Goal: Complete application form

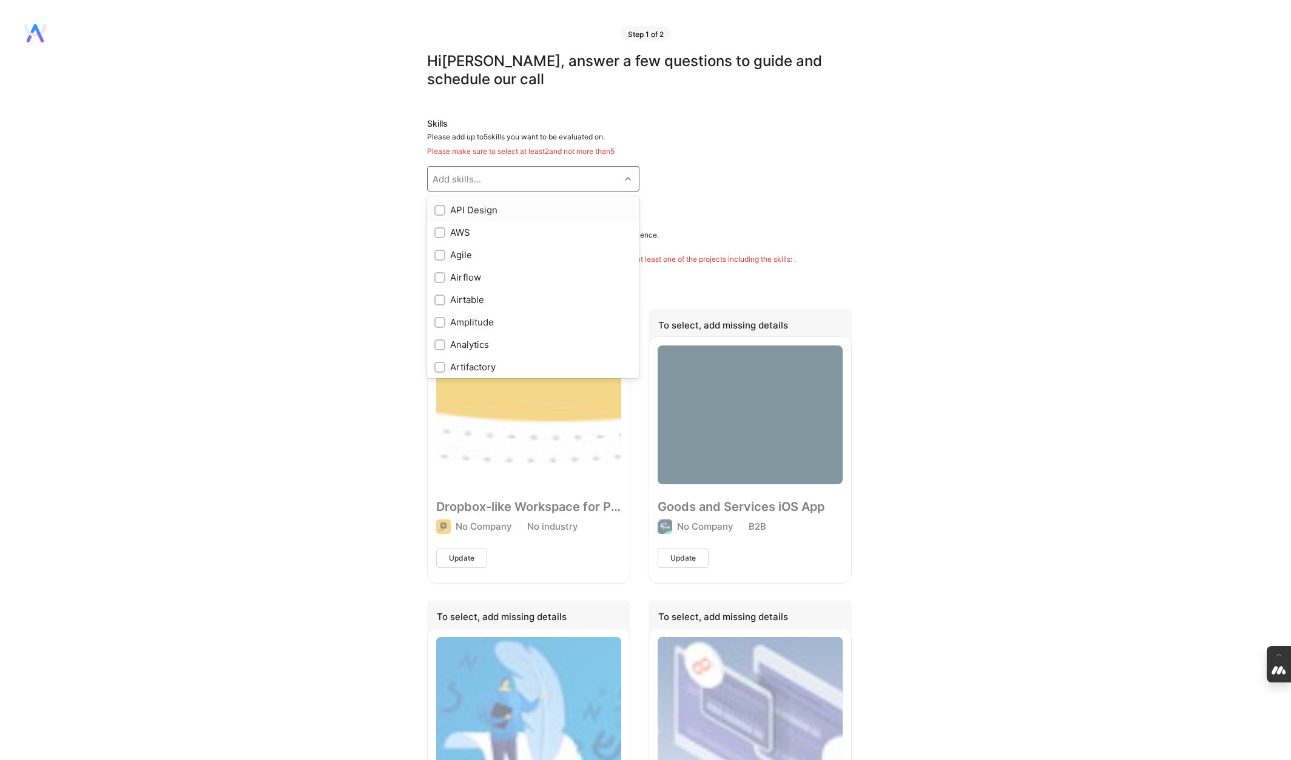
click at [494, 176] on div "Add skills..." at bounding box center [524, 179] width 192 height 24
type input "back"
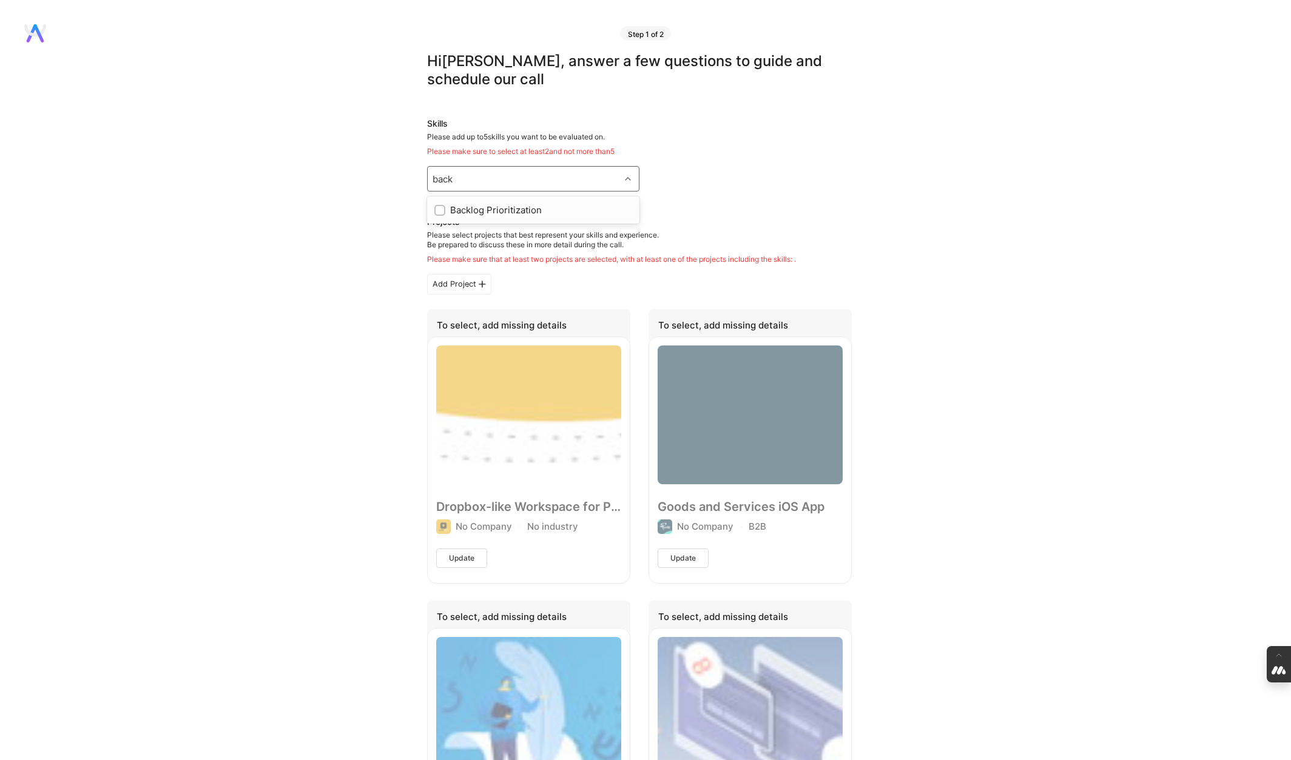
click at [442, 210] on input "checkbox" at bounding box center [441, 211] width 8 height 8
checkbox input "true"
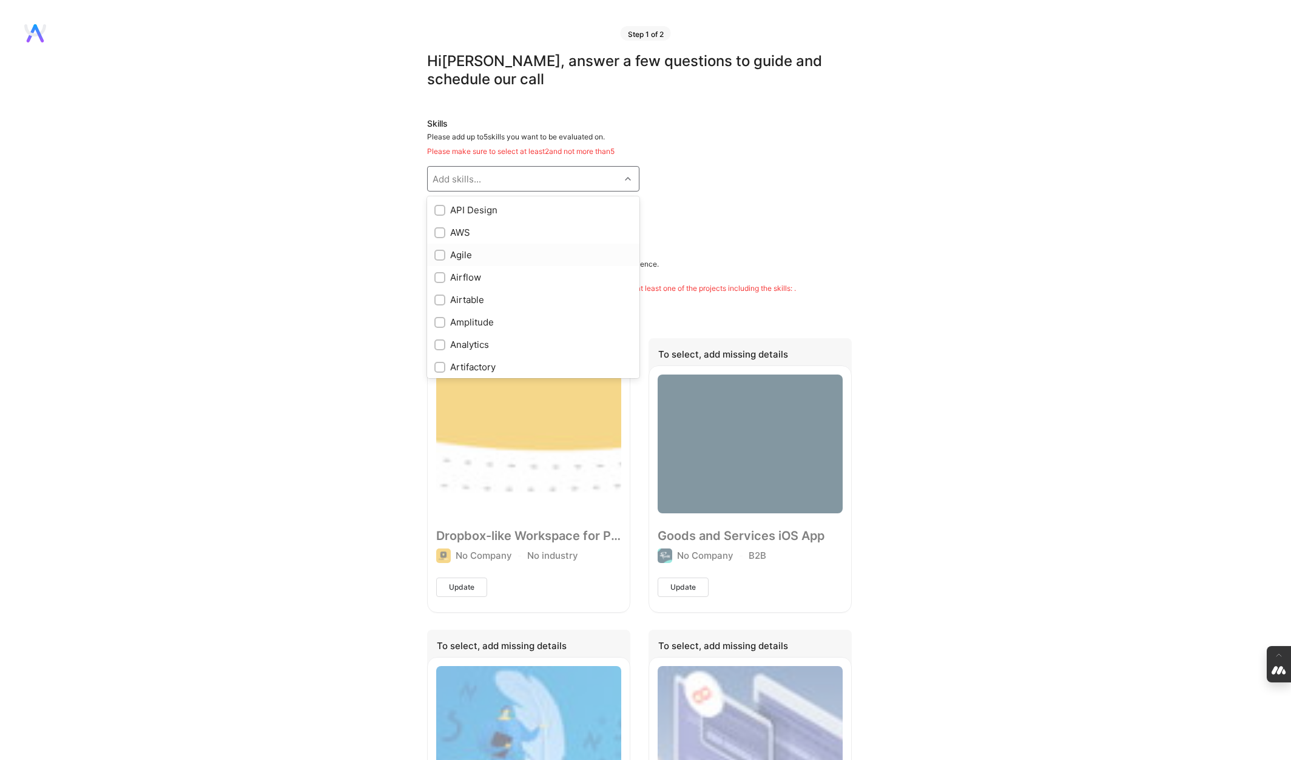
click at [440, 253] on input "checkbox" at bounding box center [441, 256] width 8 height 8
checkbox input "true"
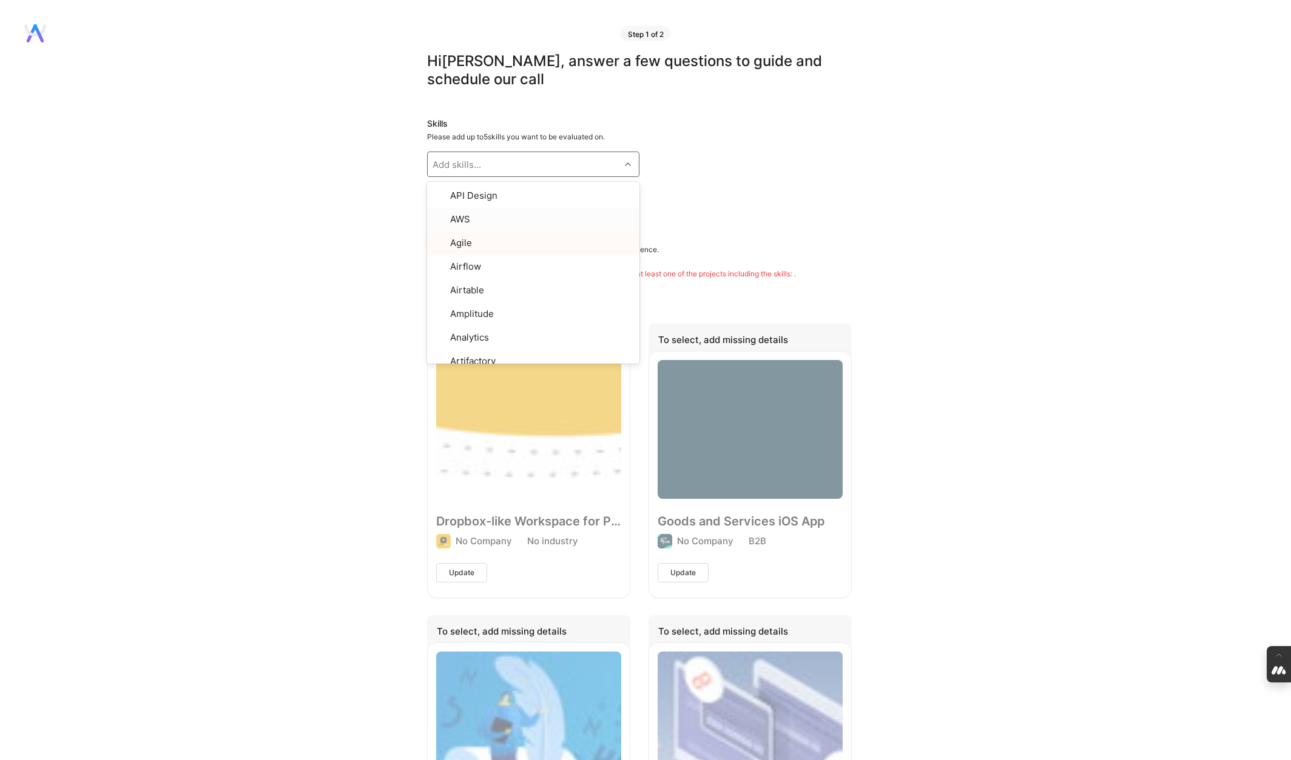
click at [768, 149] on div "Skills Please add up to 5 skills you want to be evaluated on. option Agile, sel…" at bounding box center [639, 162] width 425 height 89
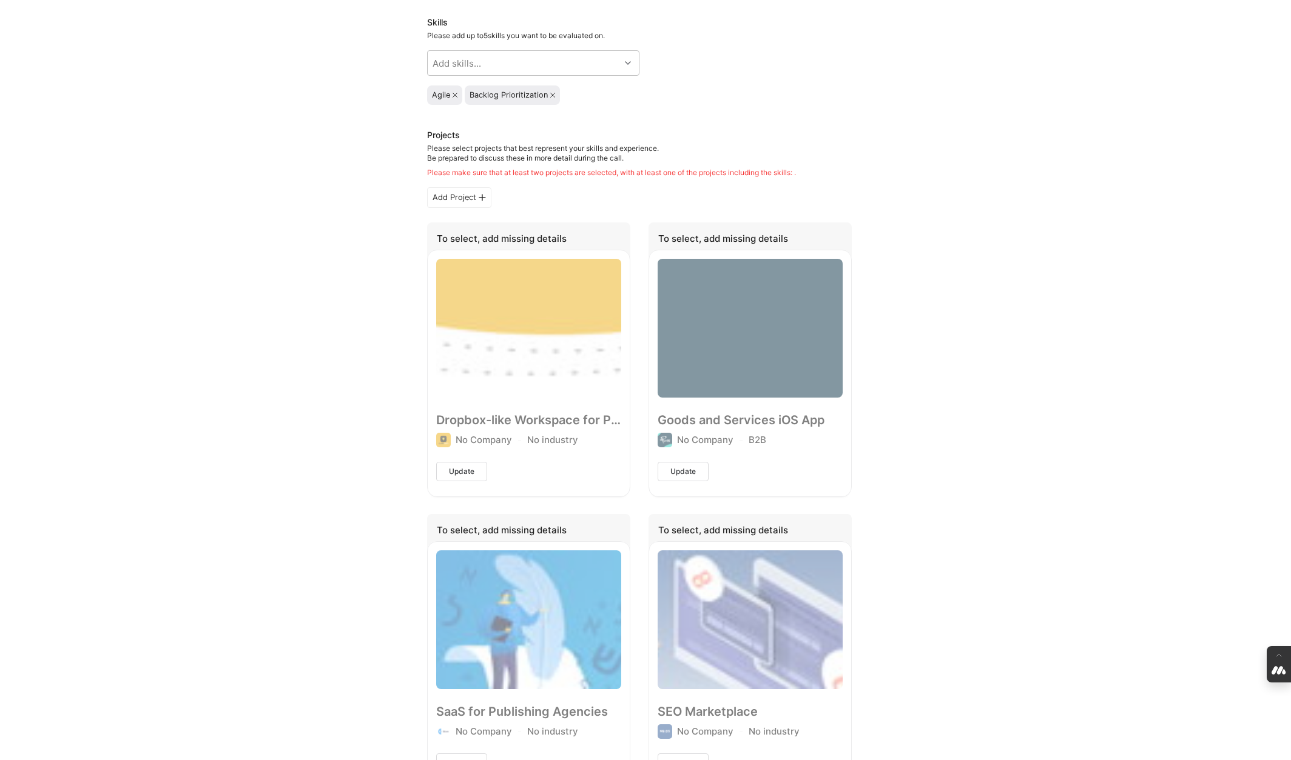
scroll to position [115, 0]
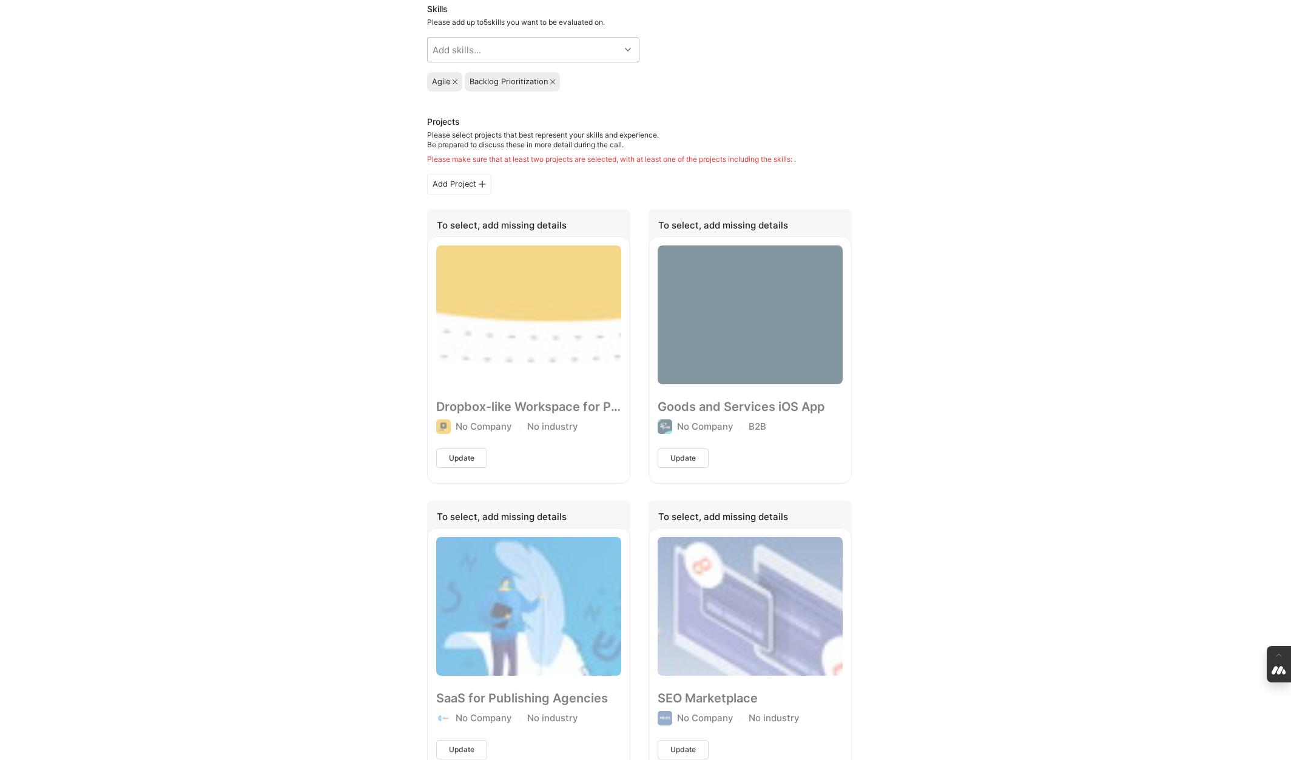
click at [493, 320] on div "Dropbox-like Workspace for Professionals No Company No industry Update" at bounding box center [528, 360] width 203 height 246
click at [646, 300] on div "To select, add missing details Dropbox-like Workspace for Professionals No Comp…" at bounding box center [639, 491] width 425 height 565
click at [676, 302] on div "Goods and Services iOS App No Company B2B Update" at bounding box center [749, 360] width 203 height 246
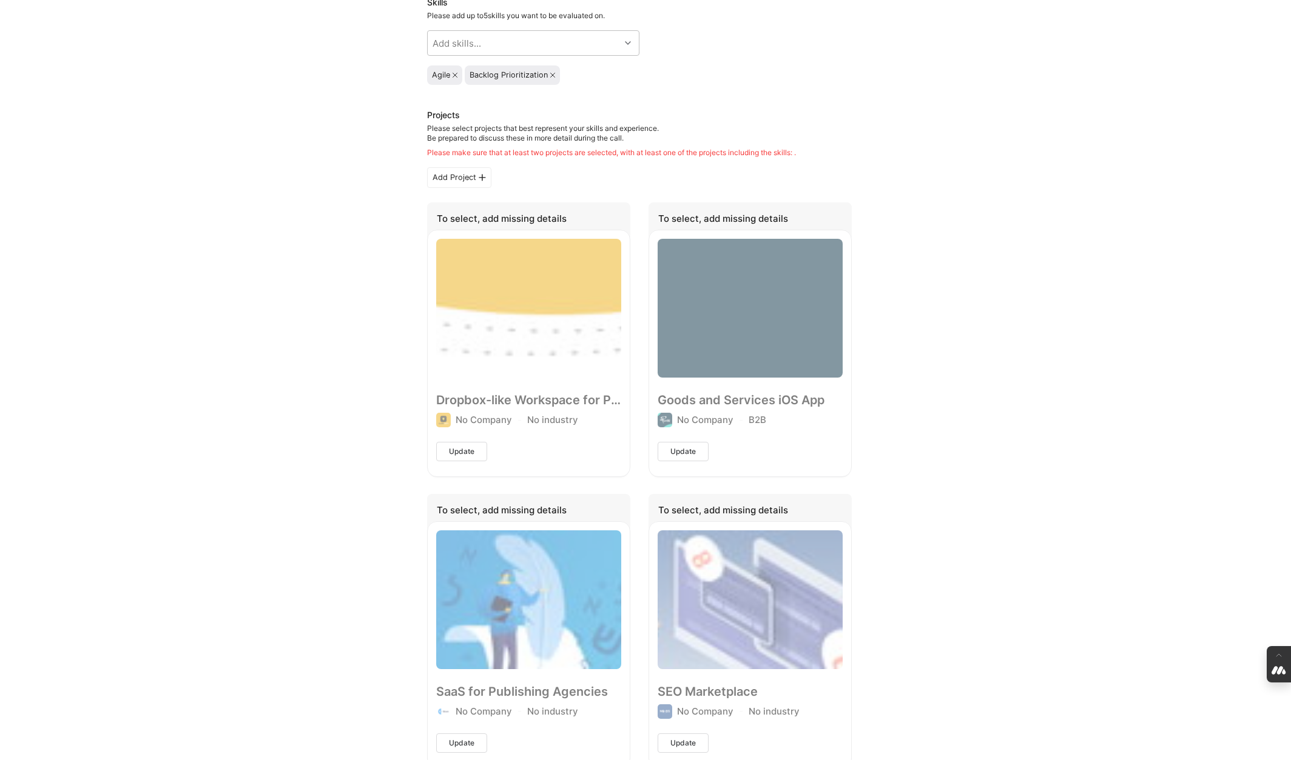
scroll to position [0, 0]
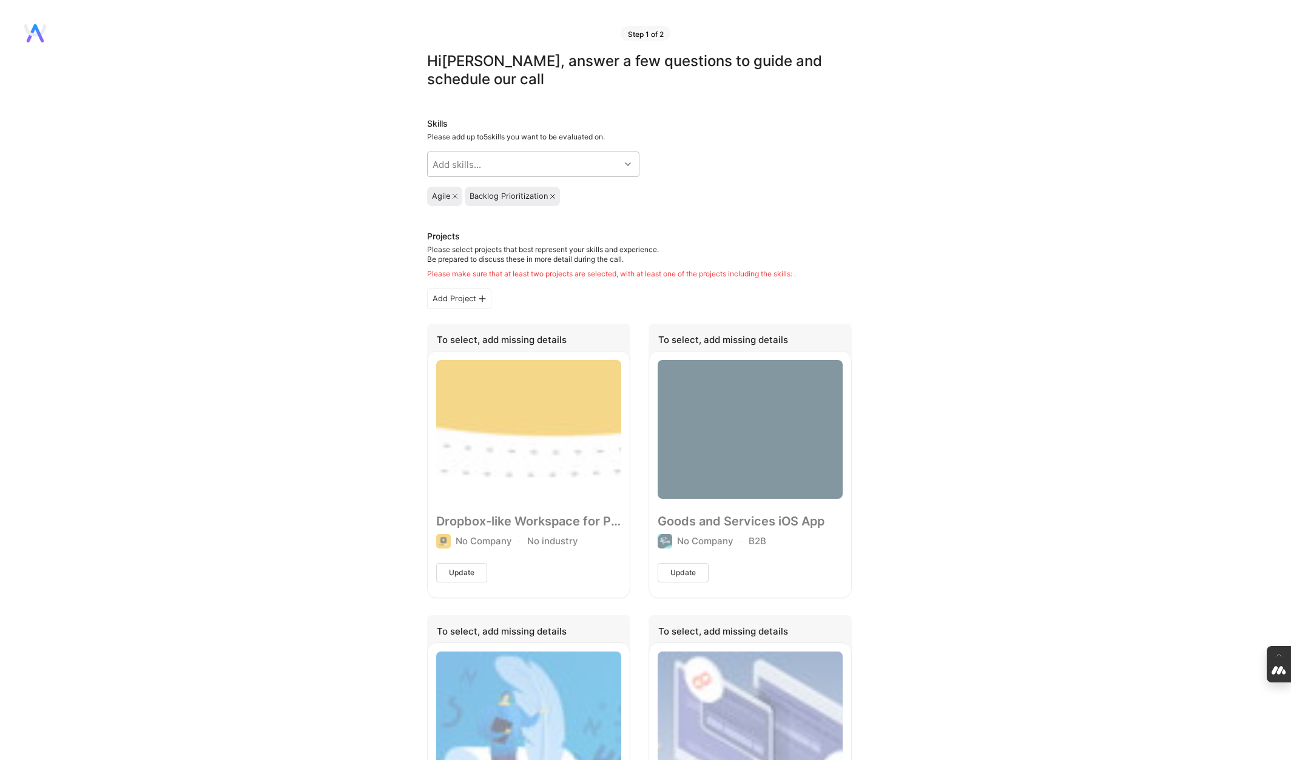
click at [452, 194] on icon at bounding box center [454, 196] width 5 height 5
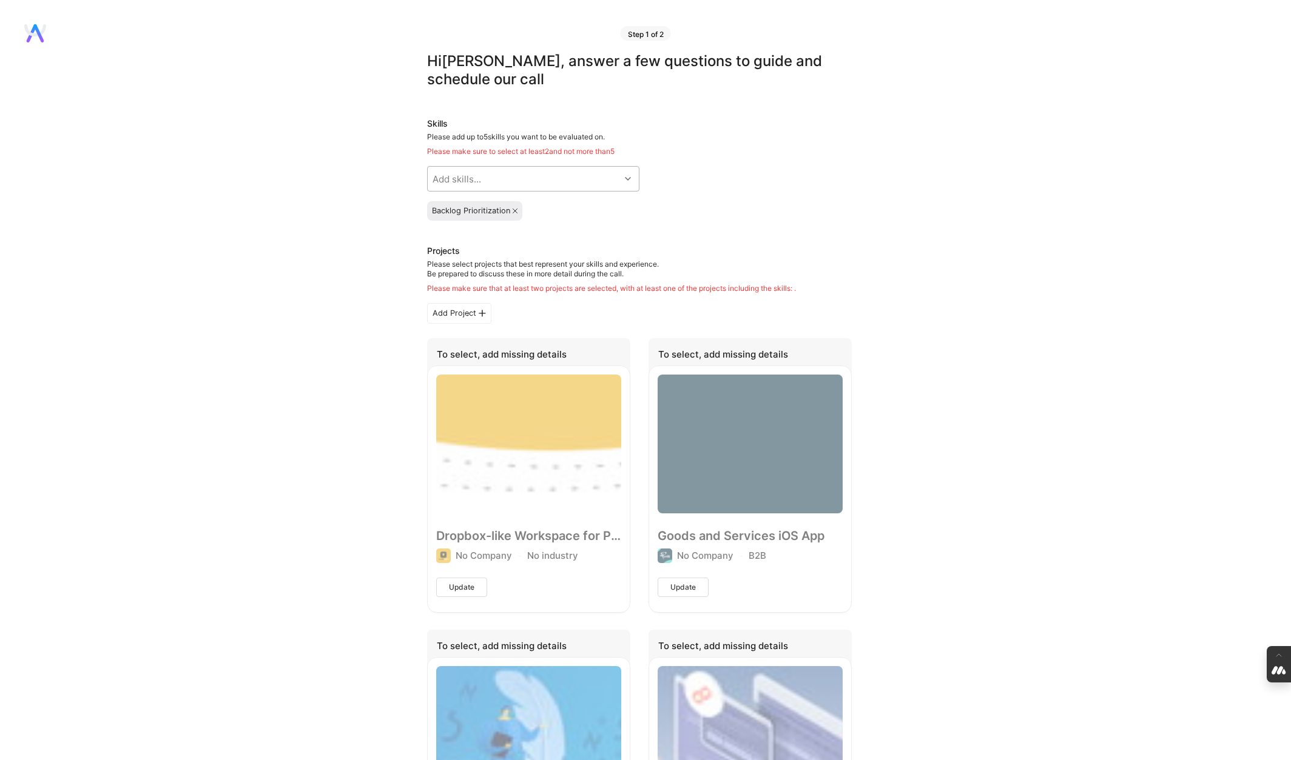
click at [531, 172] on div "Add skills..." at bounding box center [524, 179] width 192 height 24
type input "prod"
click at [441, 255] on input "checkbox" at bounding box center [441, 256] width 8 height 8
checkbox input "true"
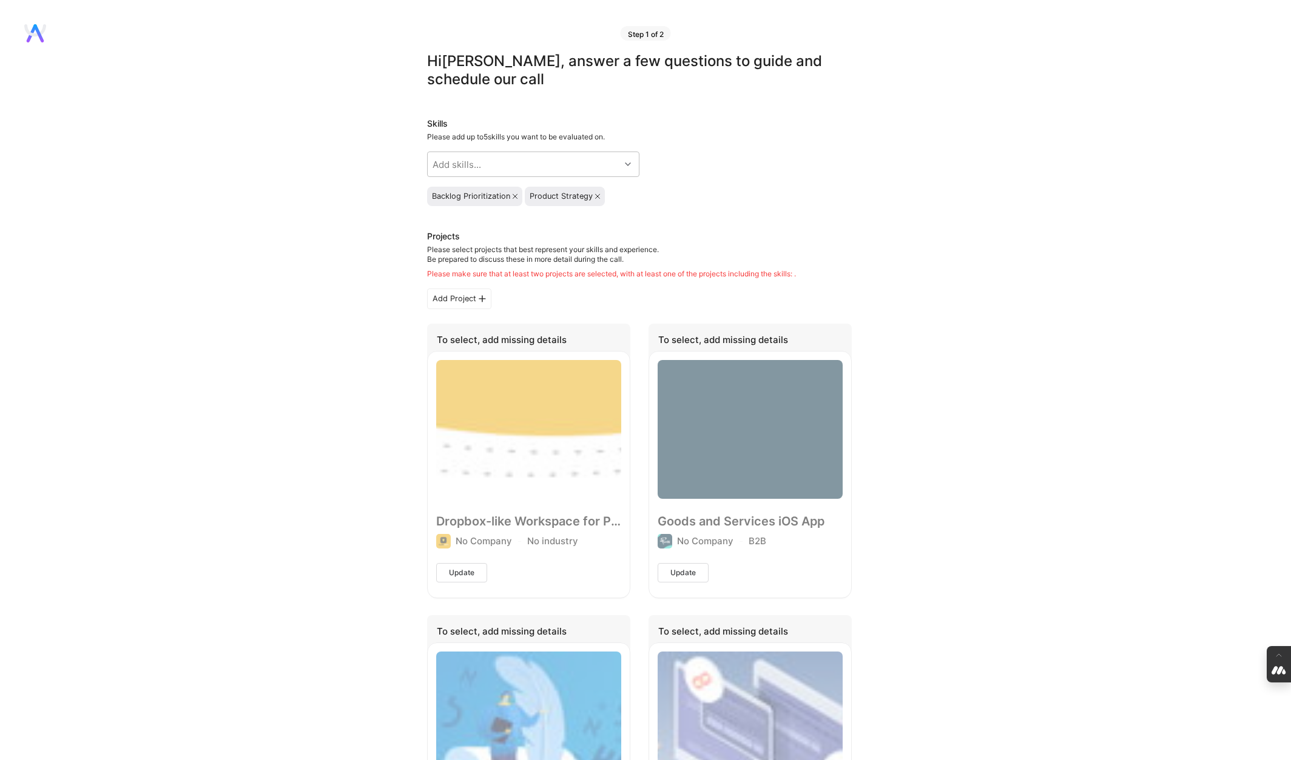
click at [737, 181] on div "Skills Please add up to 5 skills you want to be evaluated on. Add skills... Bac…" at bounding box center [639, 162] width 425 height 89
click at [514, 200] on div "Backlog Prioritization" at bounding box center [475, 197] width 86 height 10
click at [515, 195] on icon at bounding box center [514, 196] width 5 height 5
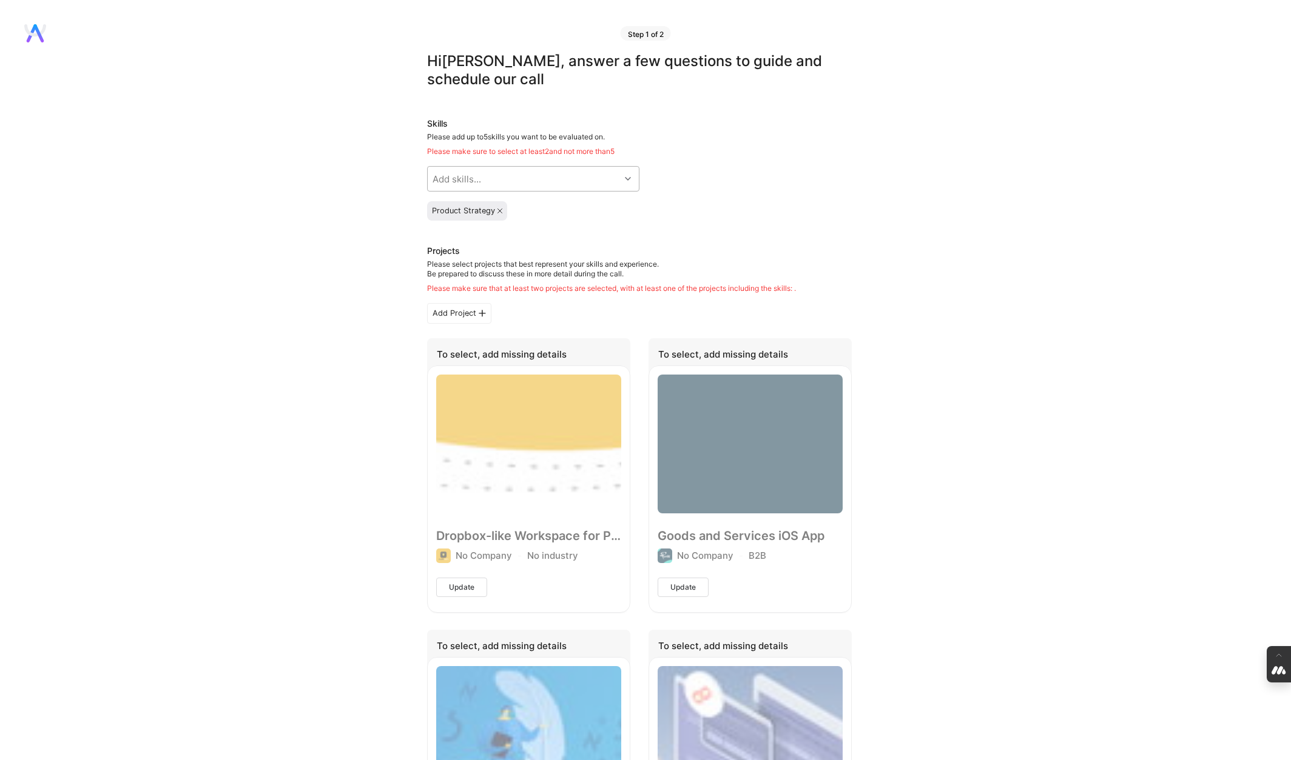
click at [470, 184] on div "Add skills..." at bounding box center [456, 179] width 49 height 13
type input "road"
click at [438, 209] on input "checkbox" at bounding box center [441, 211] width 8 height 8
checkbox input "true"
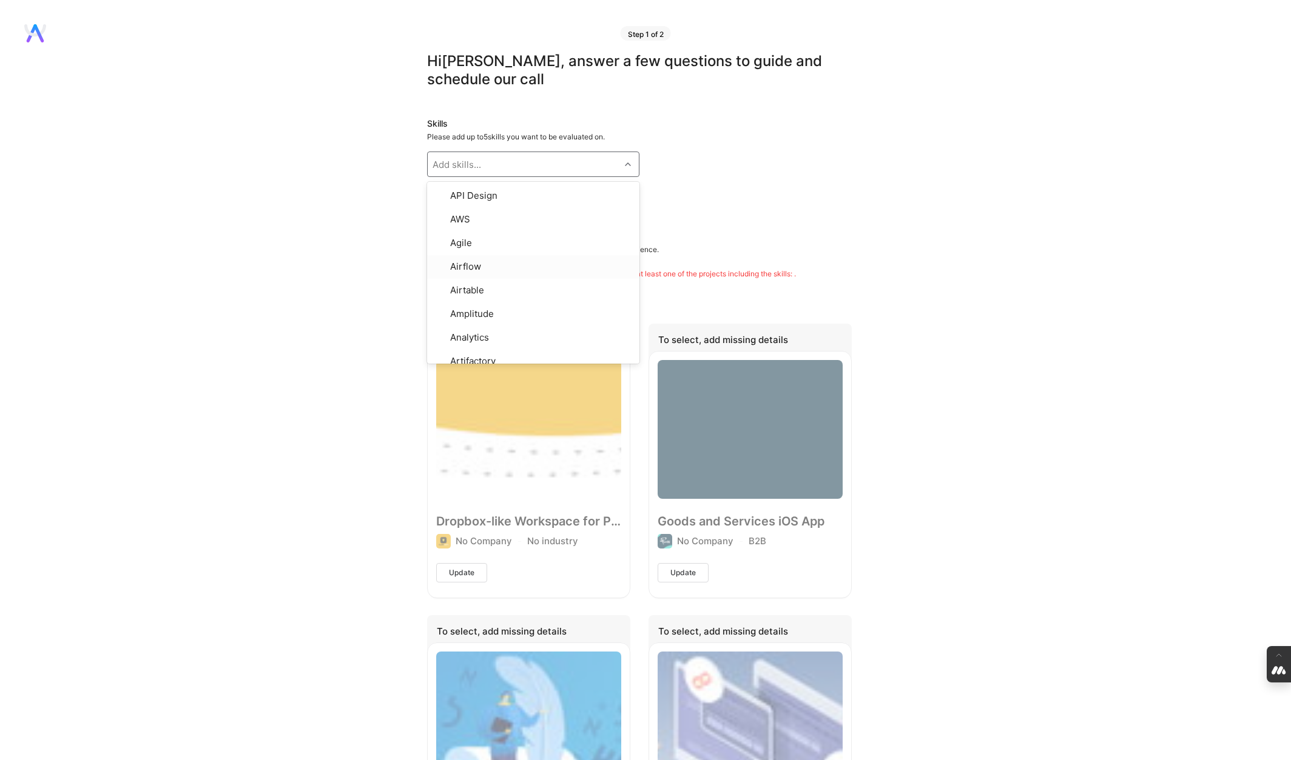
click at [747, 184] on div "Skills Please add up to 5 skills you want to be evaluated on. option Roadmappin…" at bounding box center [639, 162] width 425 height 89
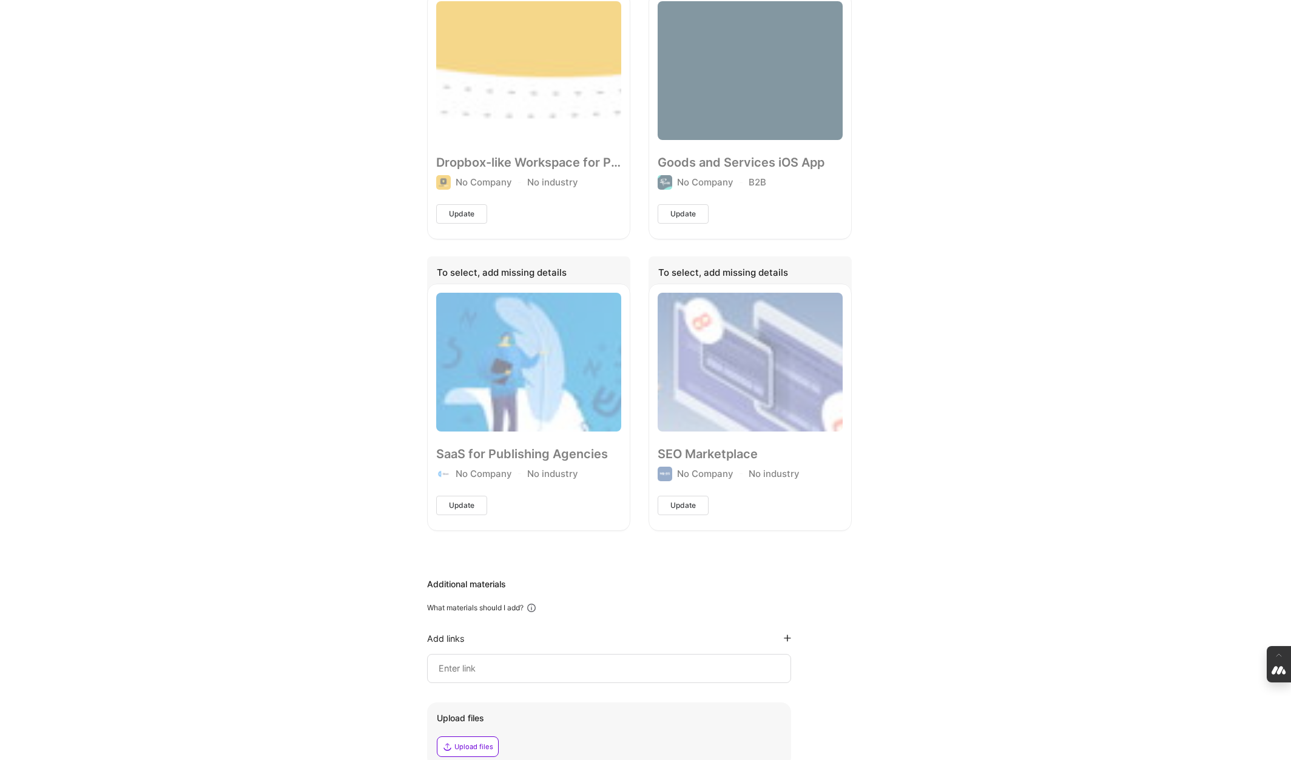
scroll to position [391, 0]
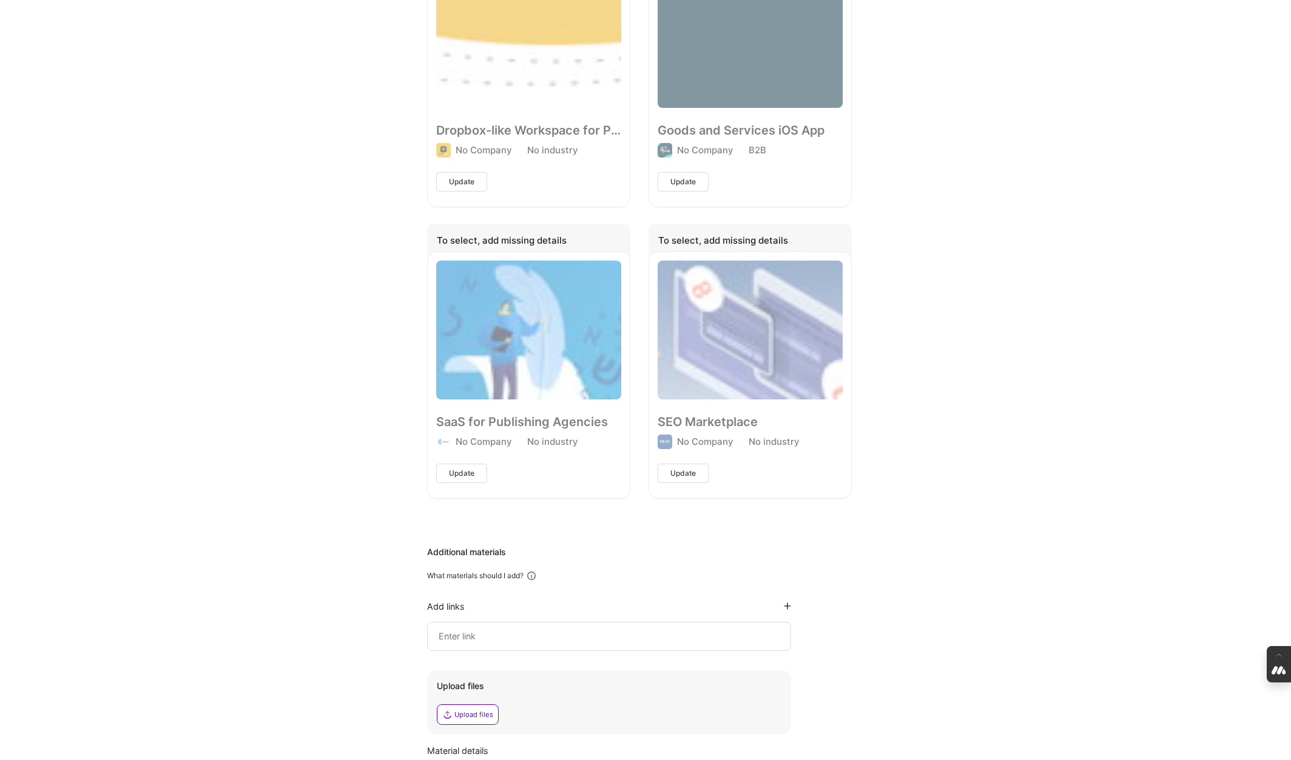
click at [463, 418] on div "SaaS for Publishing Agencies No Company No industry Update" at bounding box center [528, 375] width 203 height 246
click at [762, 349] on div "SEO Marketplace No Company No industry Update" at bounding box center [749, 375] width 203 height 246
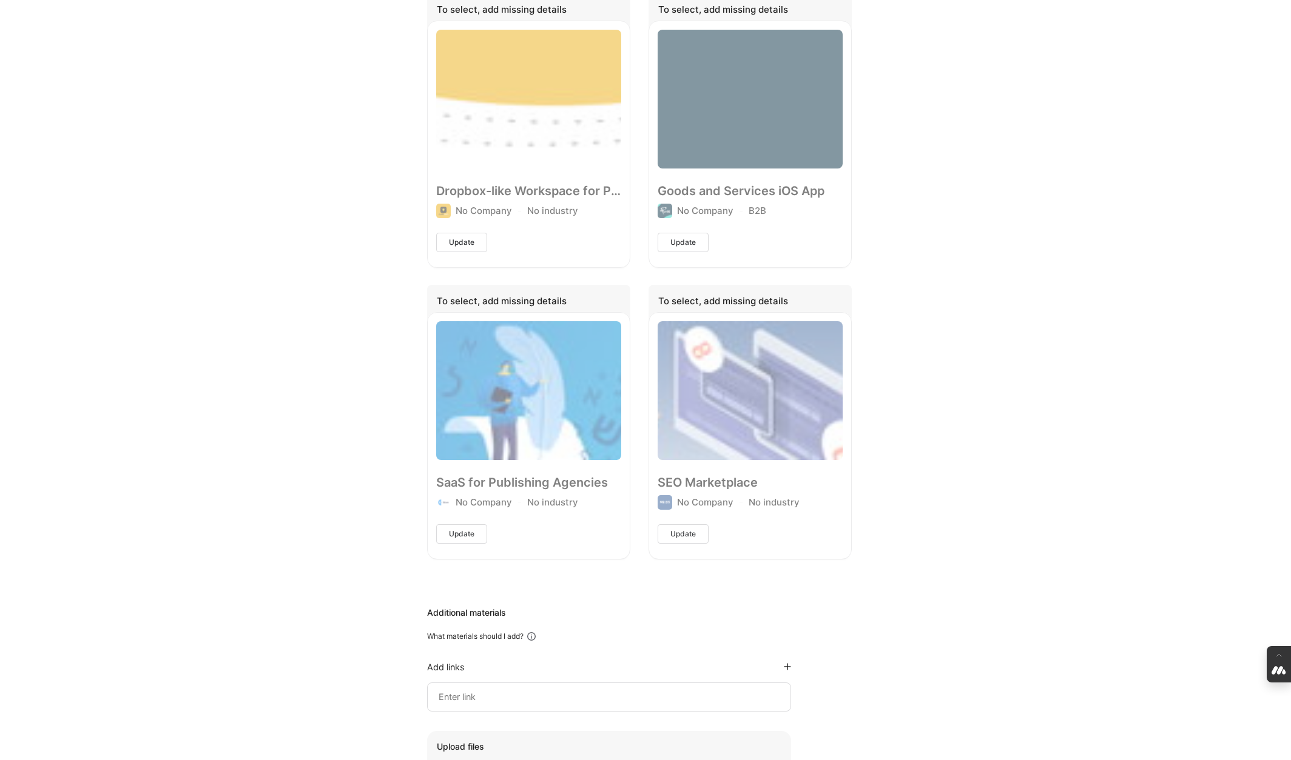
click at [483, 300] on div "To select, add missing details" at bounding box center [528, 303] width 203 height 36
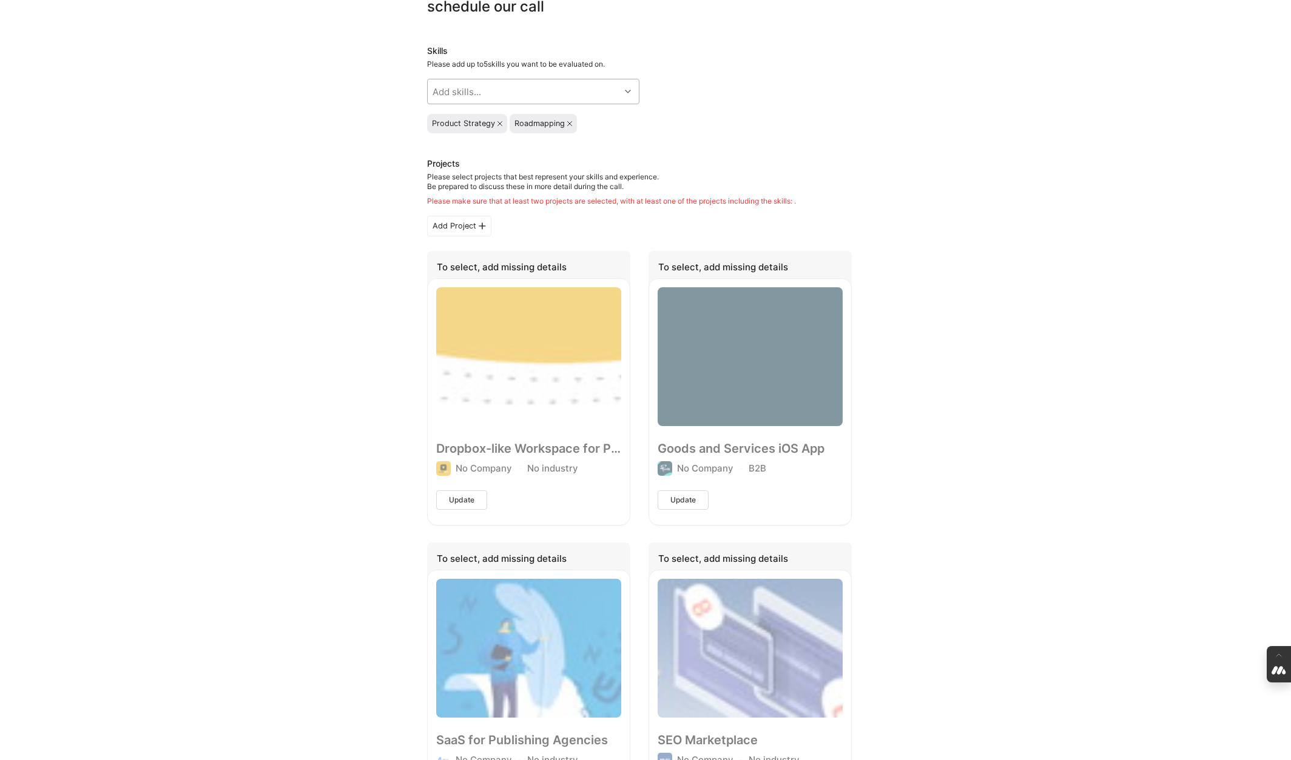
scroll to position [29, 0]
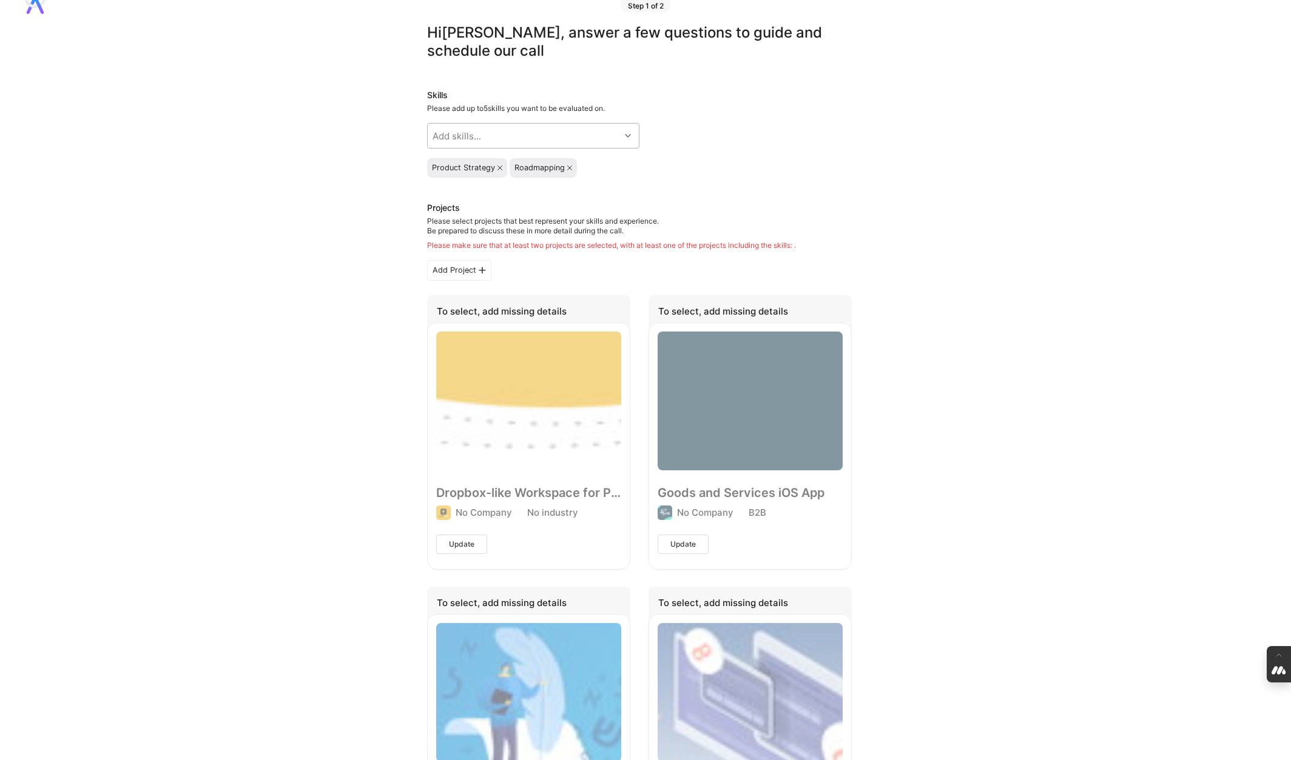
click at [462, 274] on div "Add Project" at bounding box center [459, 270] width 64 height 21
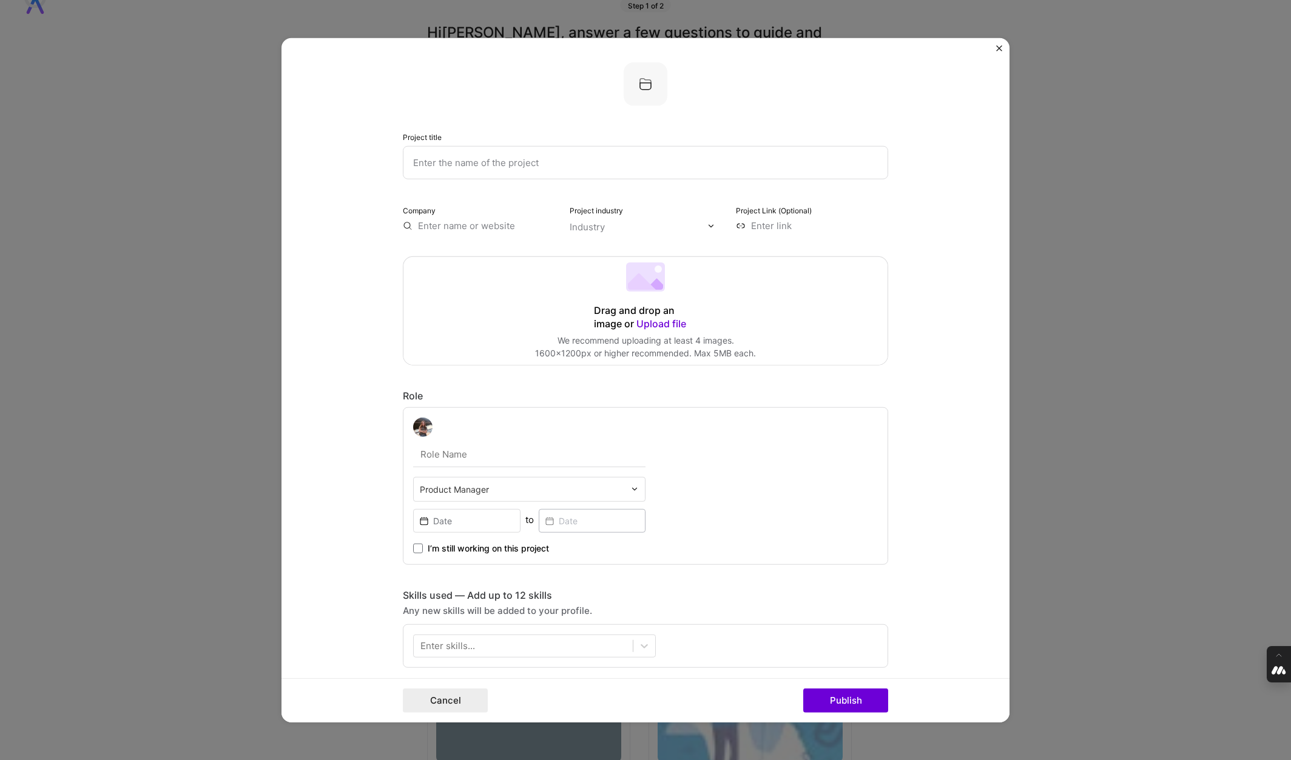
click at [192, 285] on div "Project title Company Project industry Industry Project Link (Optional) Drag an…" at bounding box center [645, 380] width 1291 height 760
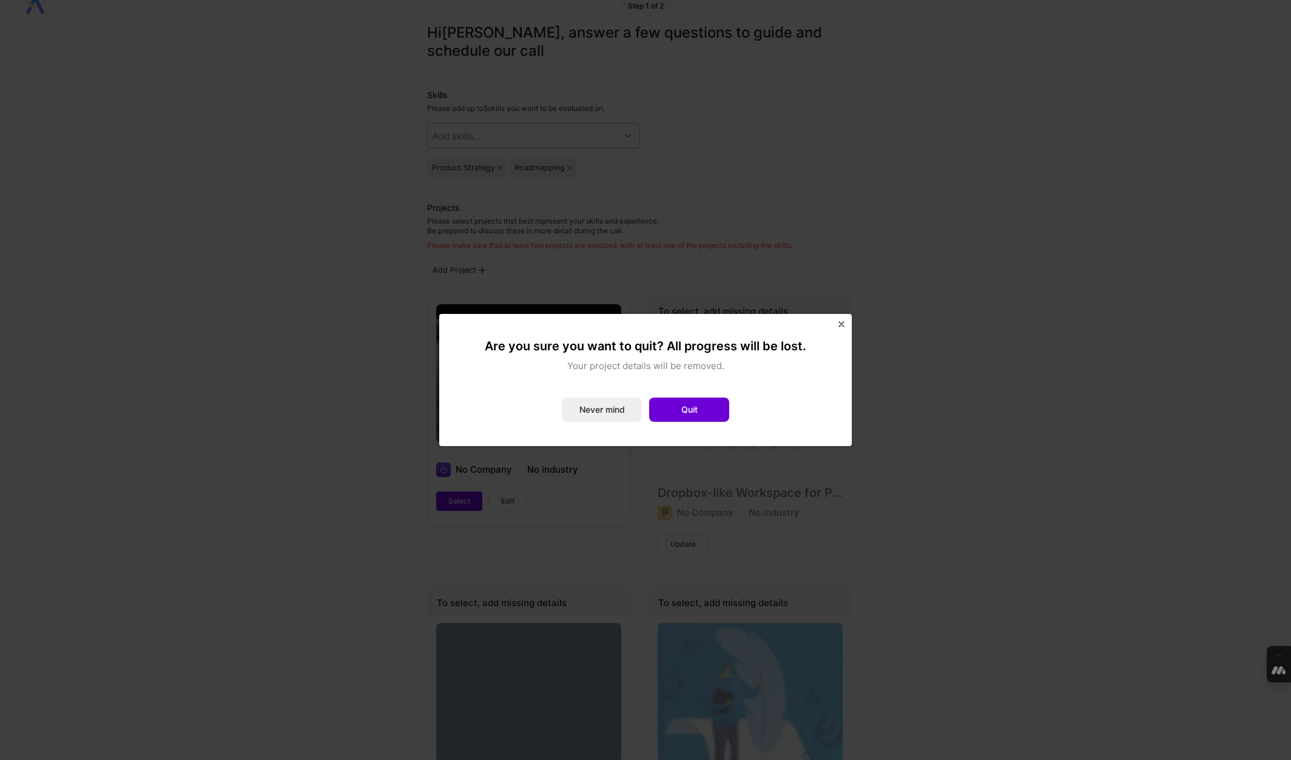
click at [840, 324] on img "Close" at bounding box center [841, 324] width 6 height 6
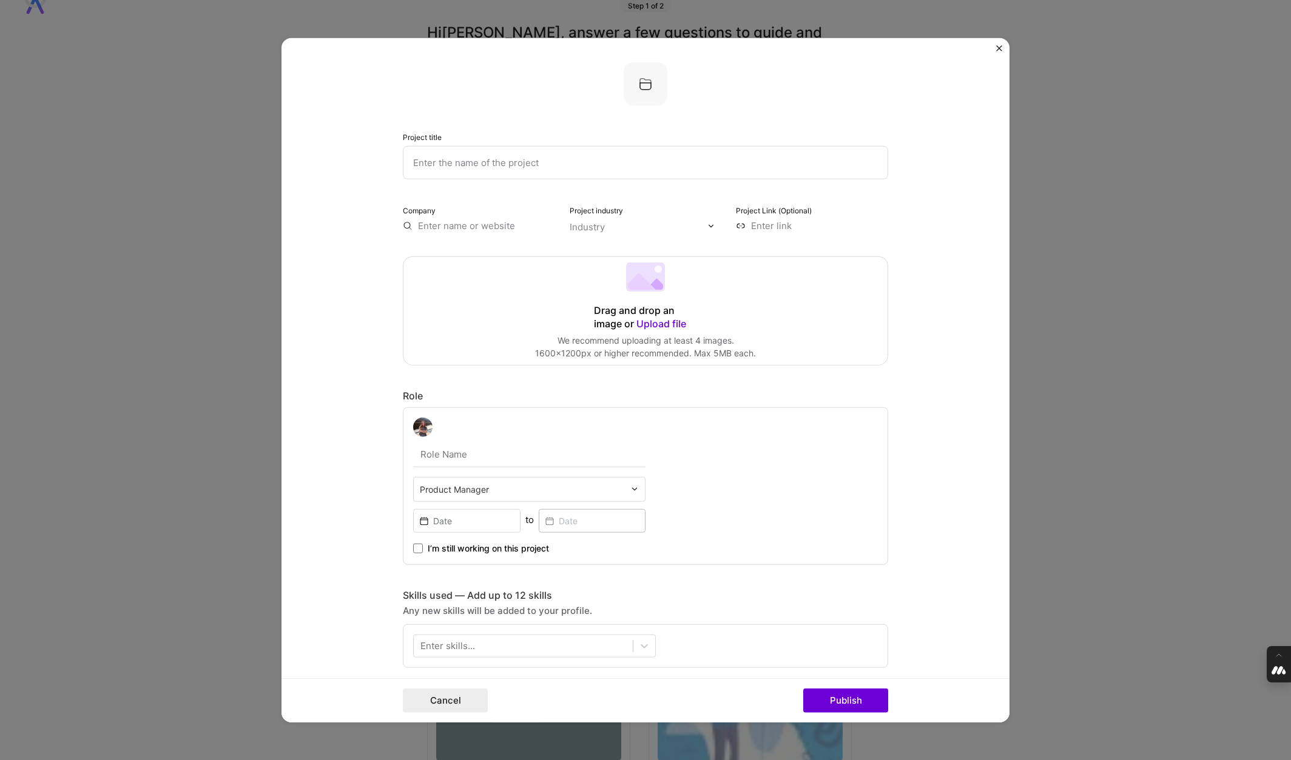
click at [998, 47] on img "Close" at bounding box center [999, 48] width 6 height 6
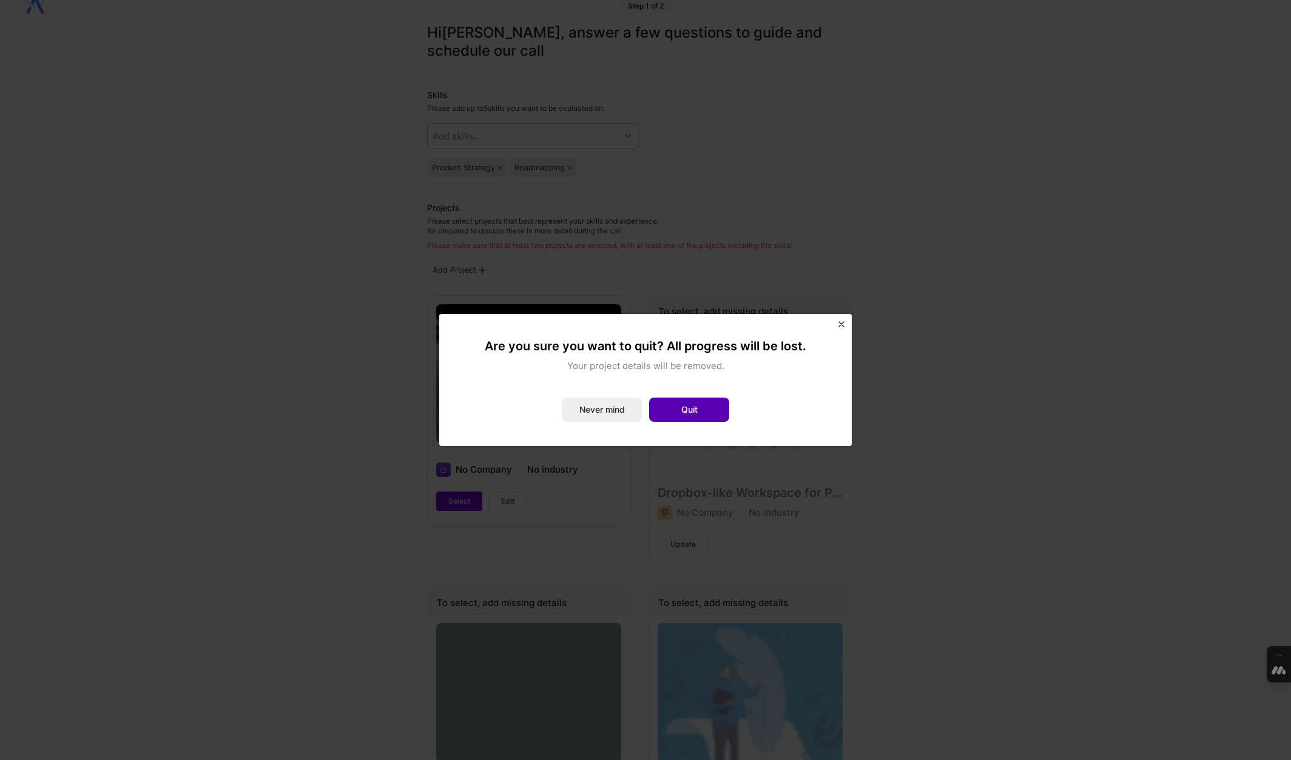
click at [688, 411] on button "Quit" at bounding box center [689, 410] width 80 height 24
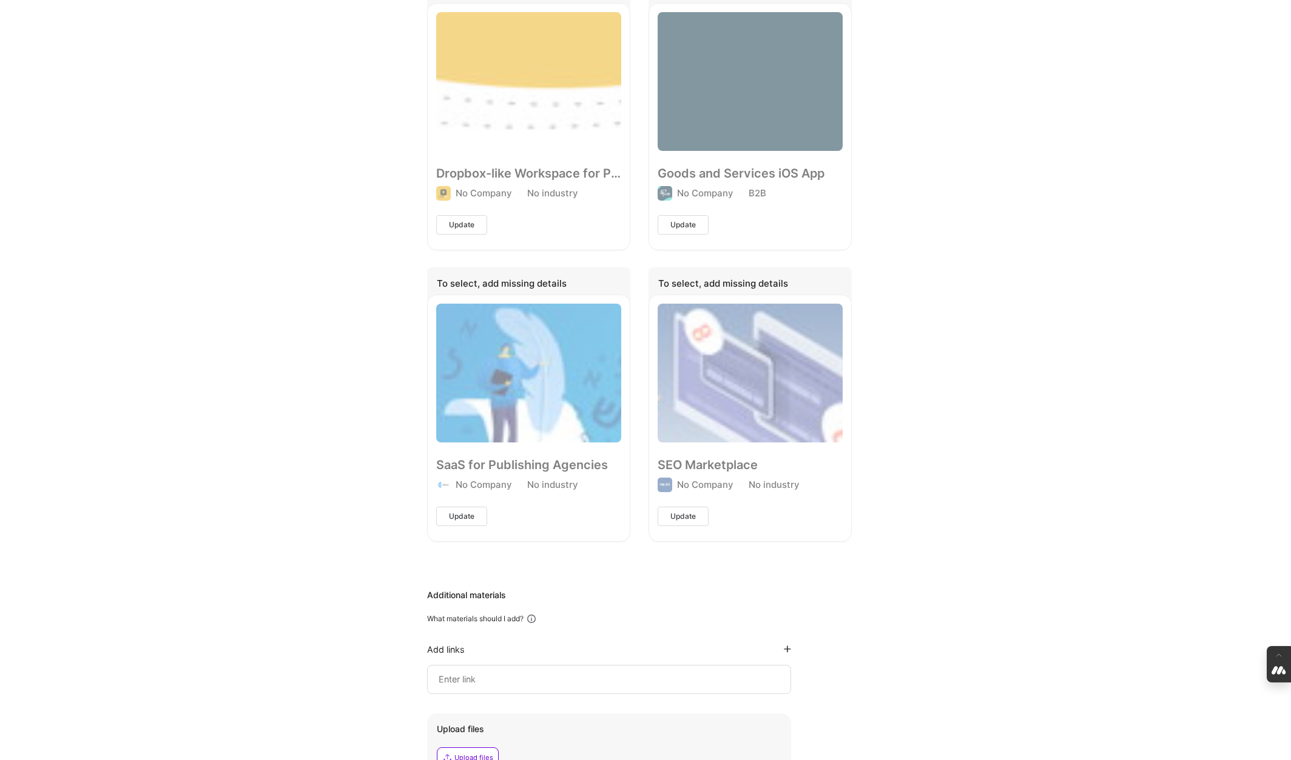
scroll to position [358, 0]
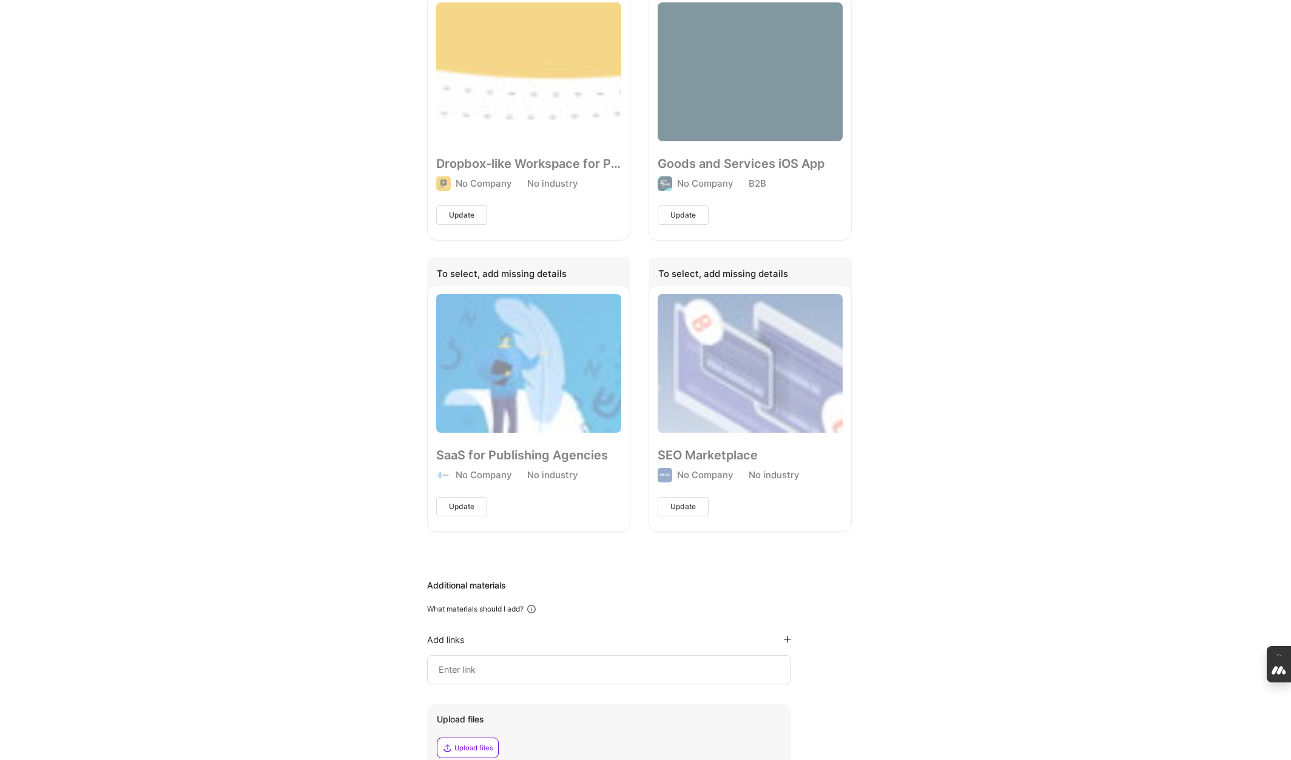
click at [547, 337] on div "SaaS for Publishing Agencies No Company No industry Update" at bounding box center [528, 408] width 203 height 246
click at [677, 352] on div "SEO Marketplace No Company No industry Update" at bounding box center [749, 408] width 203 height 246
click at [529, 170] on div "Dropbox-like Workspace for Professionals No Company No industry Update" at bounding box center [528, 116] width 203 height 246
click at [820, 173] on div "Goods and Services iOS App No Company B2B Update" at bounding box center [749, 116] width 203 height 246
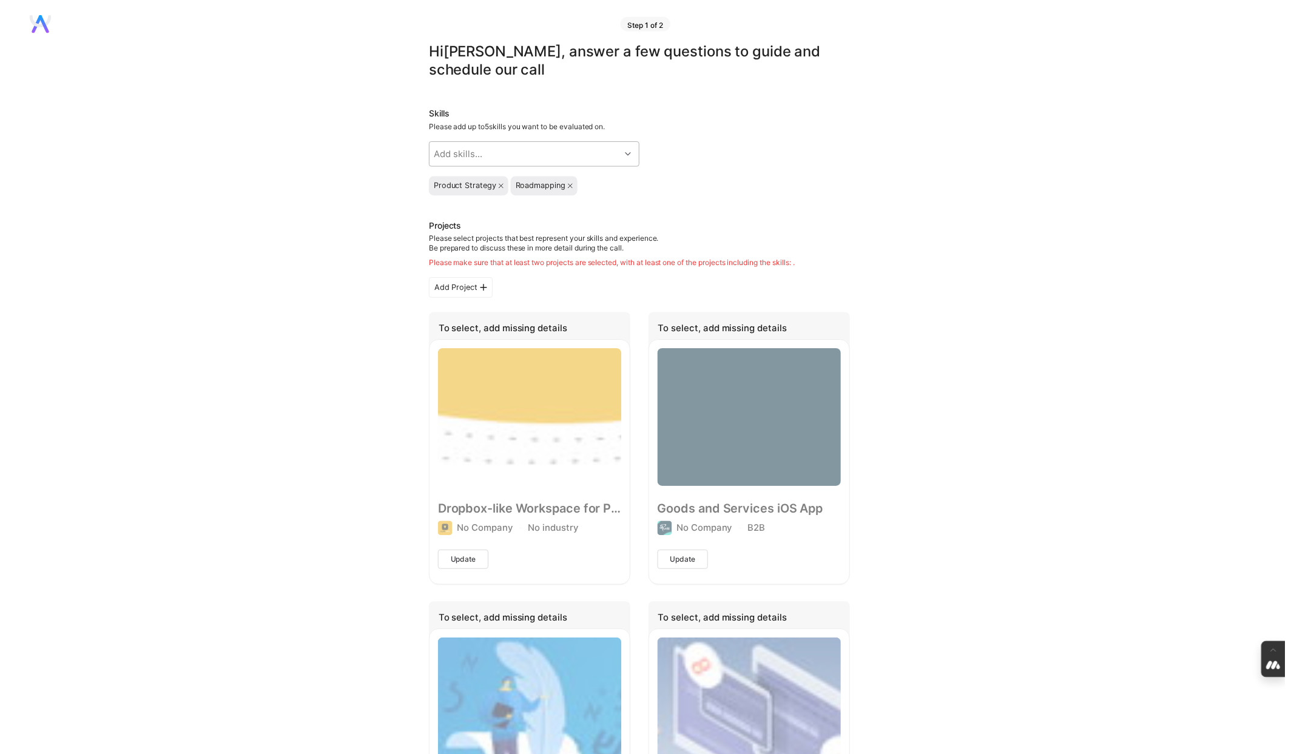
scroll to position [0, 0]
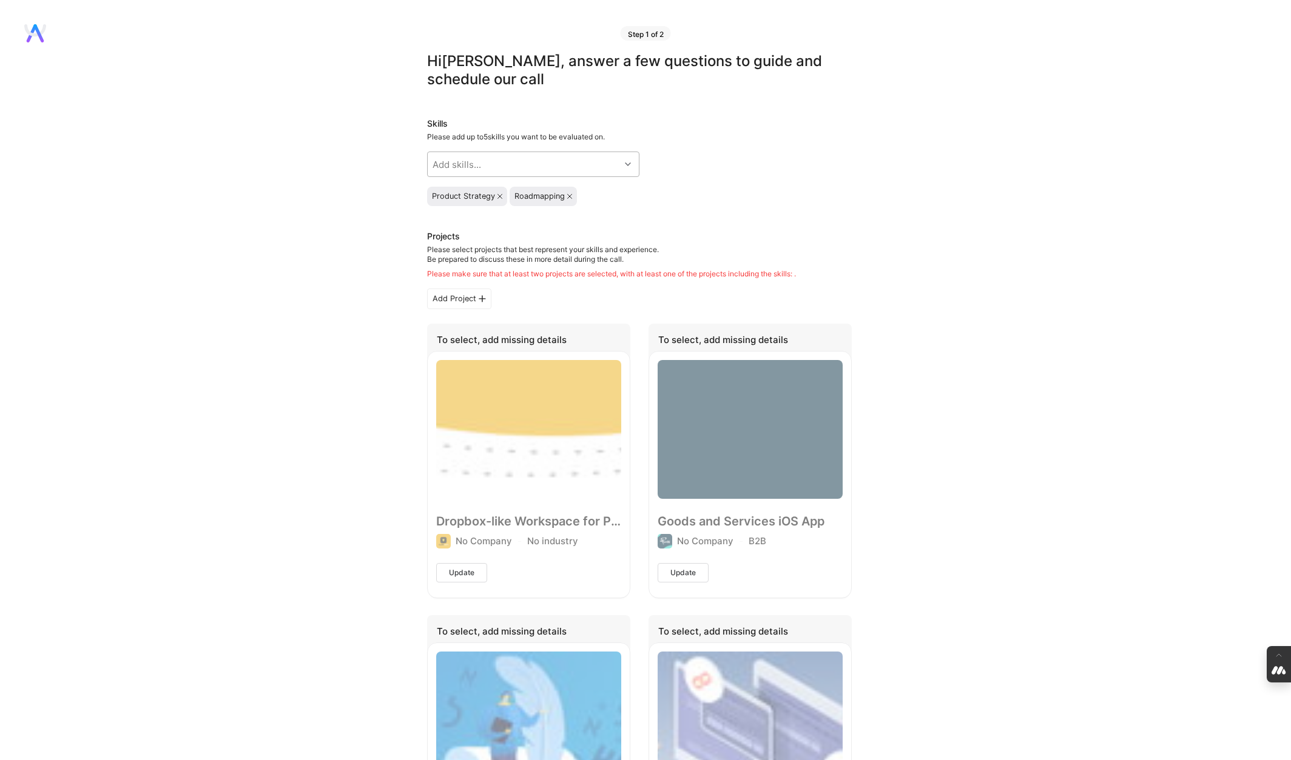
click at [463, 291] on div "Add Project" at bounding box center [459, 299] width 64 height 21
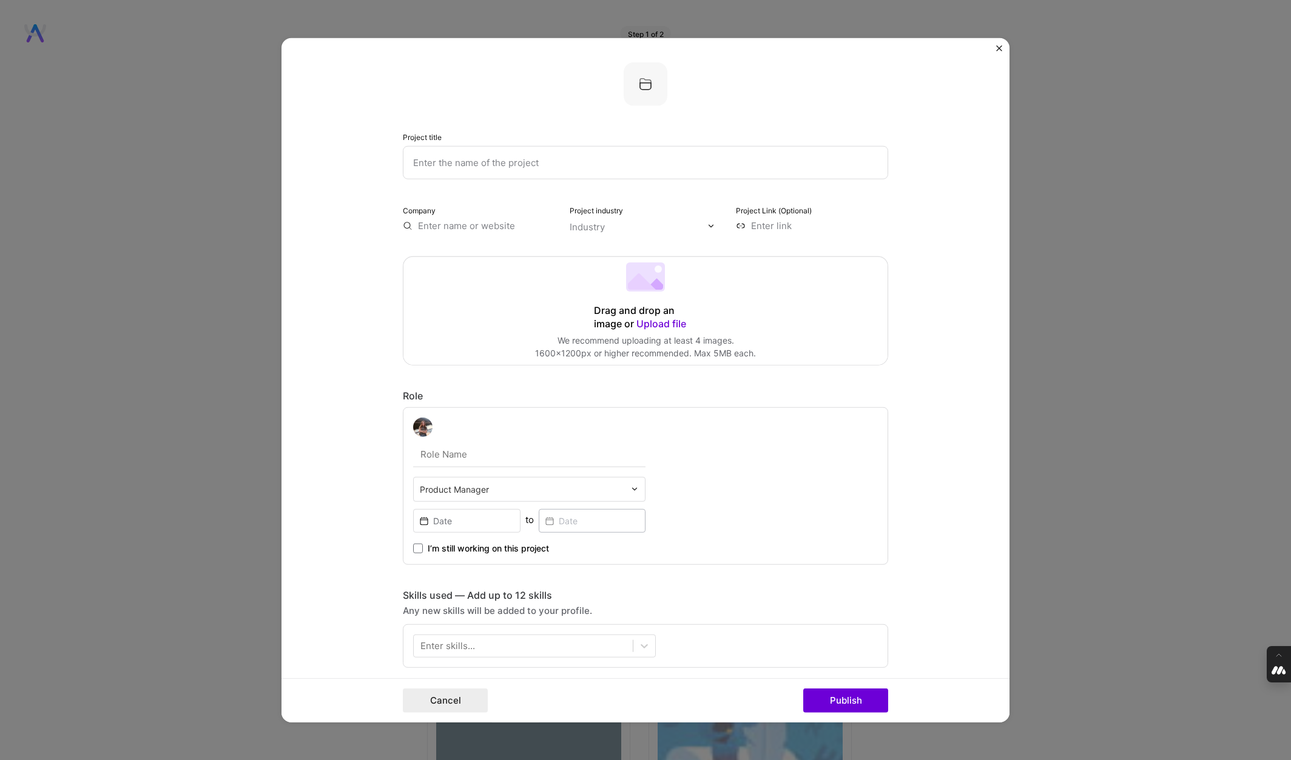
click at [488, 164] on input "text" at bounding box center [645, 162] width 485 height 33
type input "Project Test"
click at [457, 235] on div "Project title Project Test Company Project industry Industry Project Link (Opti…" at bounding box center [645, 711] width 485 height 1299
click at [466, 226] on input "text" at bounding box center [479, 226] width 152 height 13
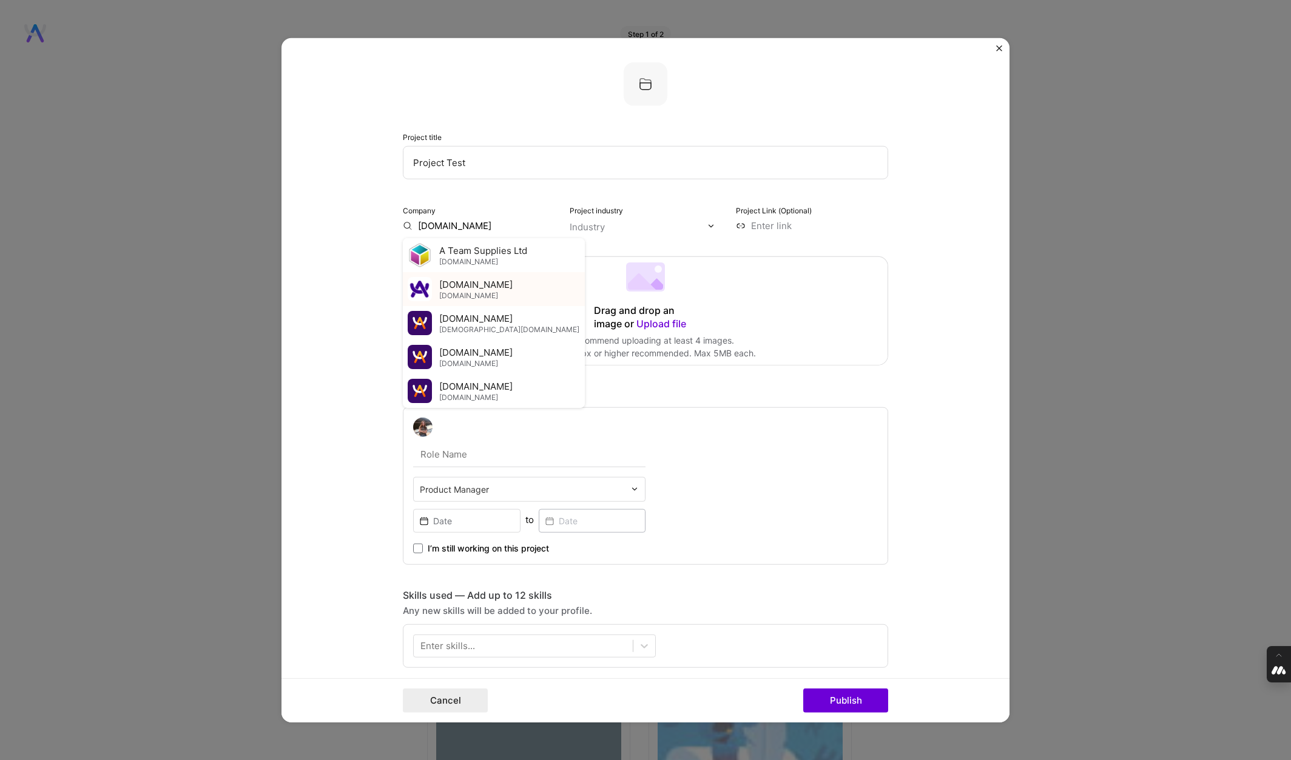
type input "[DOMAIN_NAME]"
click at [453, 283] on span "[DOMAIN_NAME]" at bounding box center [475, 284] width 73 height 13
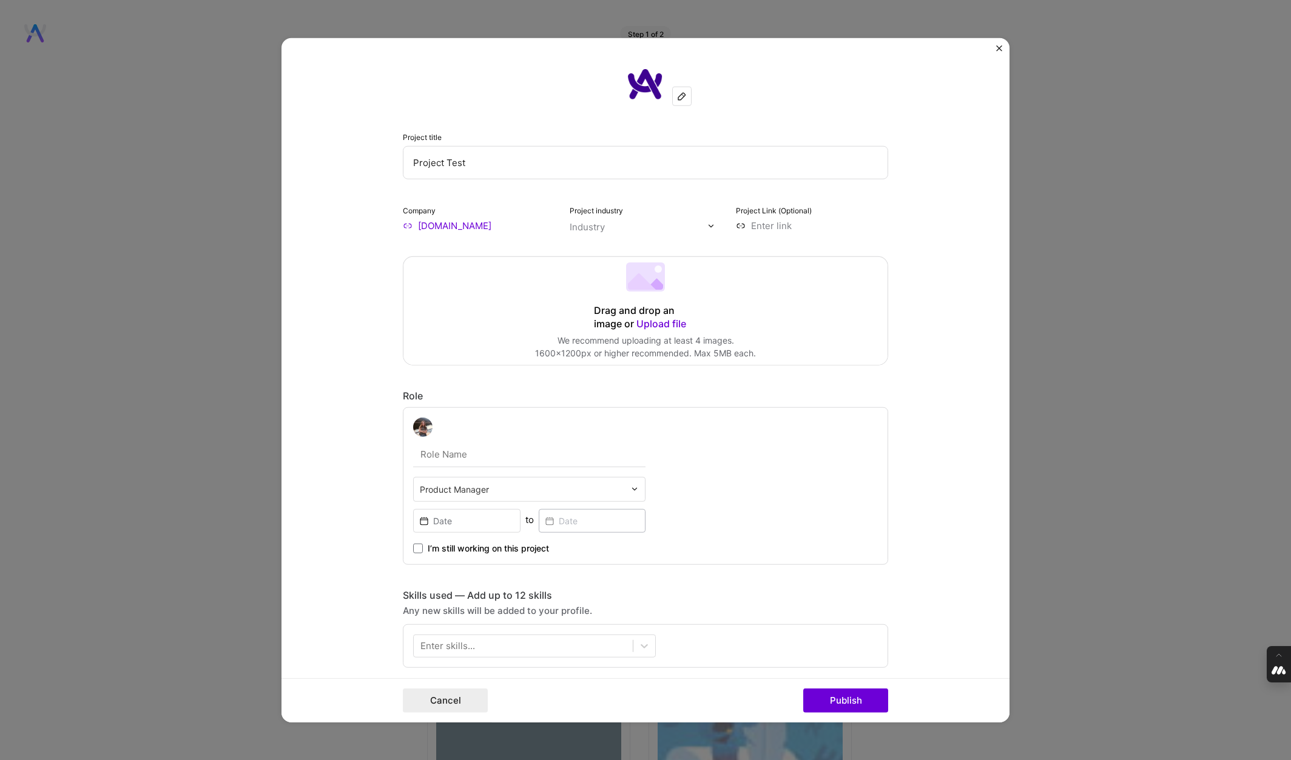
click at [582, 224] on div "Industry" at bounding box center [586, 227] width 35 height 13
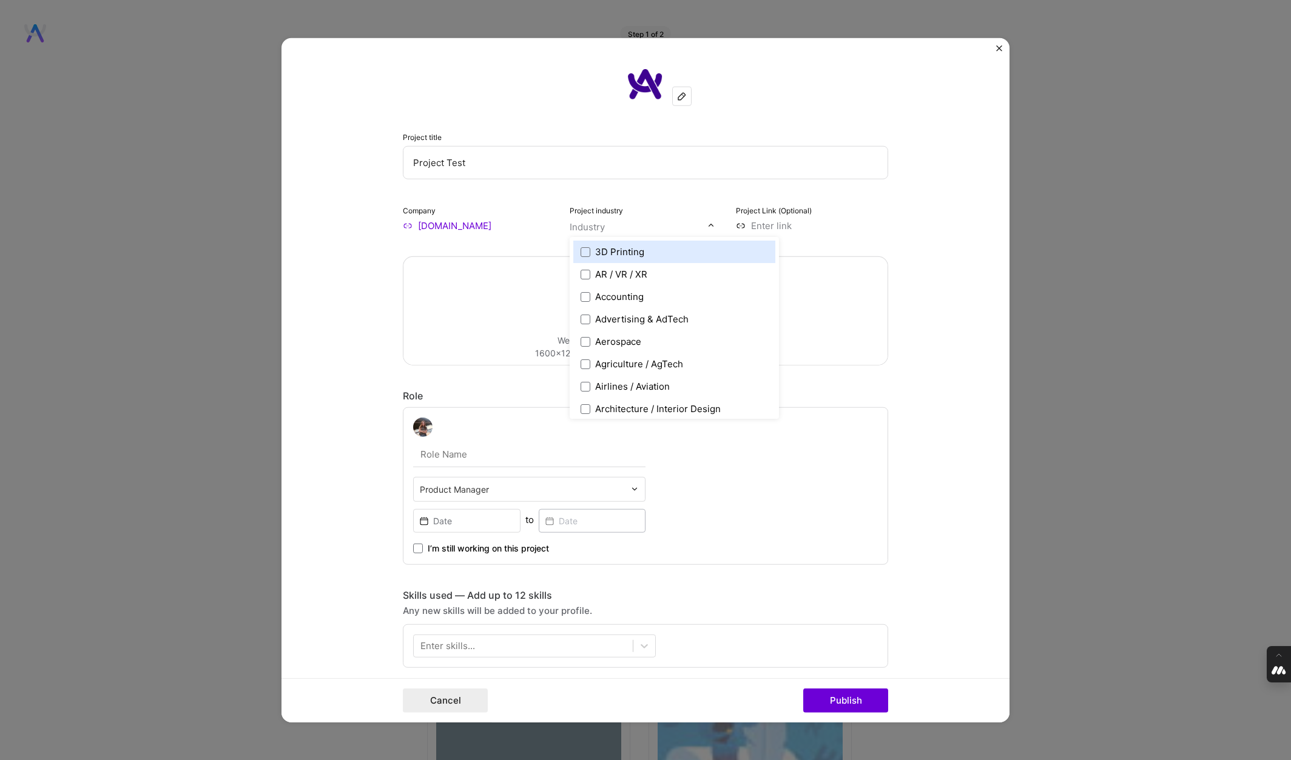
click at [601, 250] on div "3D Printing" at bounding box center [619, 252] width 49 height 13
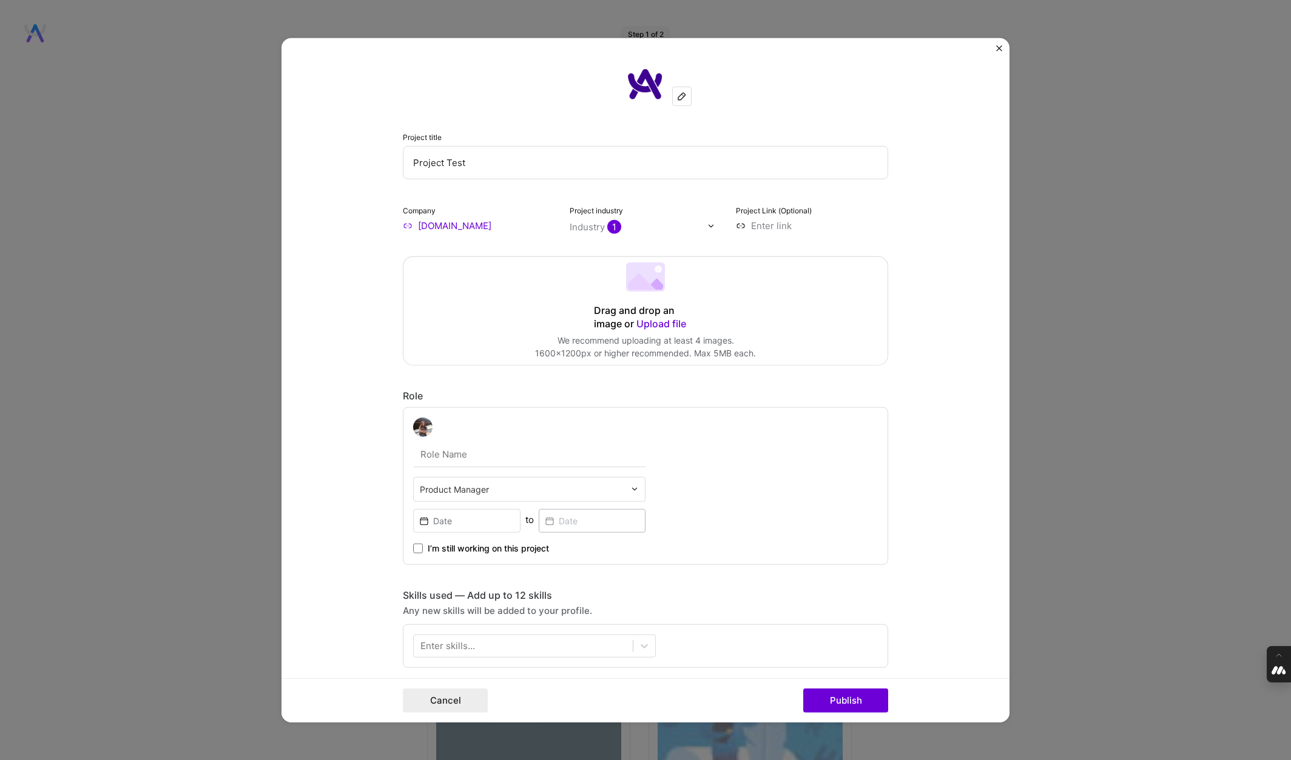
click at [787, 223] on input at bounding box center [812, 226] width 152 height 13
type input "[URL][DOMAIN_NAME]"
click at [671, 322] on span "Upload file" at bounding box center [661, 324] width 50 height 12
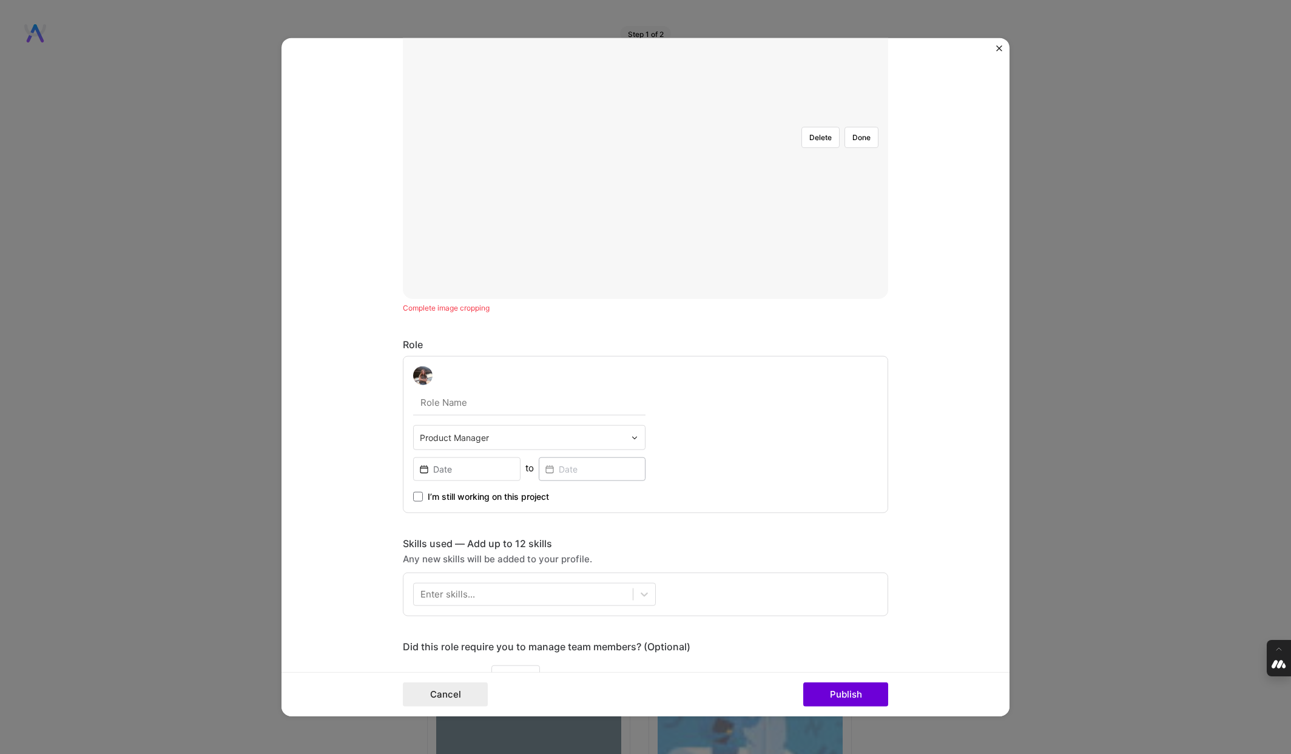
scroll to position [332, 0]
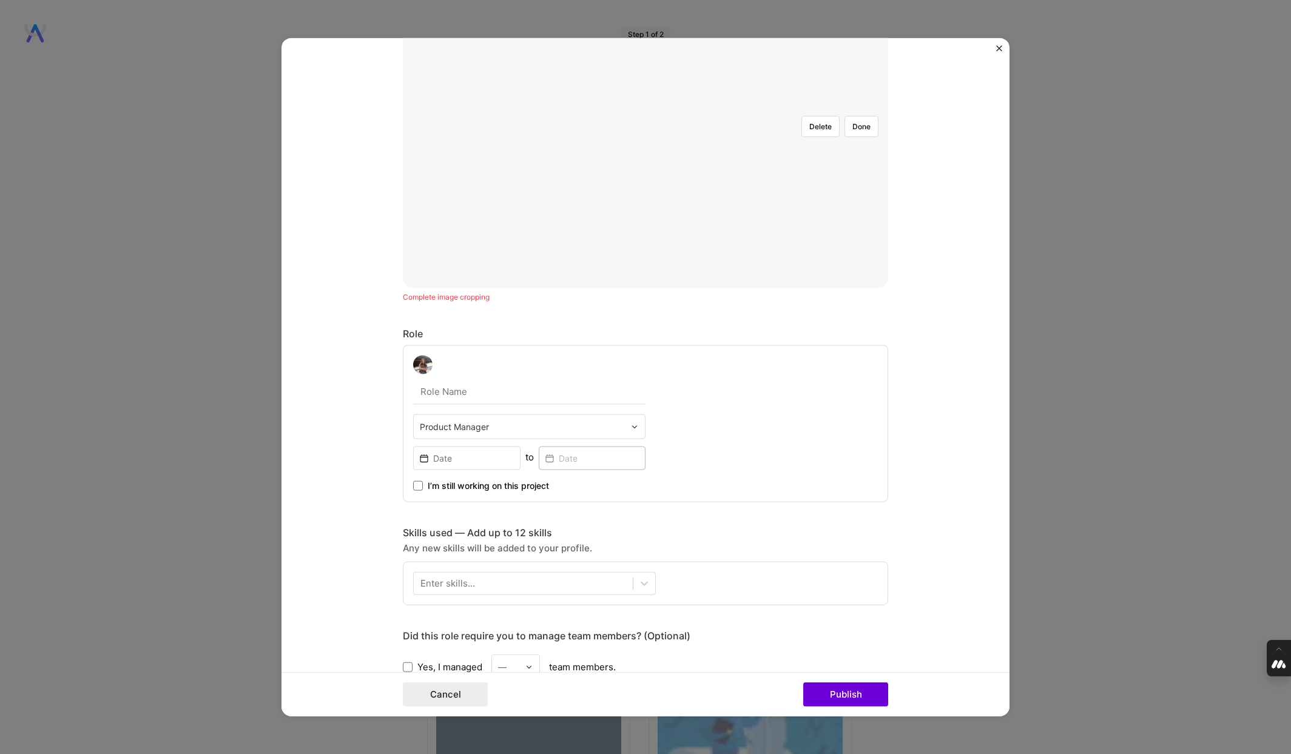
click at [429, 397] on input "text" at bounding box center [529, 391] width 232 height 25
click at [698, 403] on div "Product Manager to I’m still working on this project" at bounding box center [645, 423] width 485 height 158
click at [446, 459] on input at bounding box center [466, 458] width 107 height 24
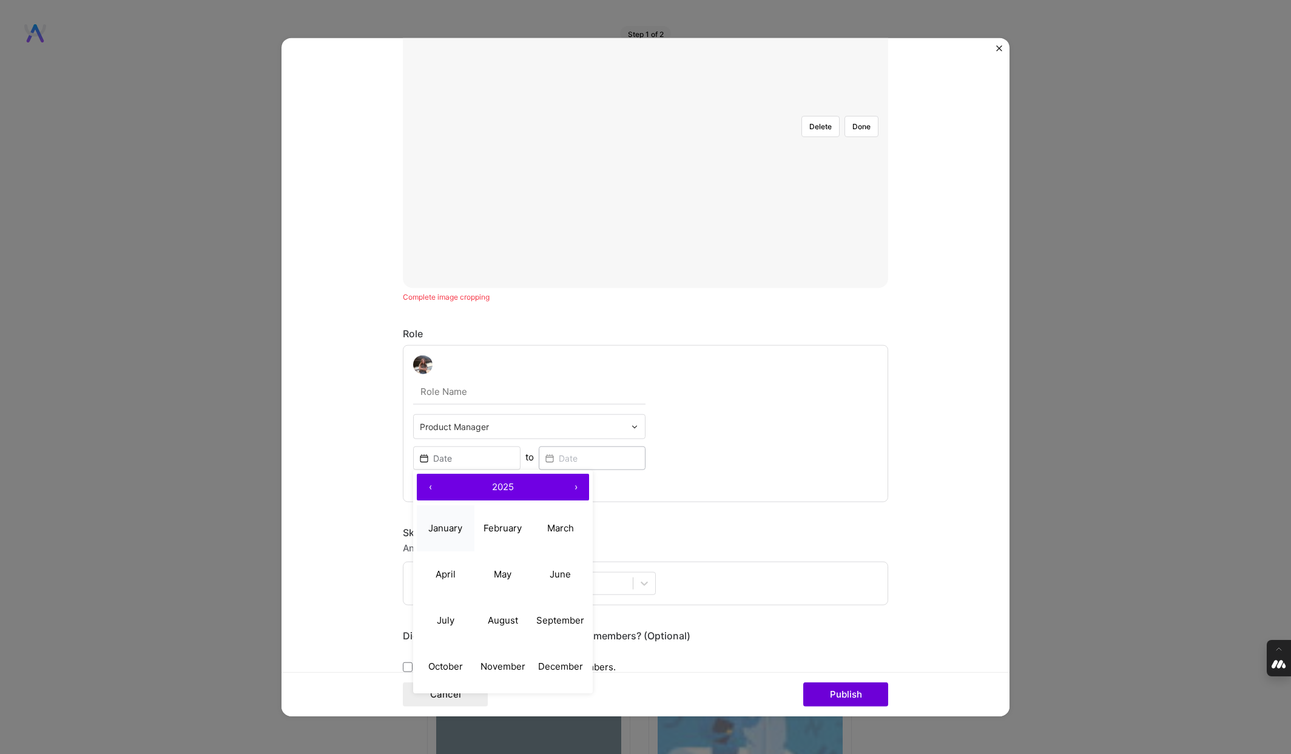
click at [448, 532] on abbr "January" at bounding box center [445, 528] width 34 height 12
type input "[DATE]"
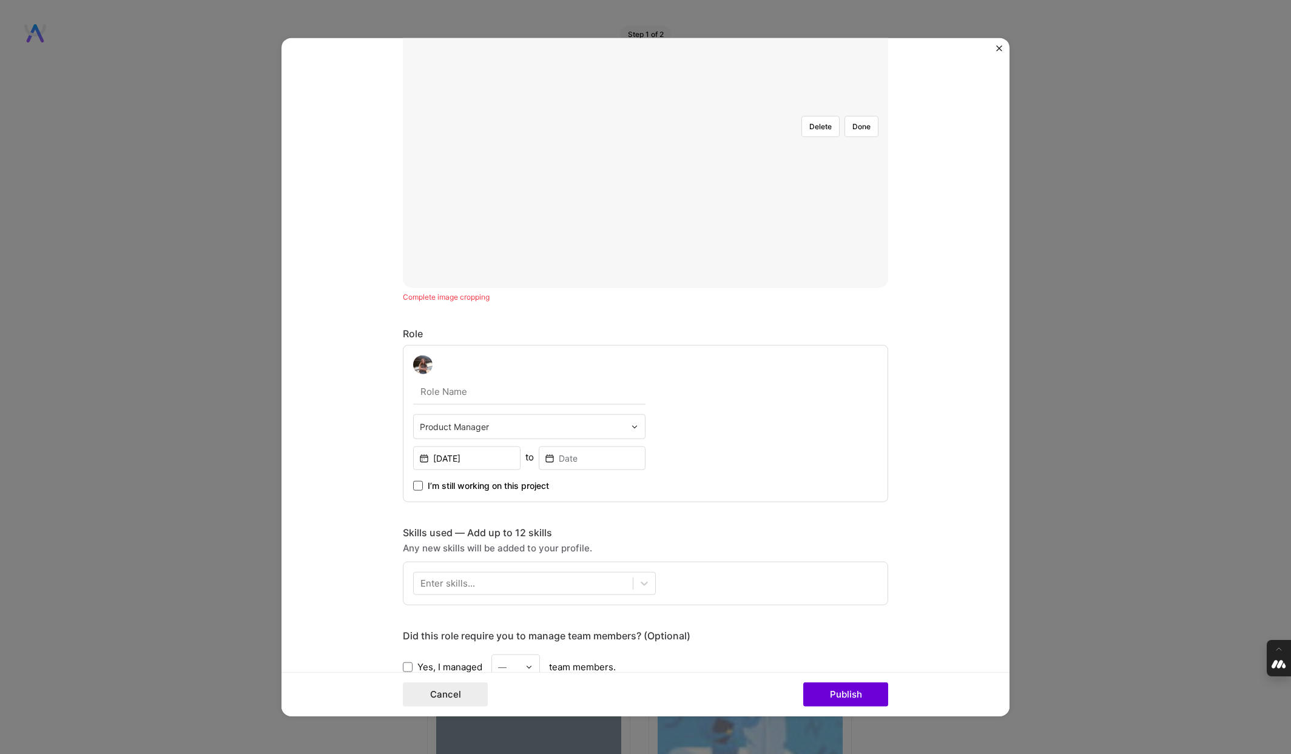
click at [418, 488] on span at bounding box center [418, 486] width 10 height 10
click at [0, 0] on input "I’m still working on this project" at bounding box center [0, 0] width 0 height 0
click at [345, 514] on form "Project title Project Test Company [DOMAIN_NAME] Project industry Industry 1 Pr…" at bounding box center [645, 377] width 728 height 679
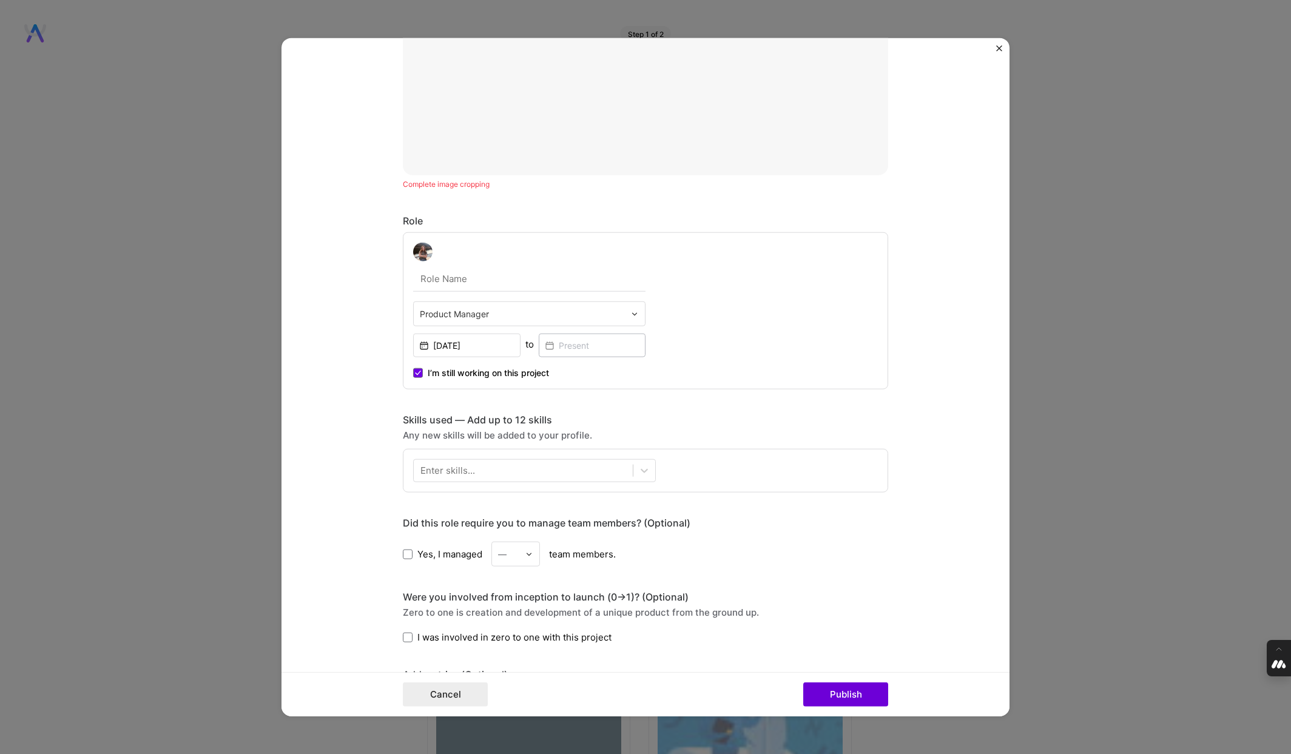
scroll to position [447, 0]
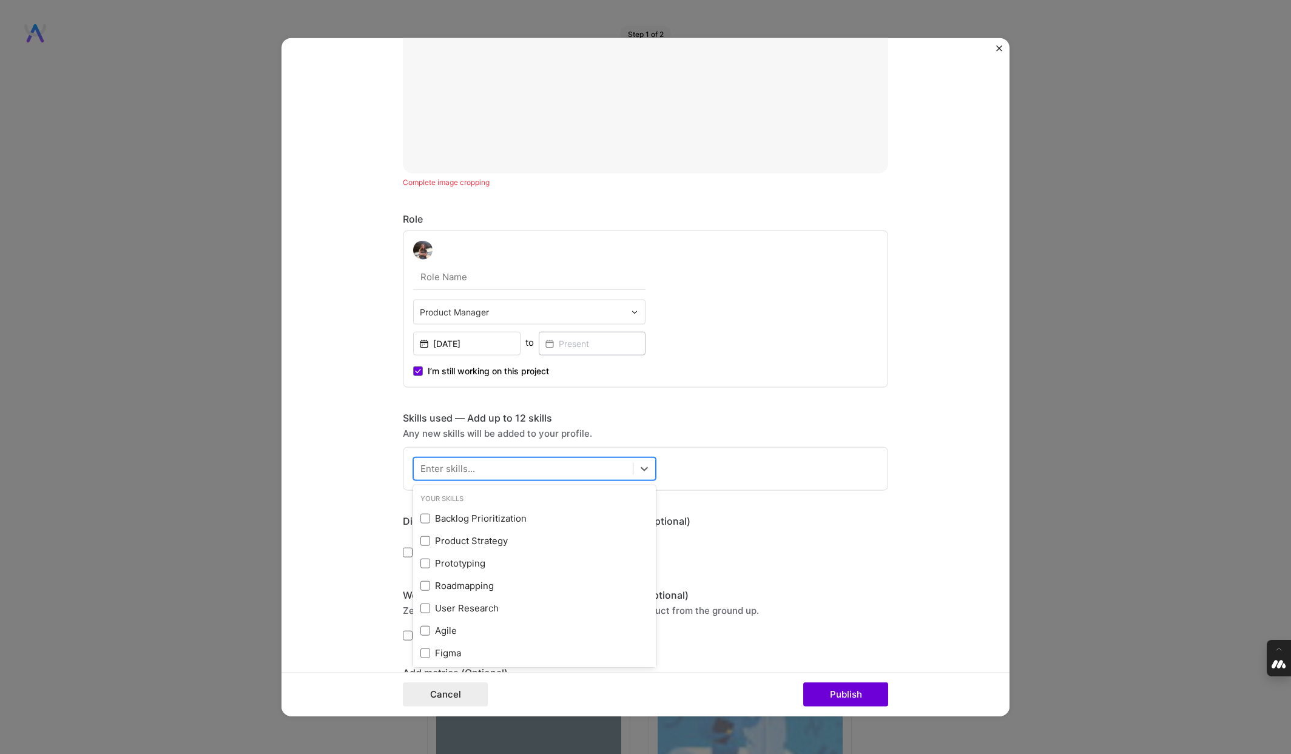
click at [500, 465] on div at bounding box center [523, 469] width 219 height 20
click at [424, 514] on span at bounding box center [425, 518] width 10 height 10
click at [0, 0] on input "checkbox" at bounding box center [0, 0] width 0 height 0
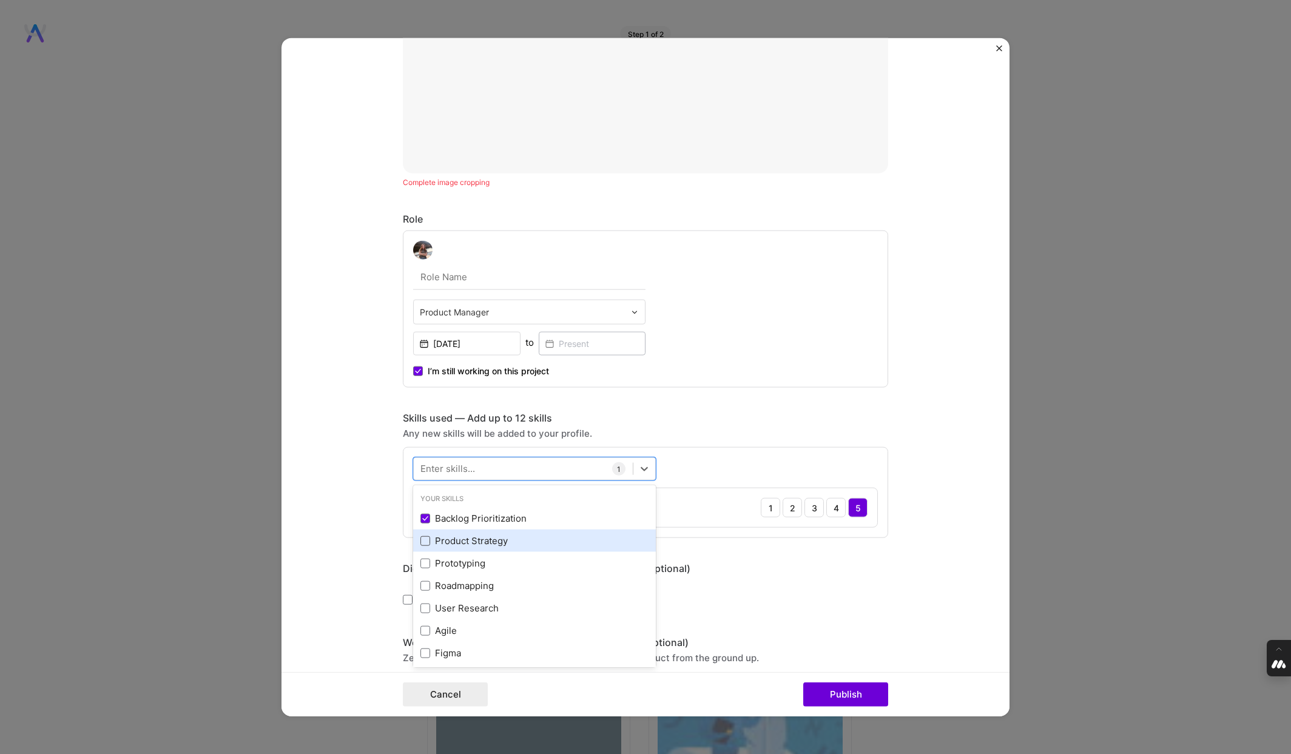
click at [426, 539] on span at bounding box center [425, 540] width 10 height 10
click at [0, 0] on input "checkbox" at bounding box center [0, 0] width 0 height 0
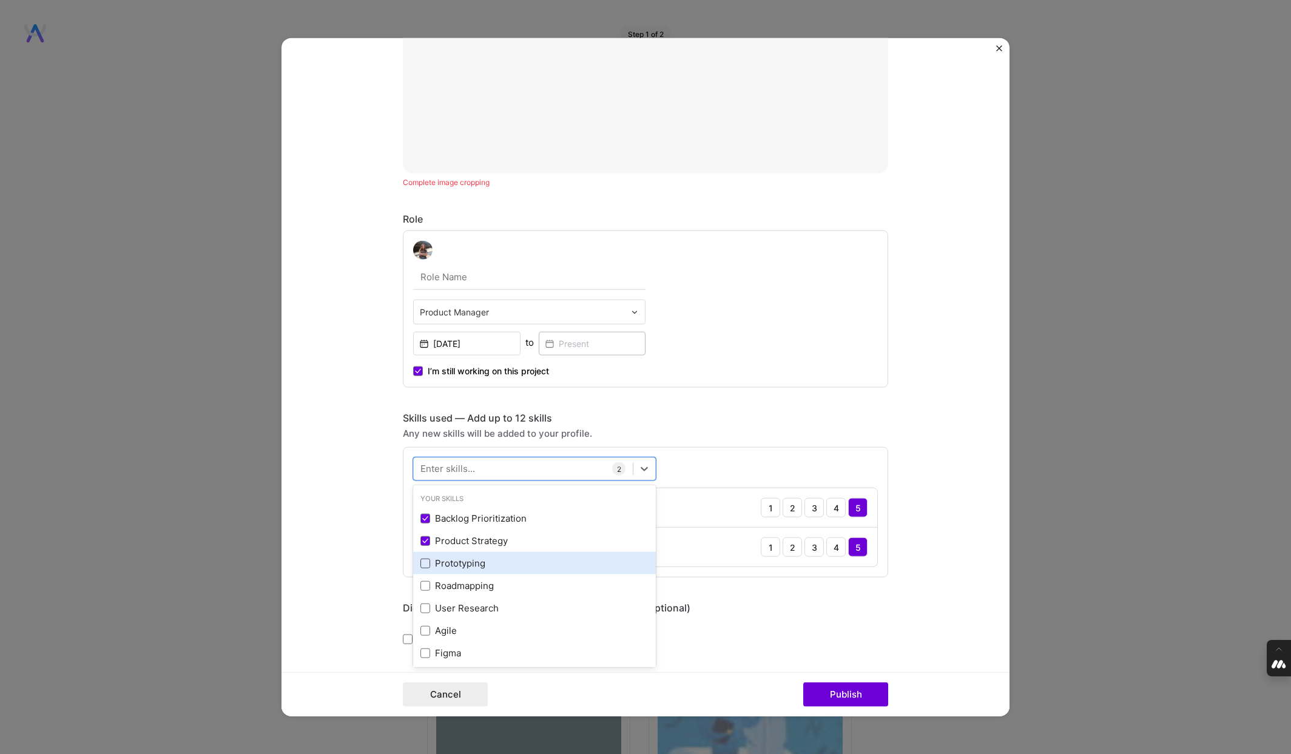
click at [426, 561] on span at bounding box center [425, 563] width 10 height 10
click at [0, 0] on input "checkbox" at bounding box center [0, 0] width 0 height 0
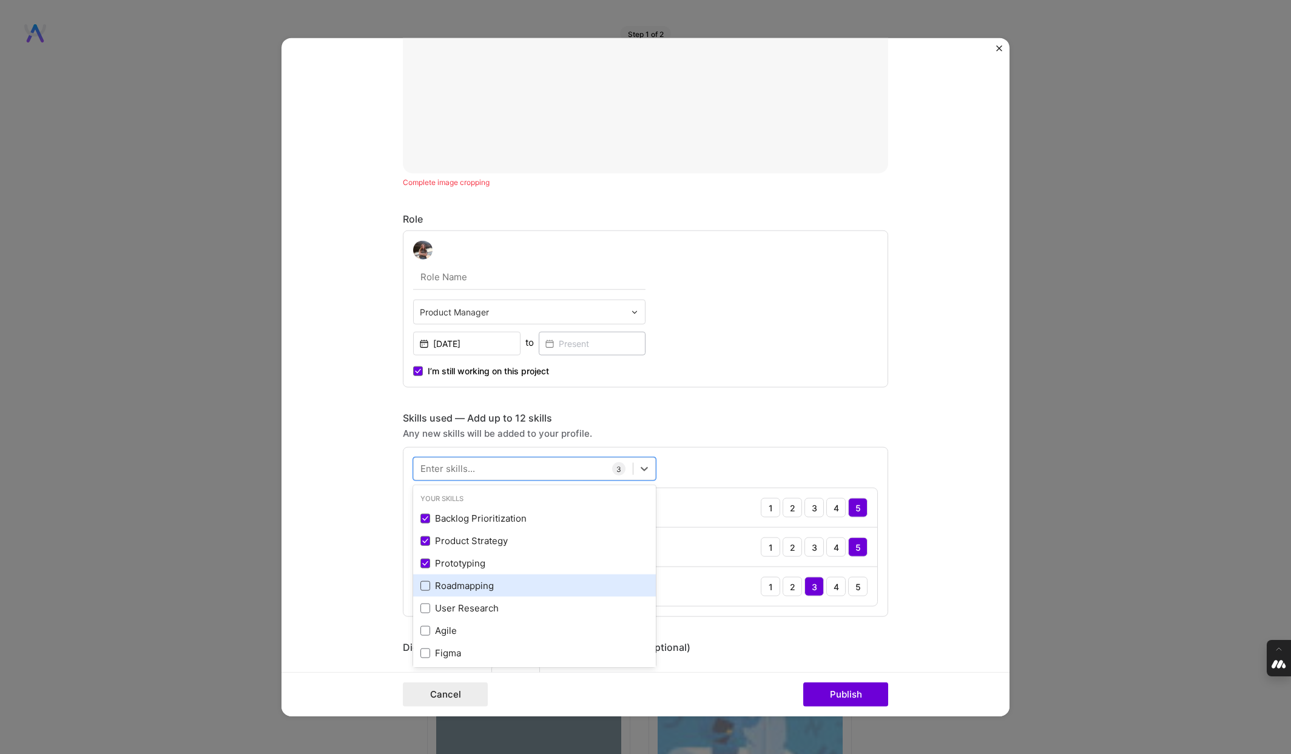
click at [425, 589] on span at bounding box center [425, 585] width 10 height 10
click at [0, 0] on input "checkbox" at bounding box center [0, 0] width 0 height 0
click at [329, 591] on form "Project title Project Test Company [DOMAIN_NAME] Project industry Industry 1 Pr…" at bounding box center [645, 377] width 728 height 679
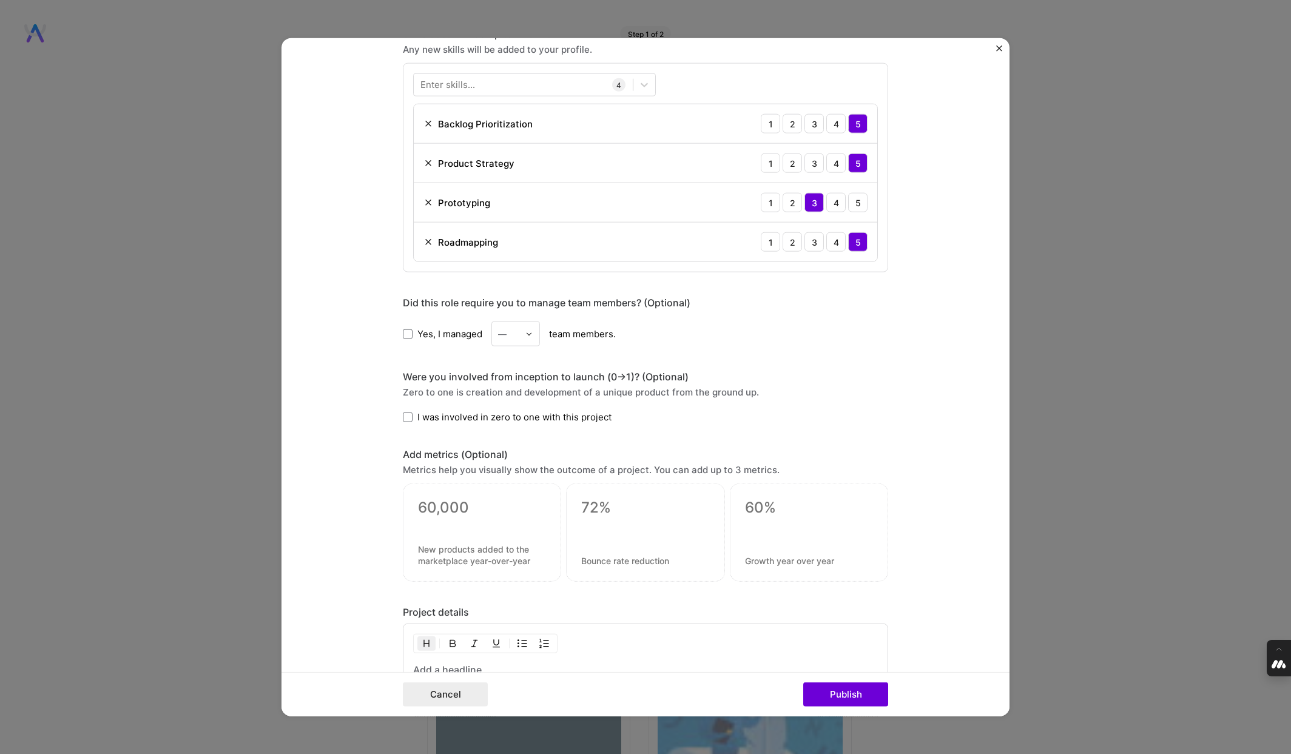
scroll to position [833, 0]
click at [407, 331] on span at bounding box center [408, 332] width 10 height 10
click at [0, 0] on input "Yes, I managed" at bounding box center [0, 0] width 0 height 0
click at [514, 328] on input "text" at bounding box center [508, 331] width 21 height 13
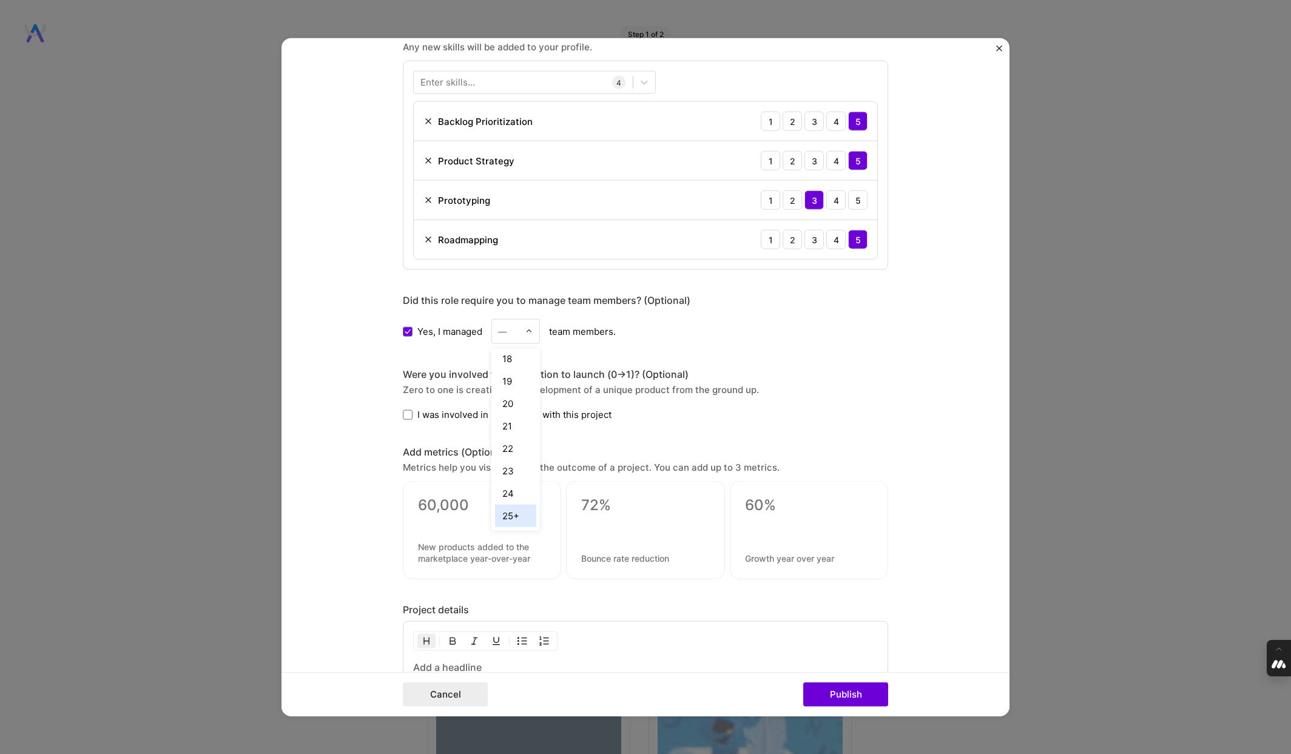
click at [514, 510] on div "25+" at bounding box center [515, 516] width 41 height 22
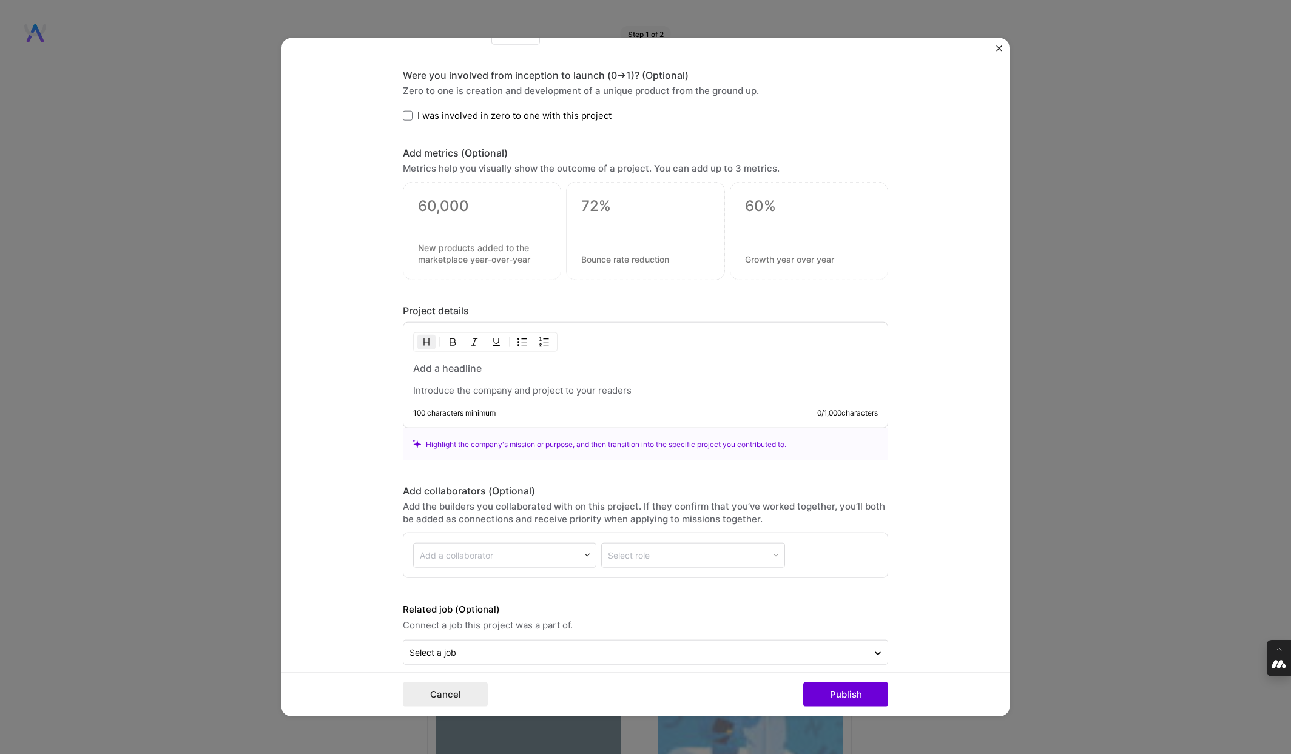
scroll to position [1147, 0]
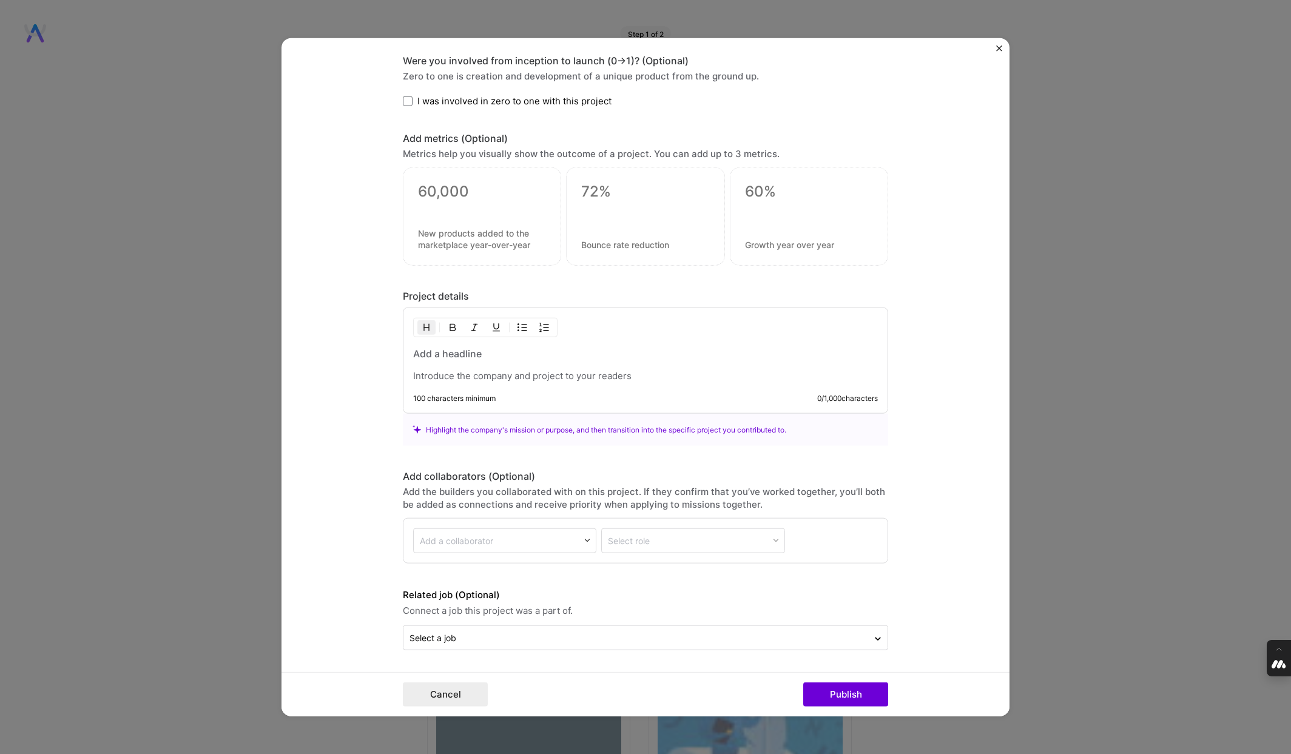
click at [462, 353] on h3 at bounding box center [645, 353] width 465 height 13
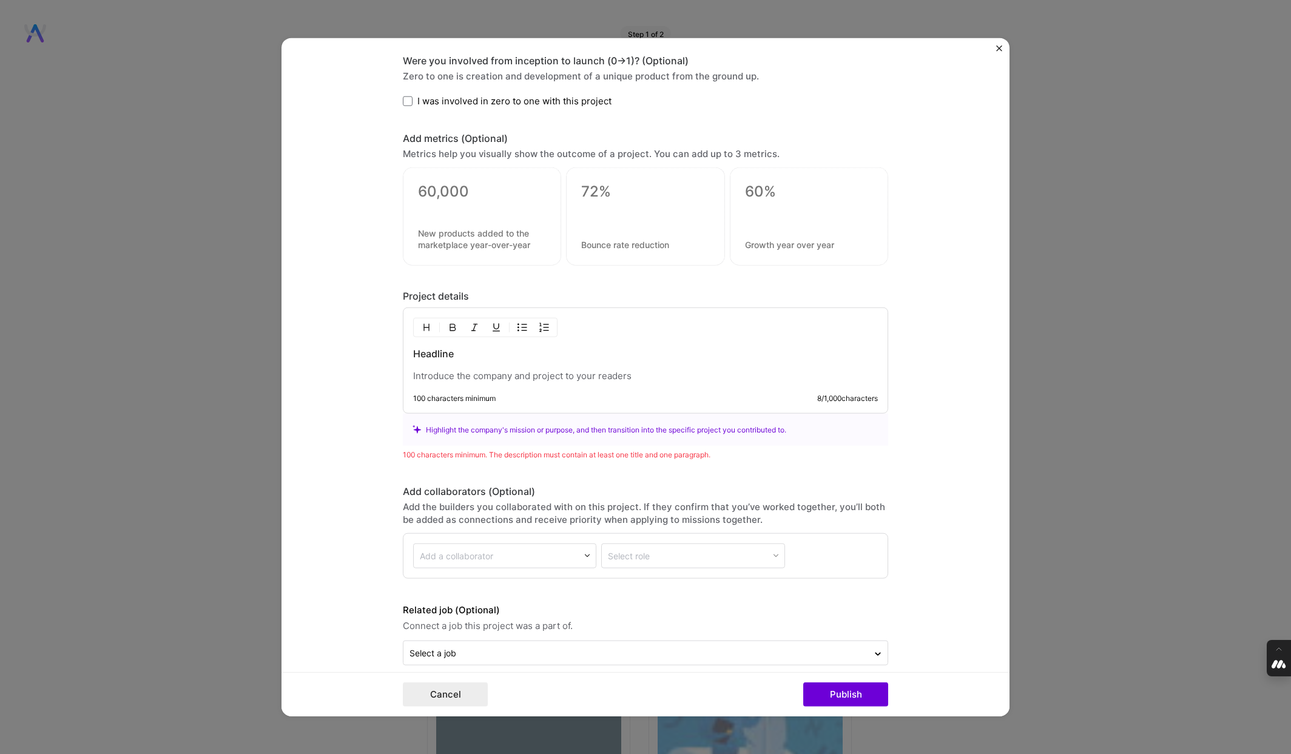
click at [486, 375] on p at bounding box center [645, 376] width 465 height 12
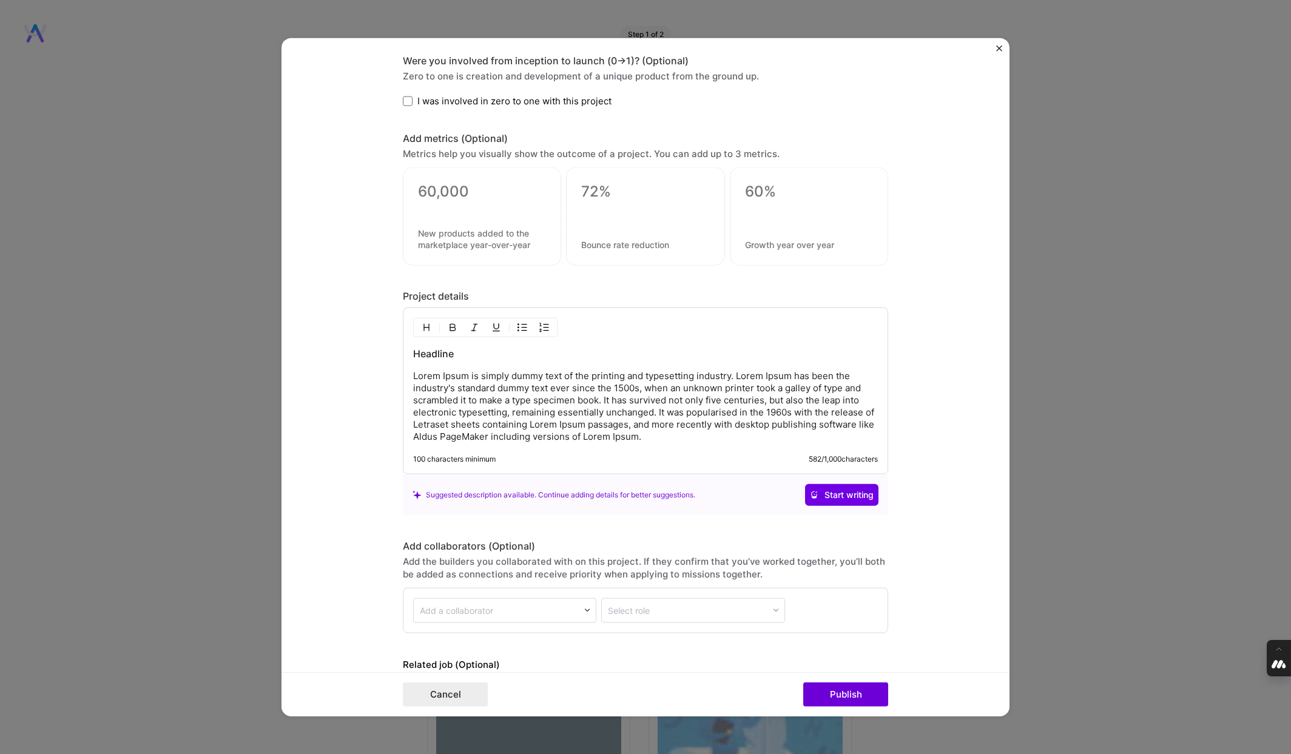
scroll to position [1217, 0]
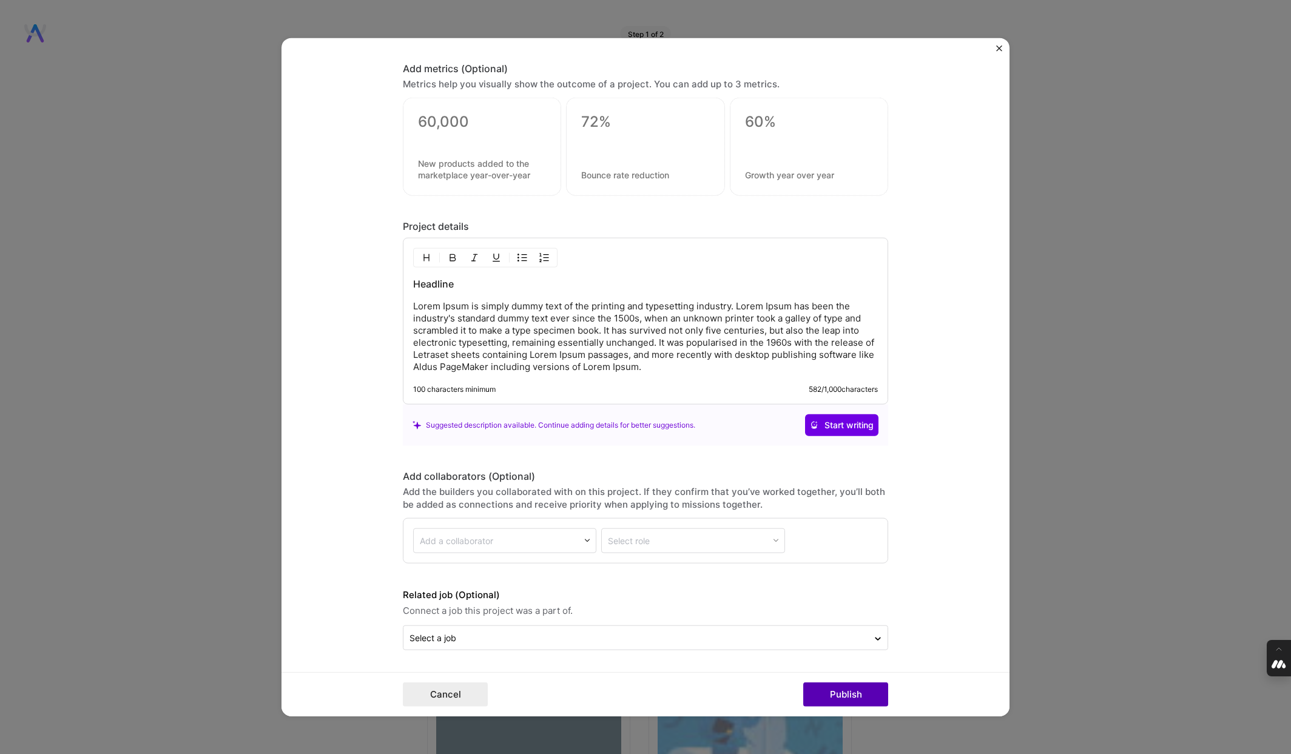
click at [853, 690] on button "Publish" at bounding box center [845, 694] width 85 height 24
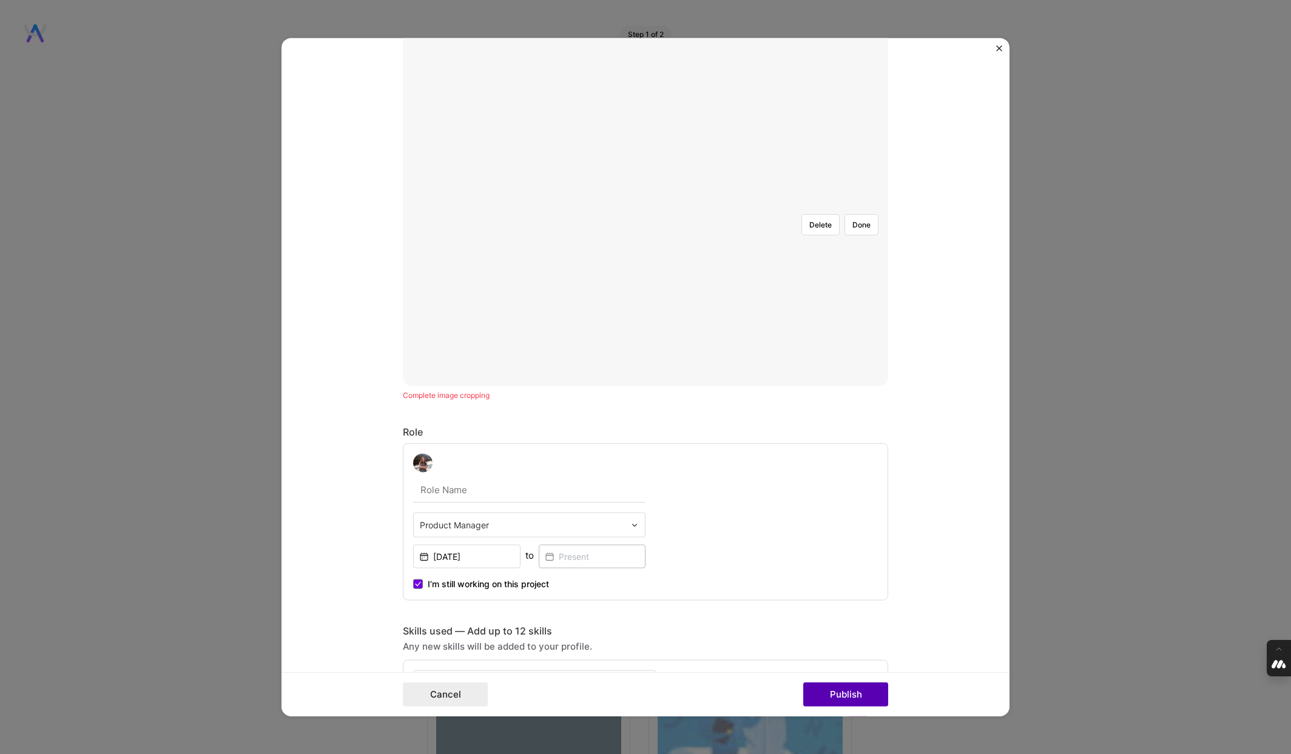
scroll to position [218, 0]
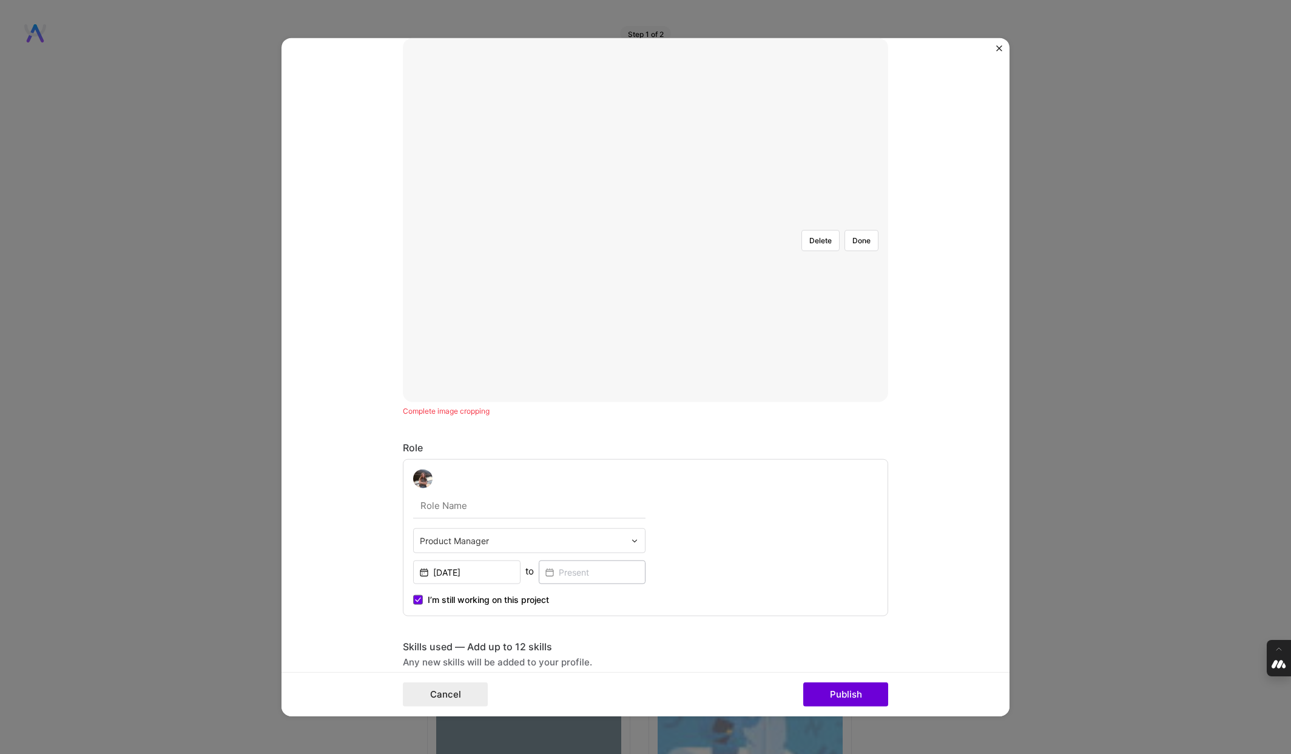
click at [645, 226] on div at bounding box center [749, 298] width 208 height 156
click at [863, 229] on button "Done" at bounding box center [861, 239] width 34 height 21
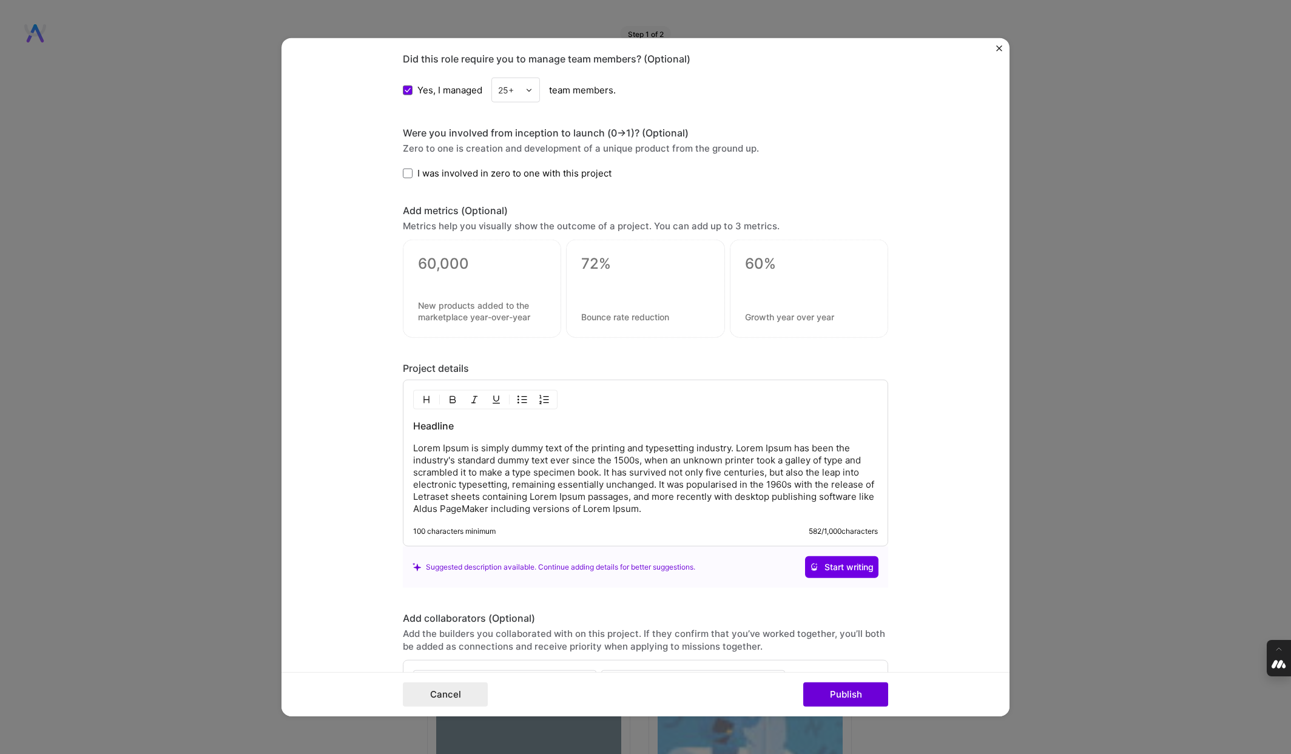
scroll to position [1238, 0]
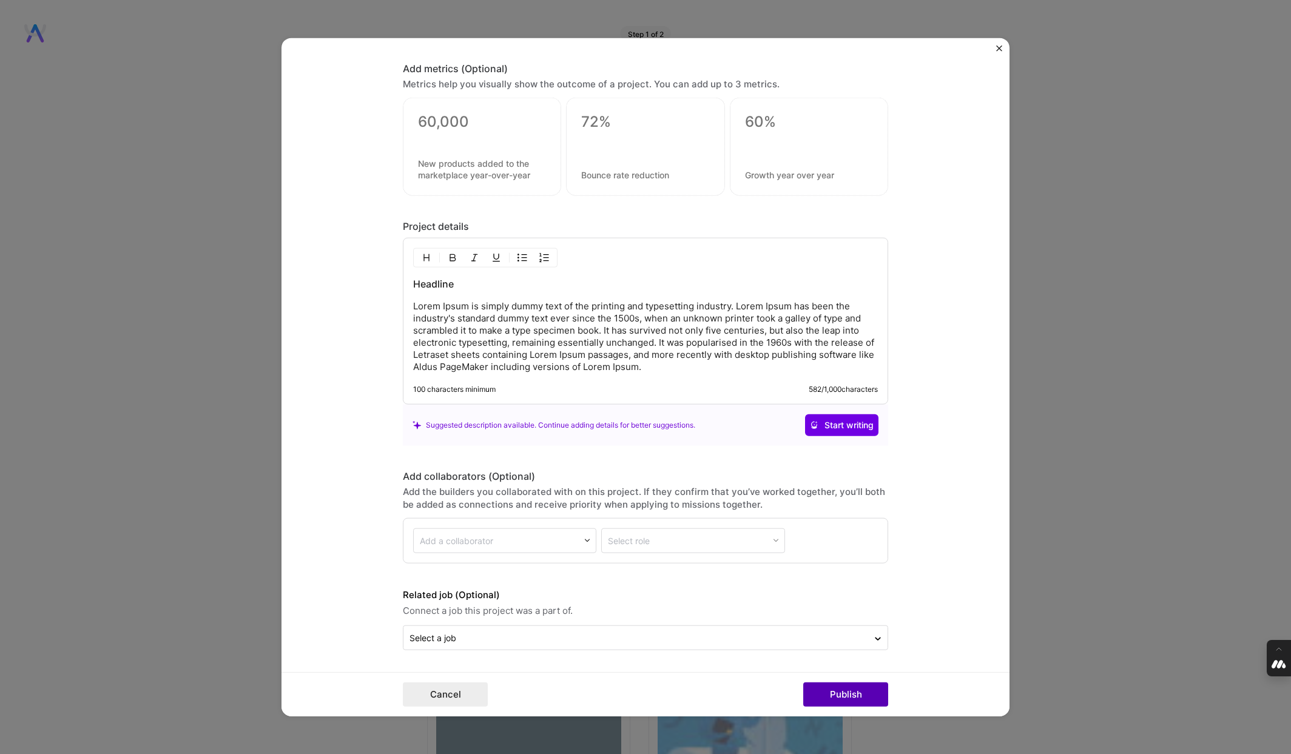
click at [862, 693] on button "Publish" at bounding box center [845, 694] width 85 height 24
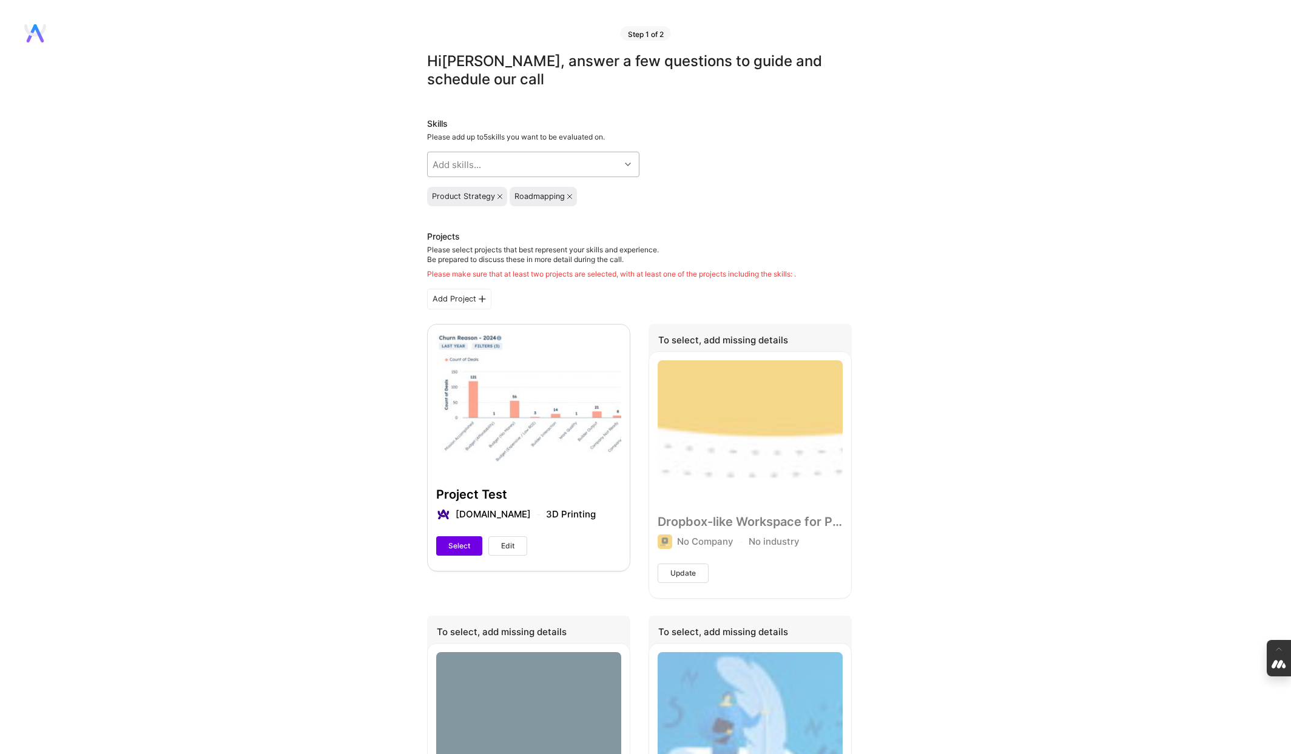
click at [458, 303] on div "Add Project" at bounding box center [459, 299] width 64 height 21
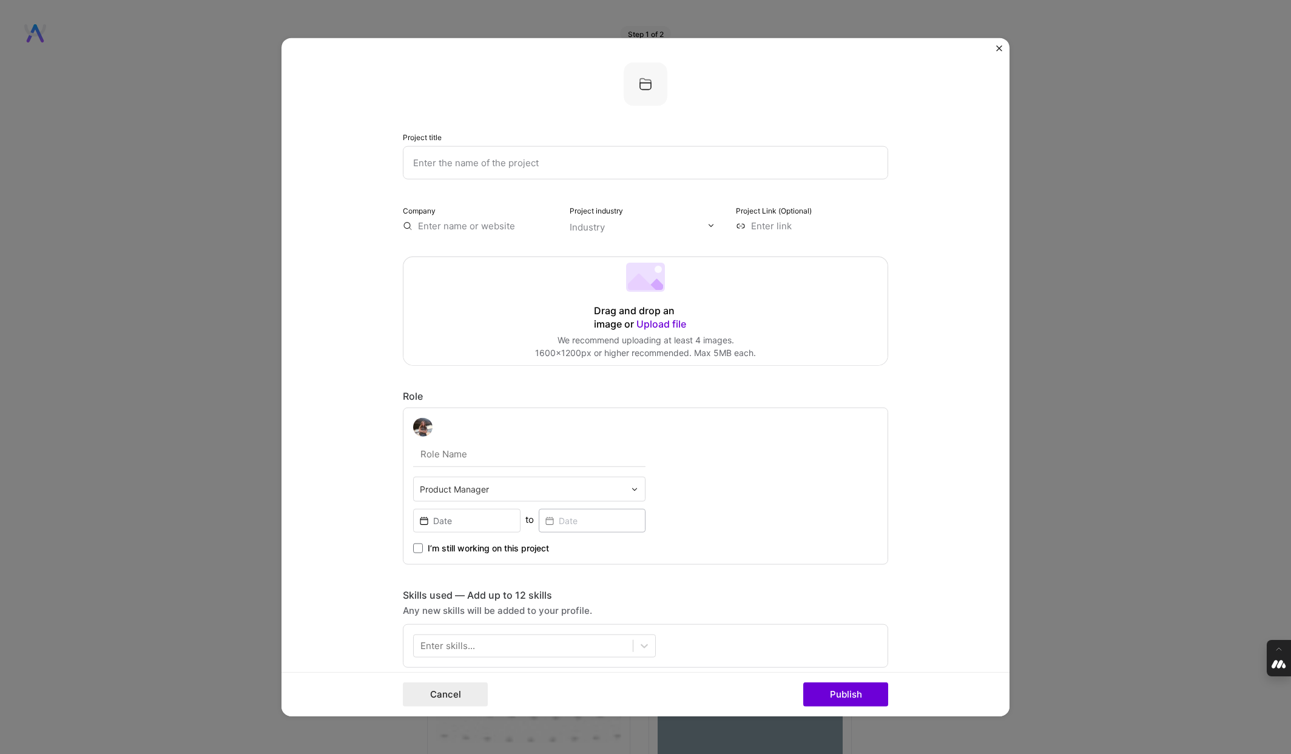
click at [576, 176] on input "text" at bounding box center [645, 162] width 485 height 33
type input "Test 2"
click at [472, 223] on input "text" at bounding box center [479, 225] width 152 height 13
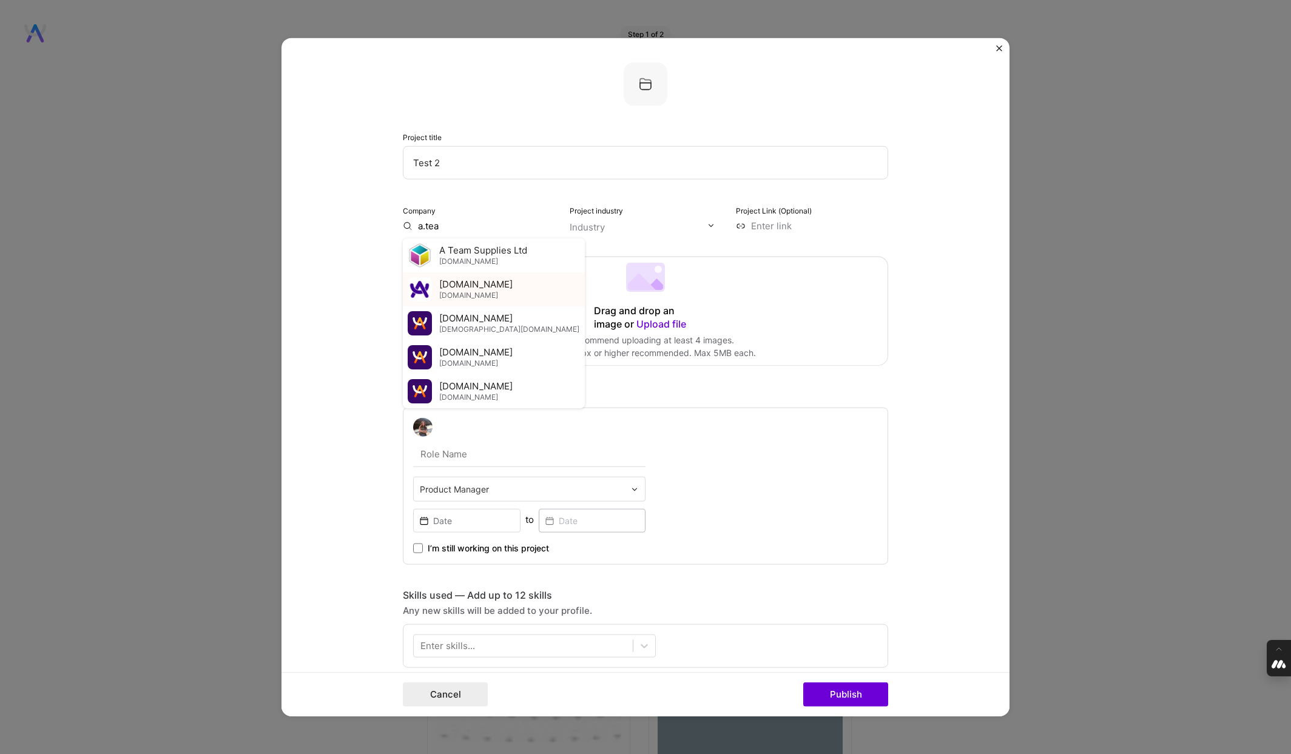
click at [459, 290] on span "[DOMAIN_NAME]" at bounding box center [468, 295] width 59 height 10
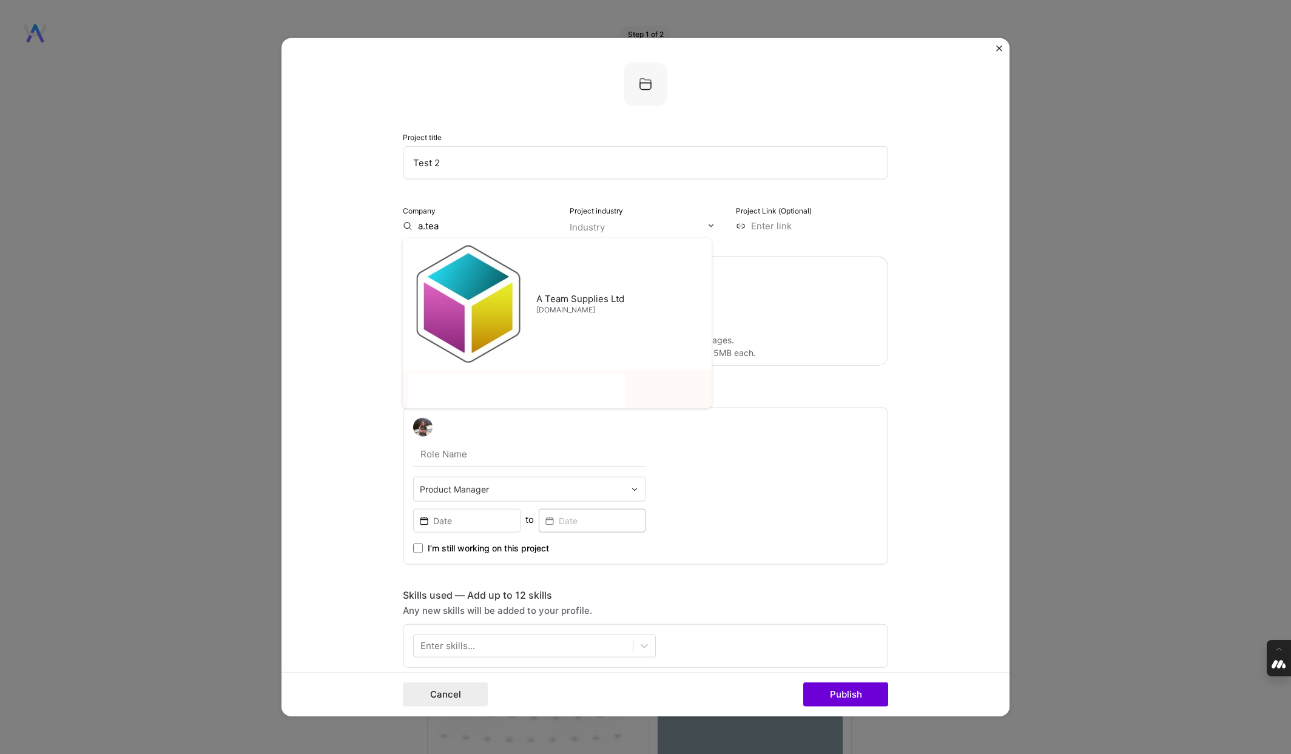
type input "[DOMAIN_NAME]"
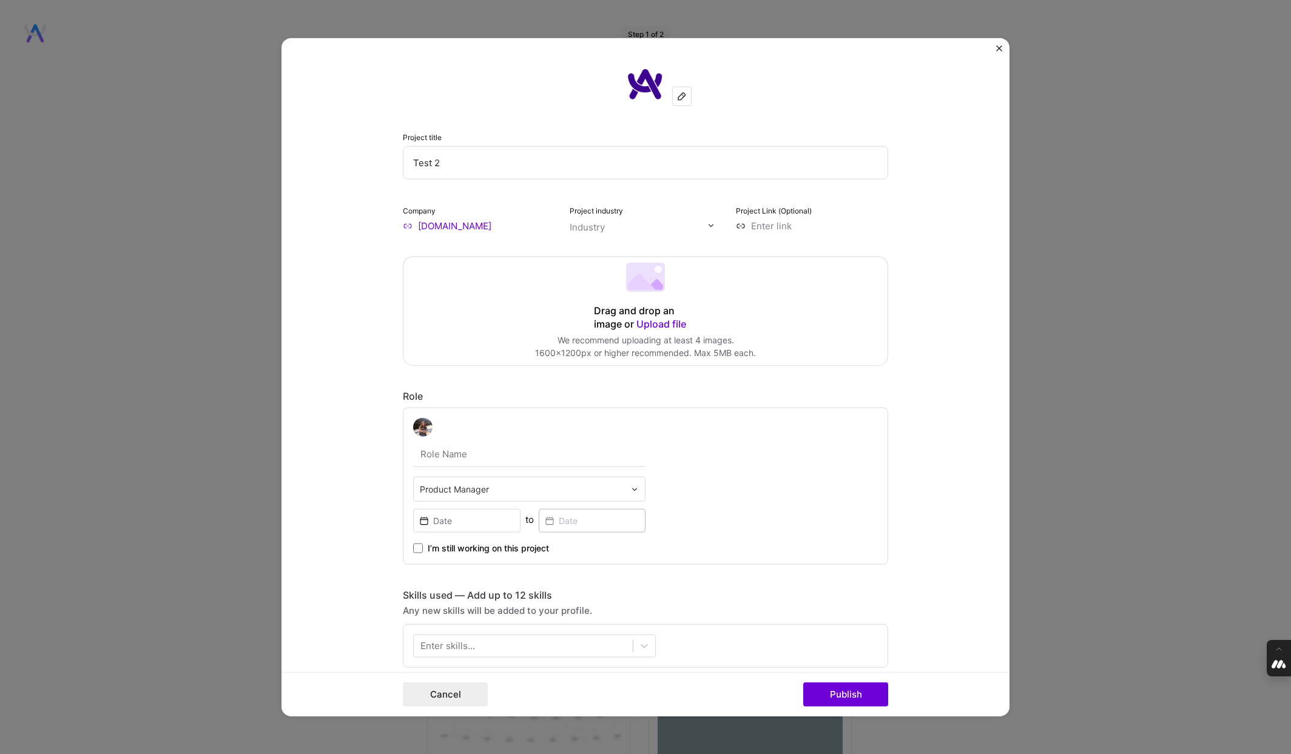
click at [567, 232] on div "Project title Test 2 Company [DOMAIN_NAME] Project industry Industry Project Li…" at bounding box center [645, 711] width 485 height 1299
click at [594, 227] on div "Industry" at bounding box center [586, 226] width 35 height 13
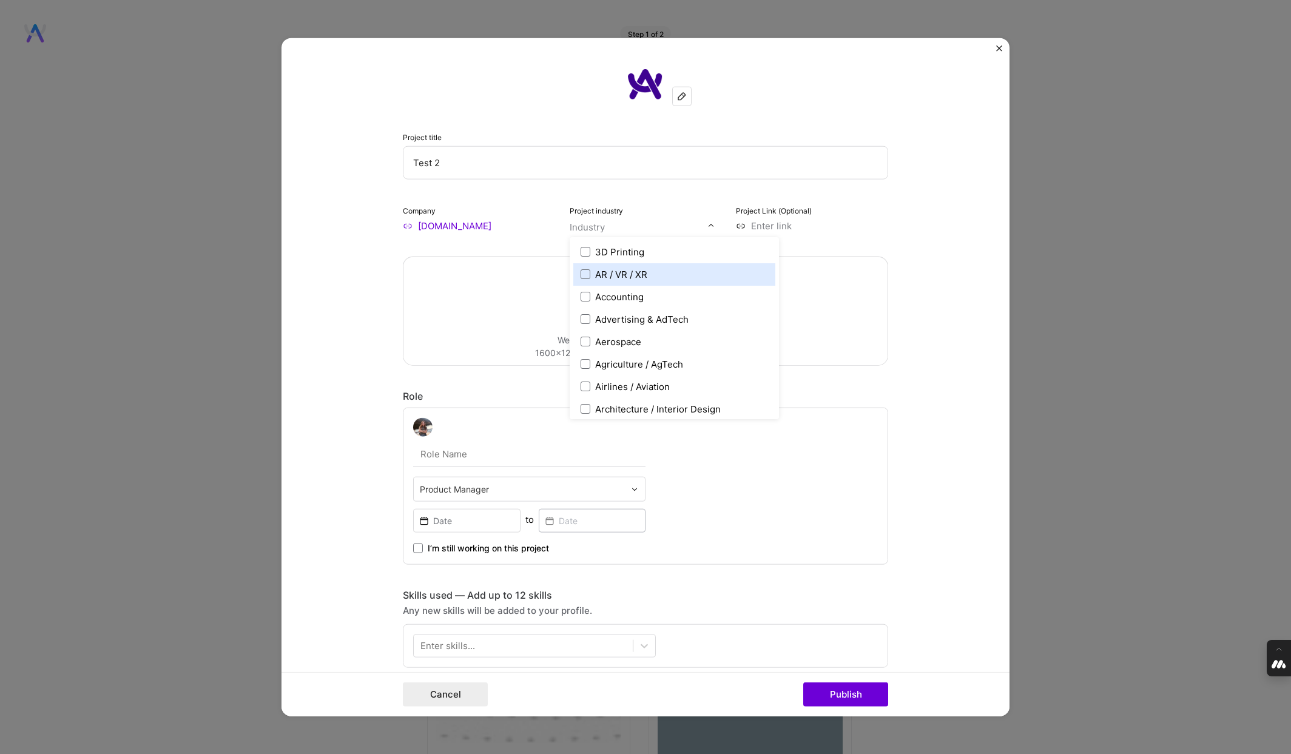
click at [606, 274] on div "AR / VR / XR" at bounding box center [621, 273] width 52 height 13
click at [785, 223] on input at bounding box center [812, 225] width 152 height 13
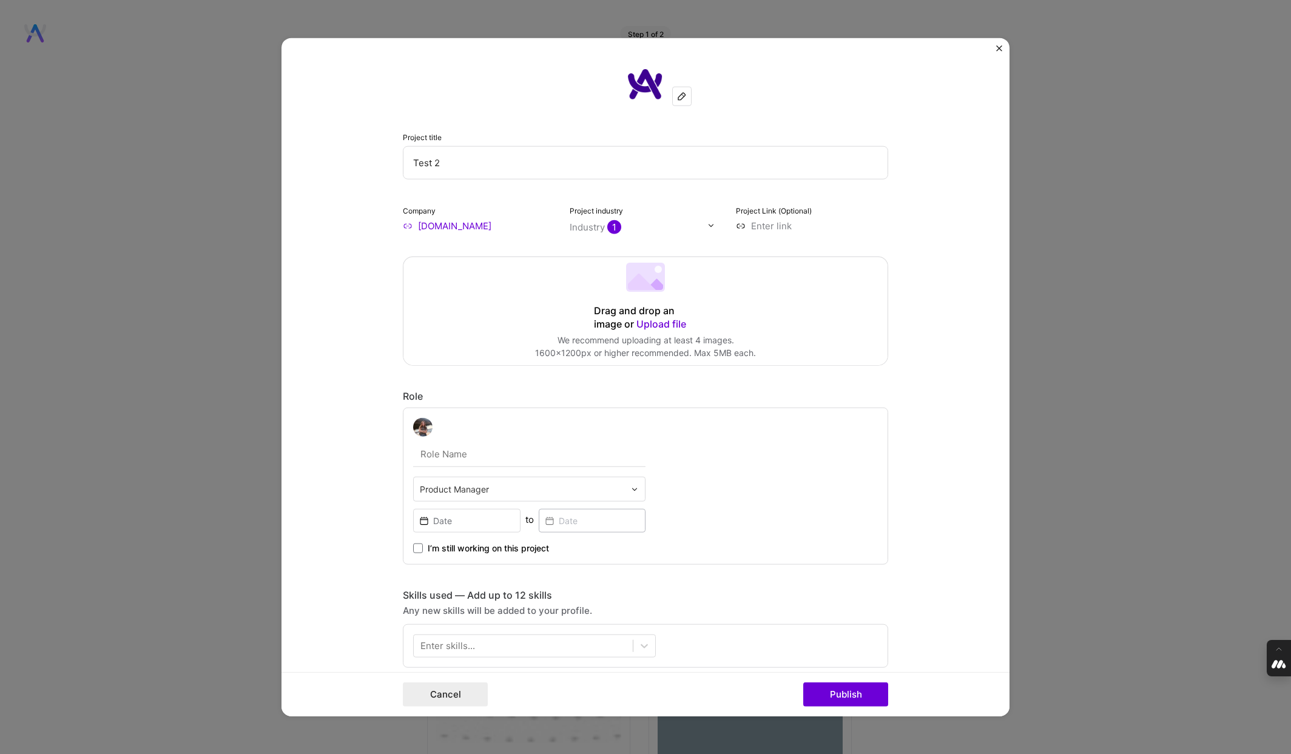
type input "[URL][DOMAIN_NAME]"
click at [654, 321] on span "Upload file" at bounding box center [661, 323] width 50 height 12
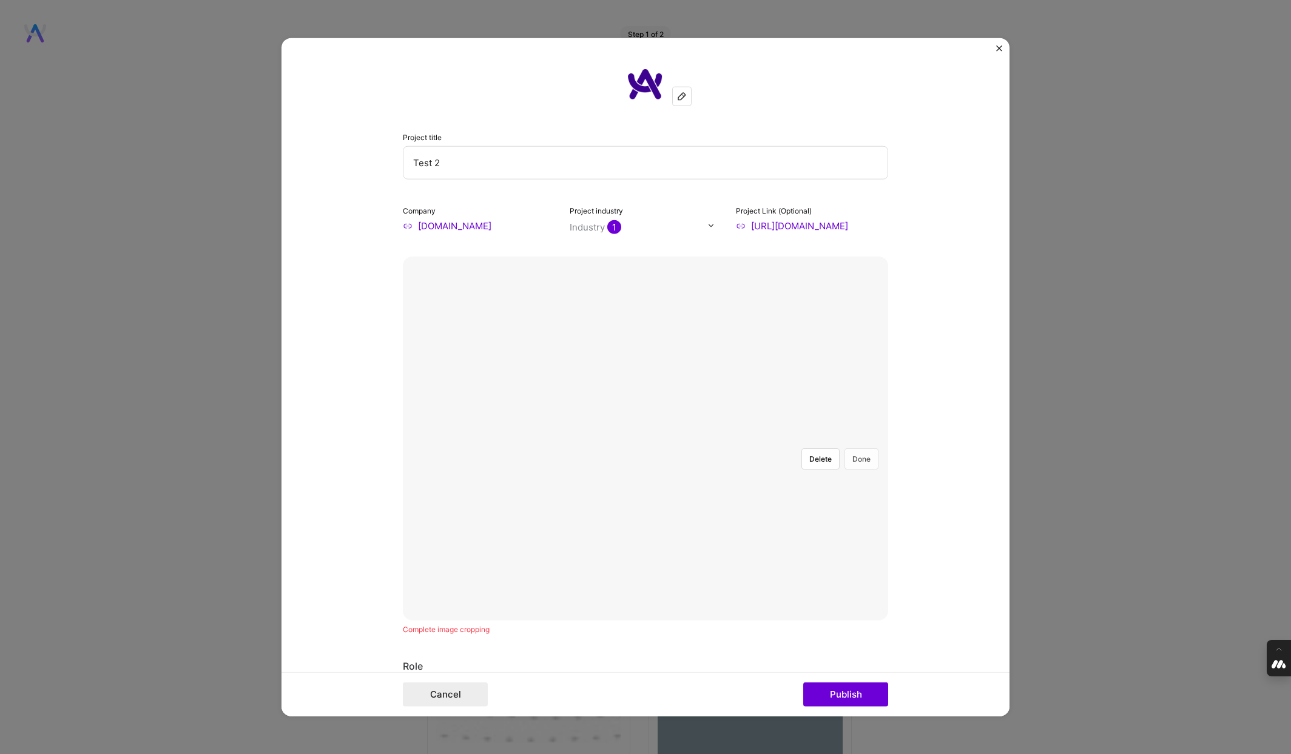
click at [860, 448] on button "Done" at bounding box center [861, 458] width 34 height 21
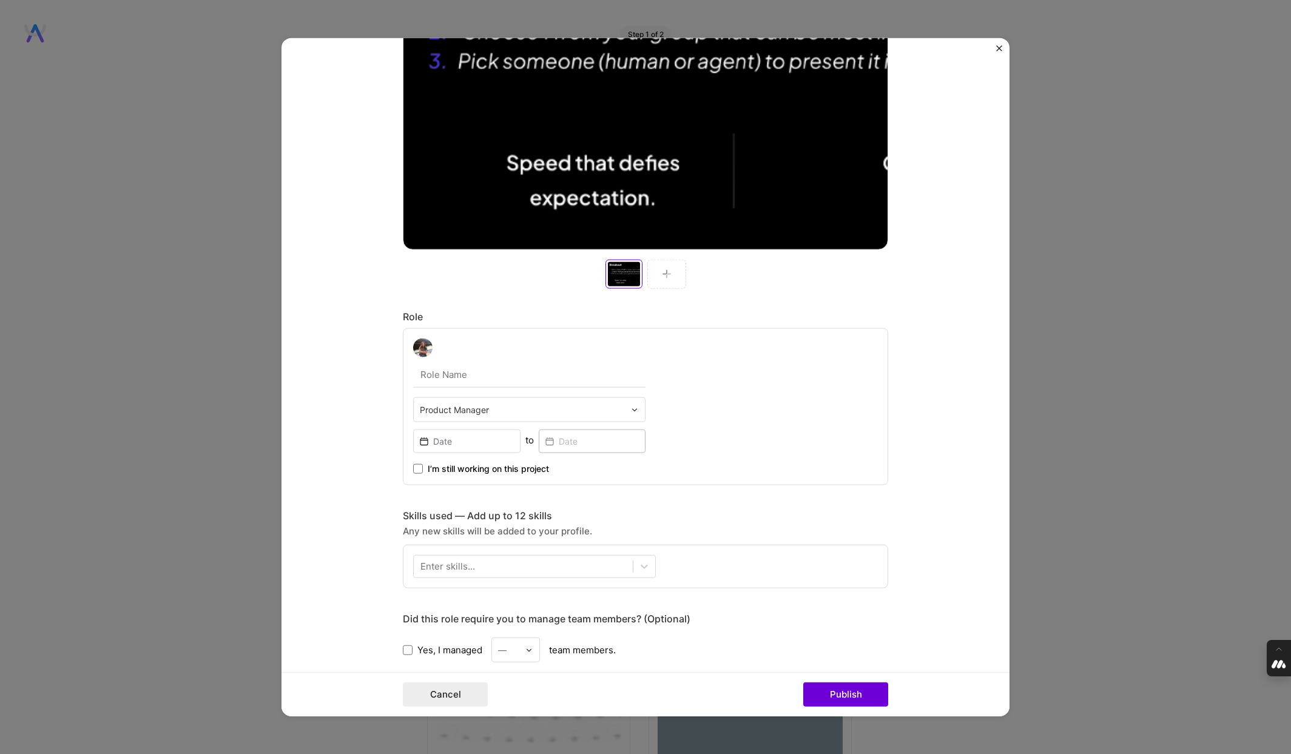
scroll to position [372, 0]
click at [437, 437] on input at bounding box center [466, 440] width 107 height 24
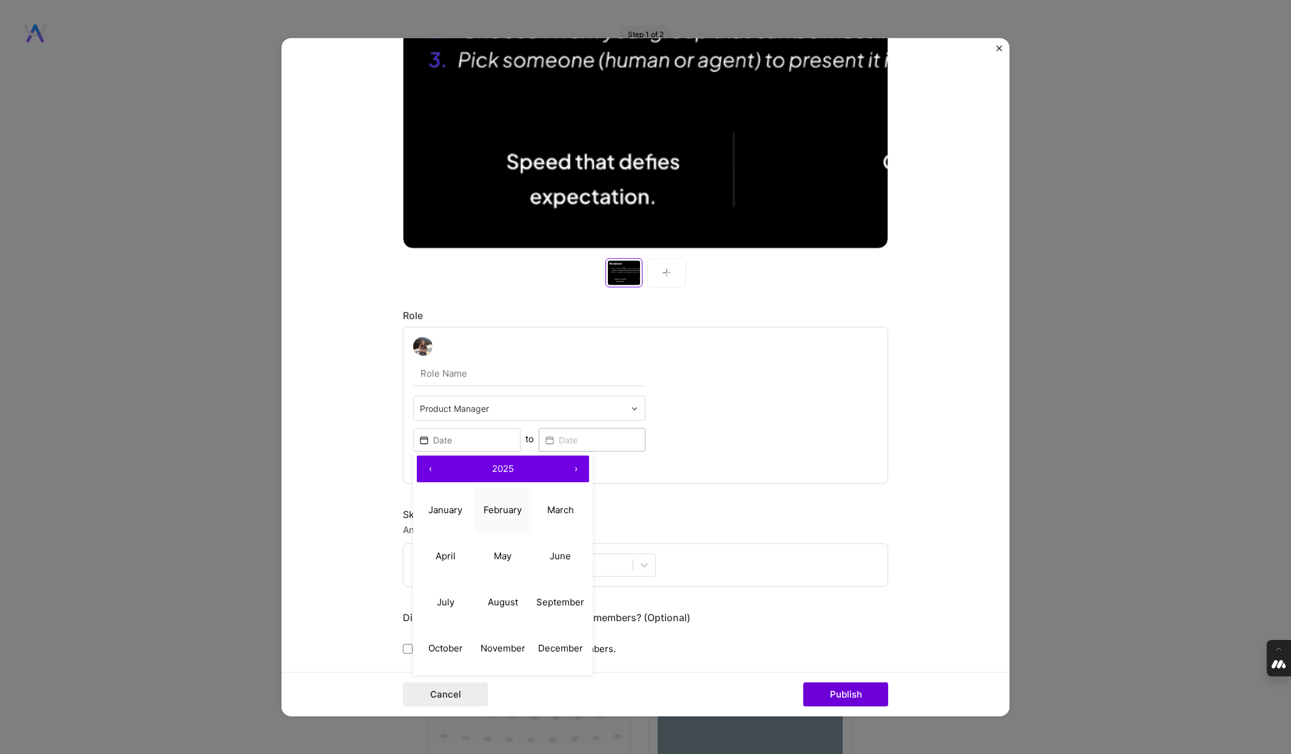
click at [509, 520] on button "February" at bounding box center [503, 510] width 58 height 46
type input "[DATE]"
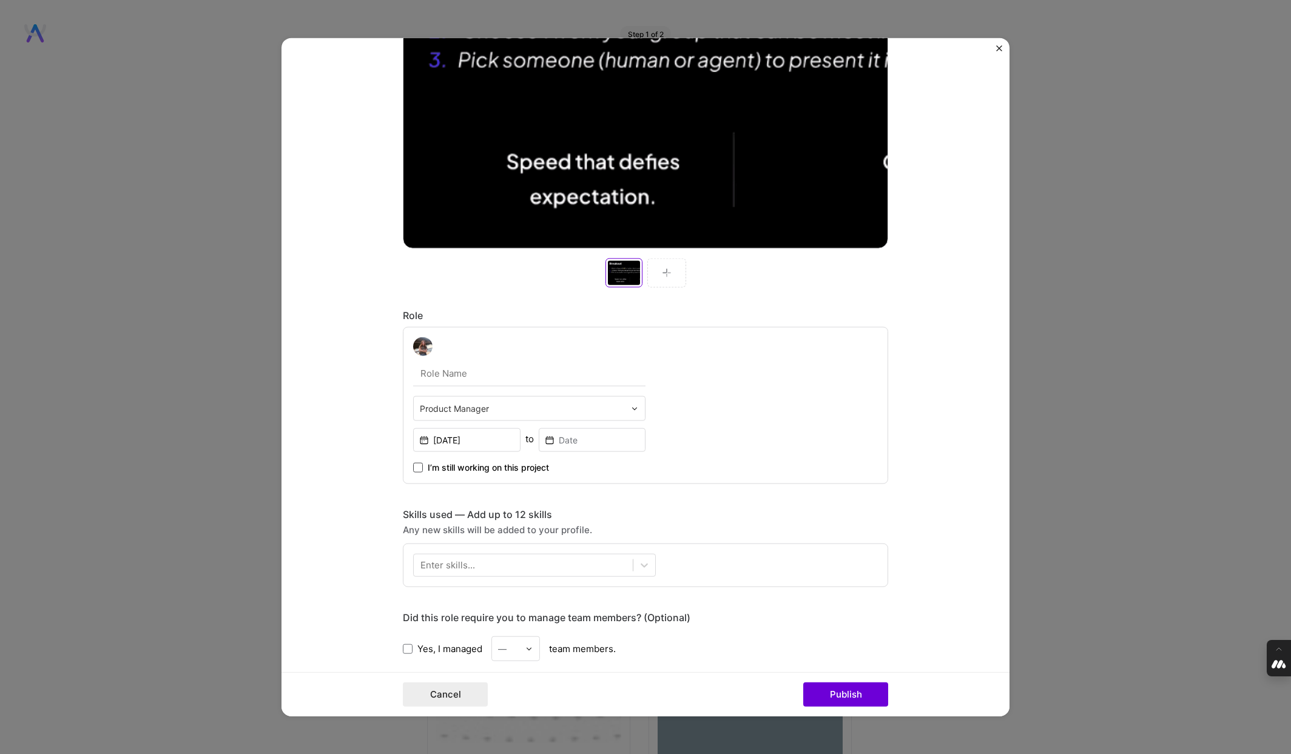
click at [419, 467] on span at bounding box center [418, 468] width 10 height 10
click at [0, 0] on input "I’m still working on this project" at bounding box center [0, 0] width 0 height 0
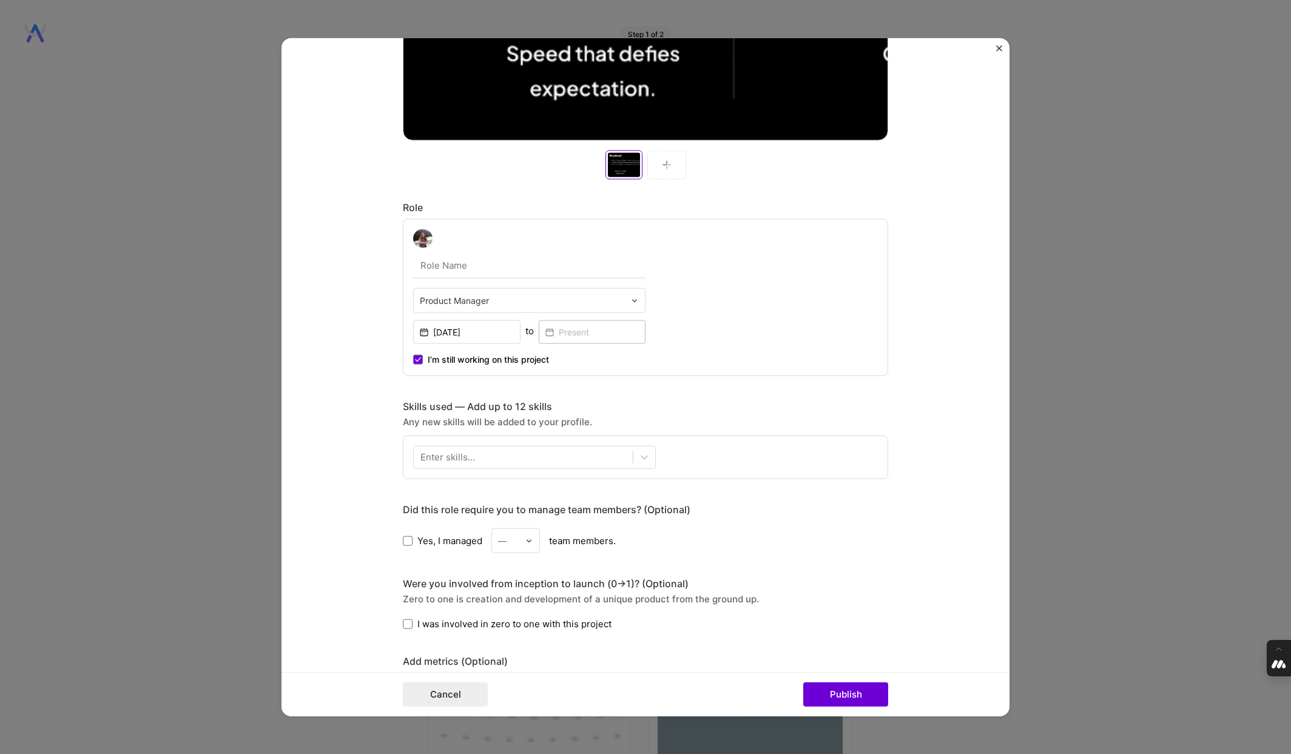
scroll to position [495, 0]
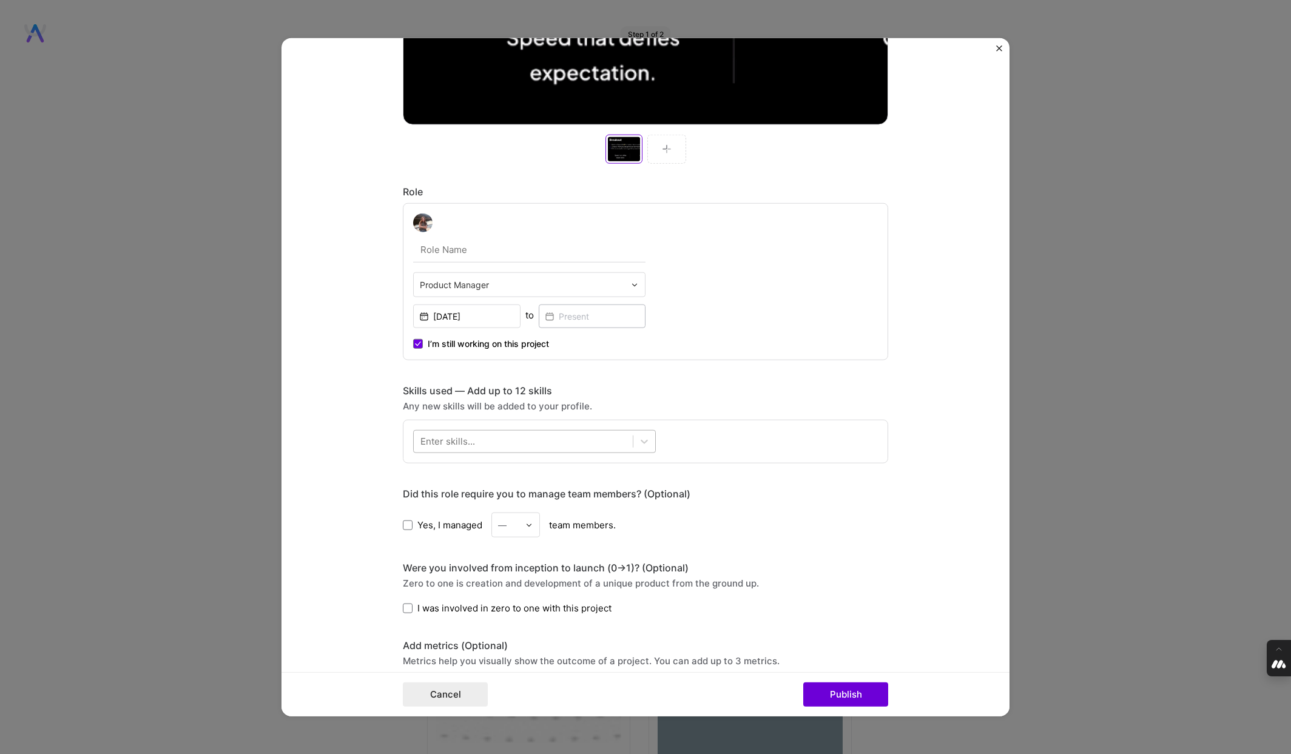
click at [517, 432] on div at bounding box center [523, 442] width 219 height 20
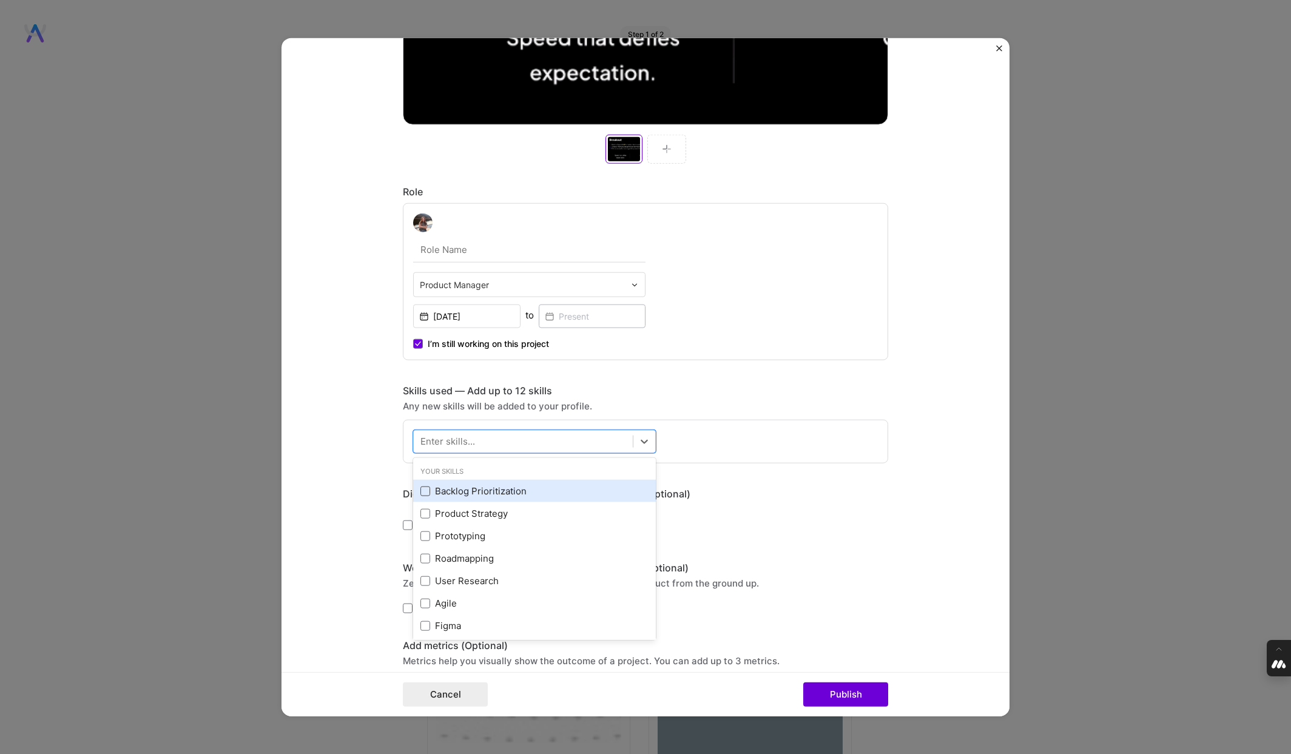
click at [427, 488] on span at bounding box center [425, 491] width 10 height 10
click at [0, 0] on input "checkbox" at bounding box center [0, 0] width 0 height 0
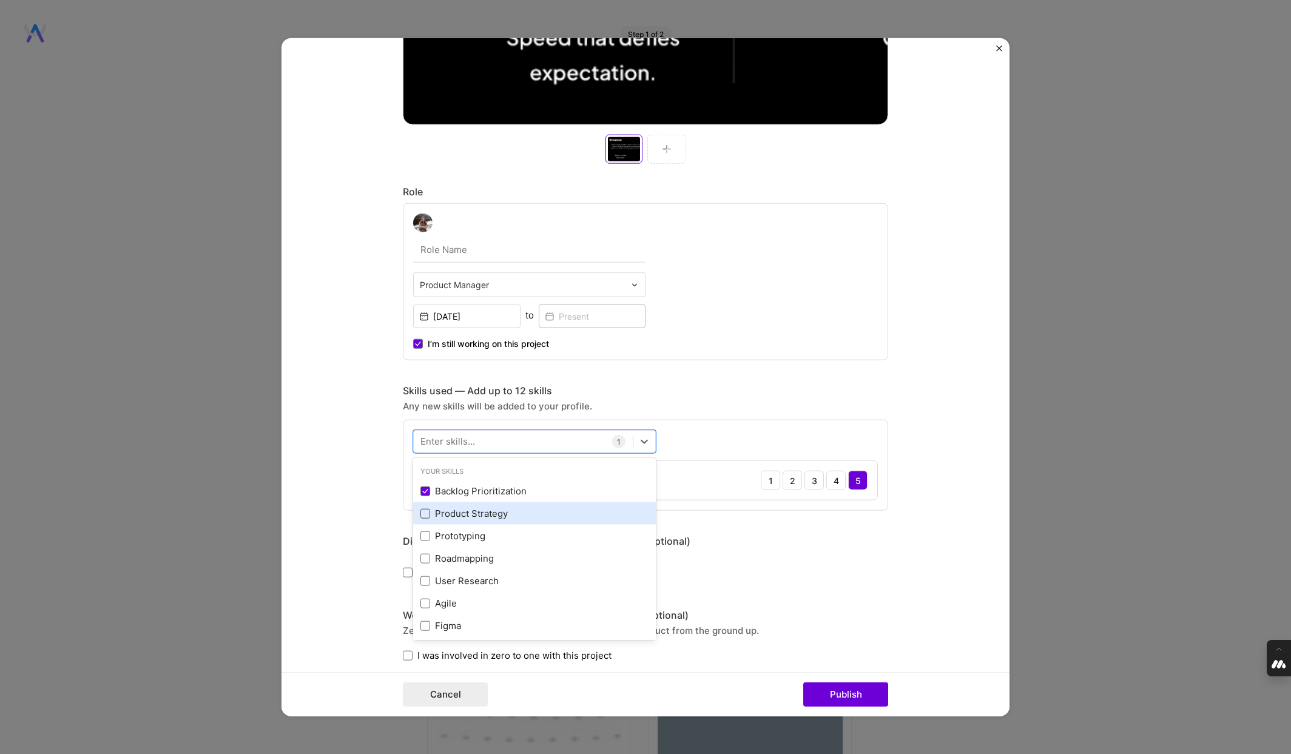
click at [426, 512] on span at bounding box center [425, 513] width 10 height 10
click at [0, 0] on input "checkbox" at bounding box center [0, 0] width 0 height 0
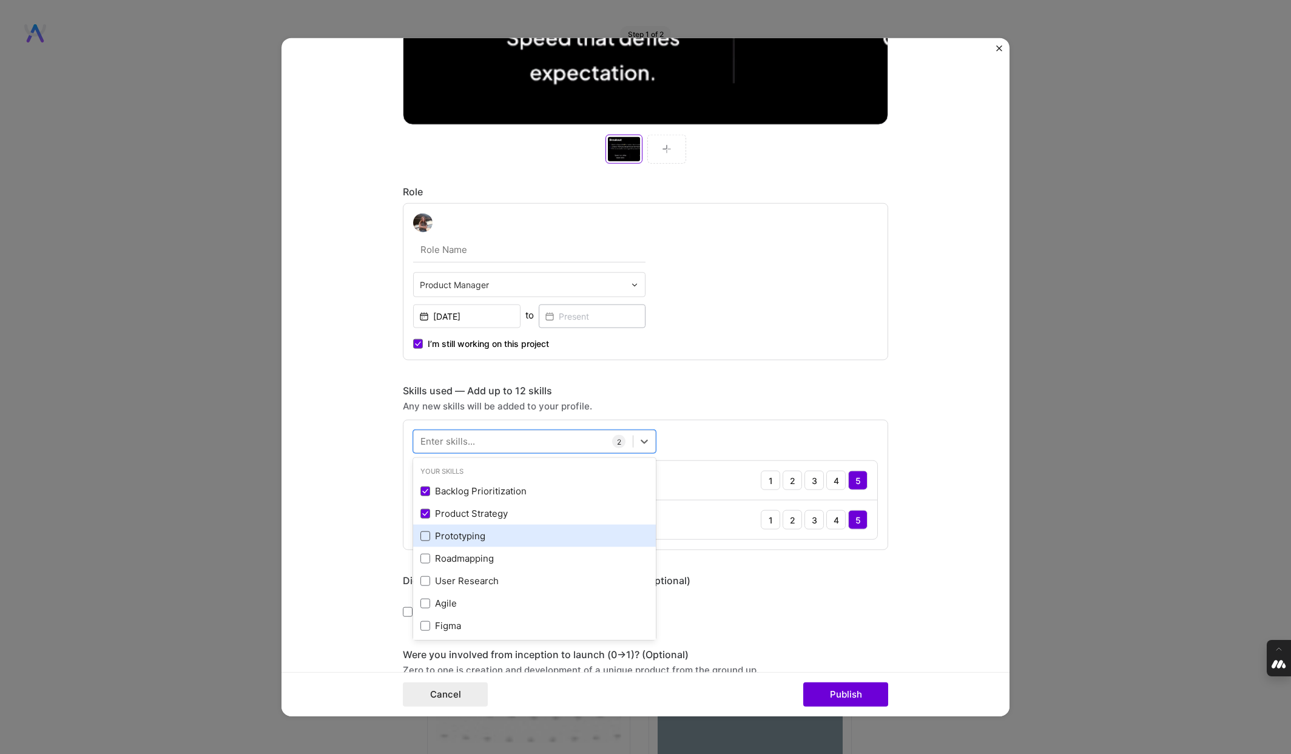
click at [426, 537] on span at bounding box center [425, 536] width 10 height 10
click at [0, 0] on input "checkbox" at bounding box center [0, 0] width 0 height 0
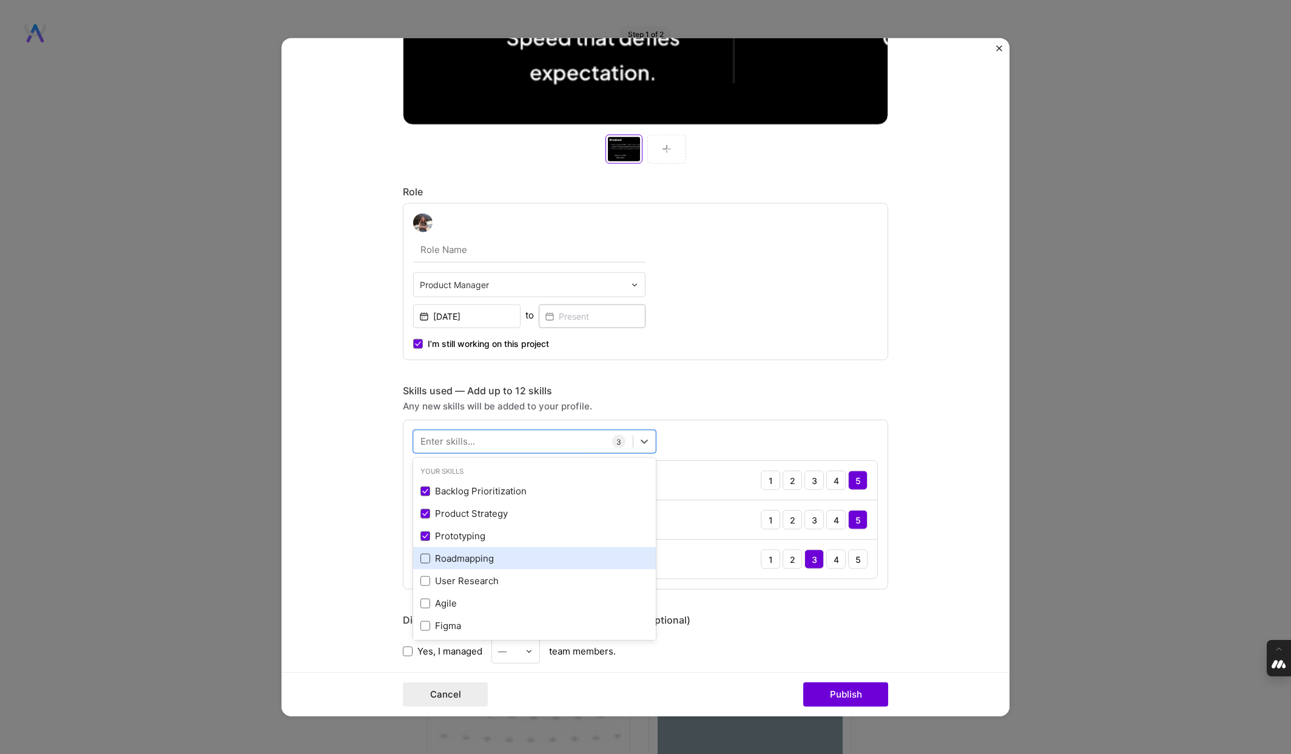
click at [426, 553] on span at bounding box center [425, 558] width 10 height 10
click at [0, 0] on input "checkbox" at bounding box center [0, 0] width 0 height 0
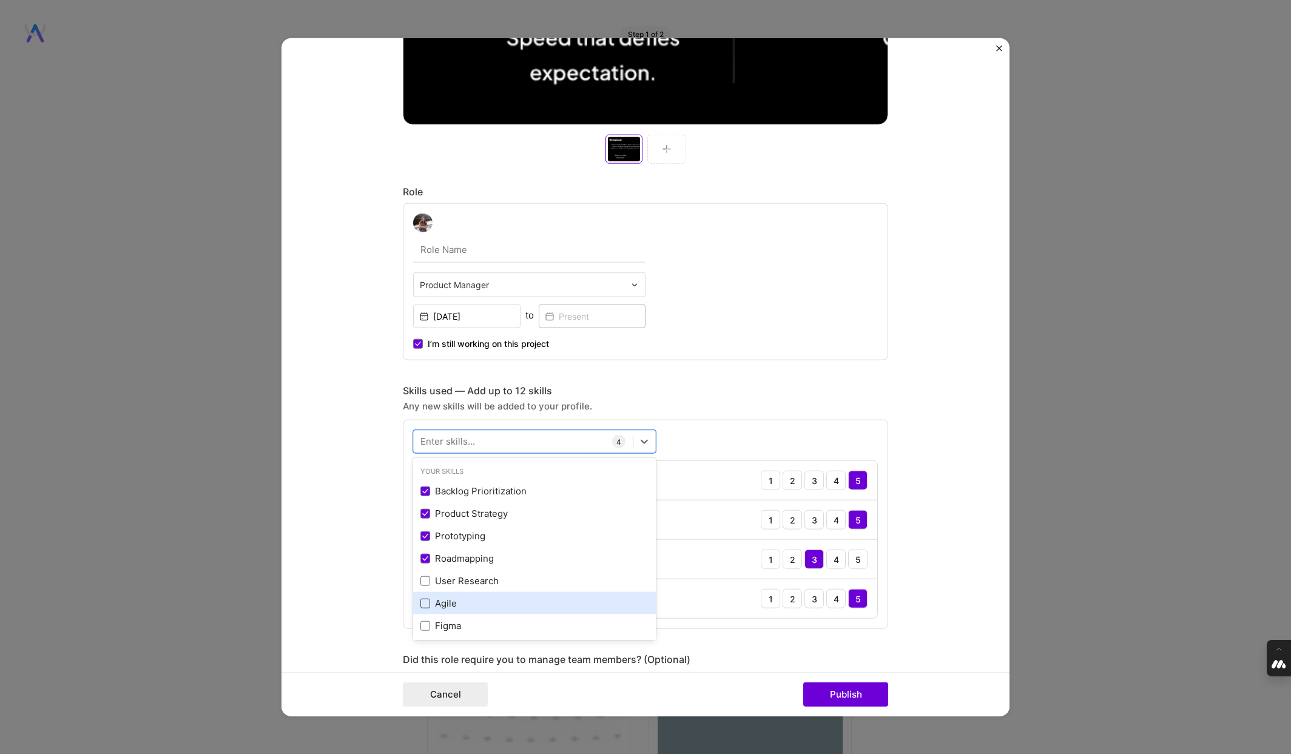
click at [426, 602] on span at bounding box center [425, 603] width 10 height 10
click at [0, 0] on input "checkbox" at bounding box center [0, 0] width 0 height 0
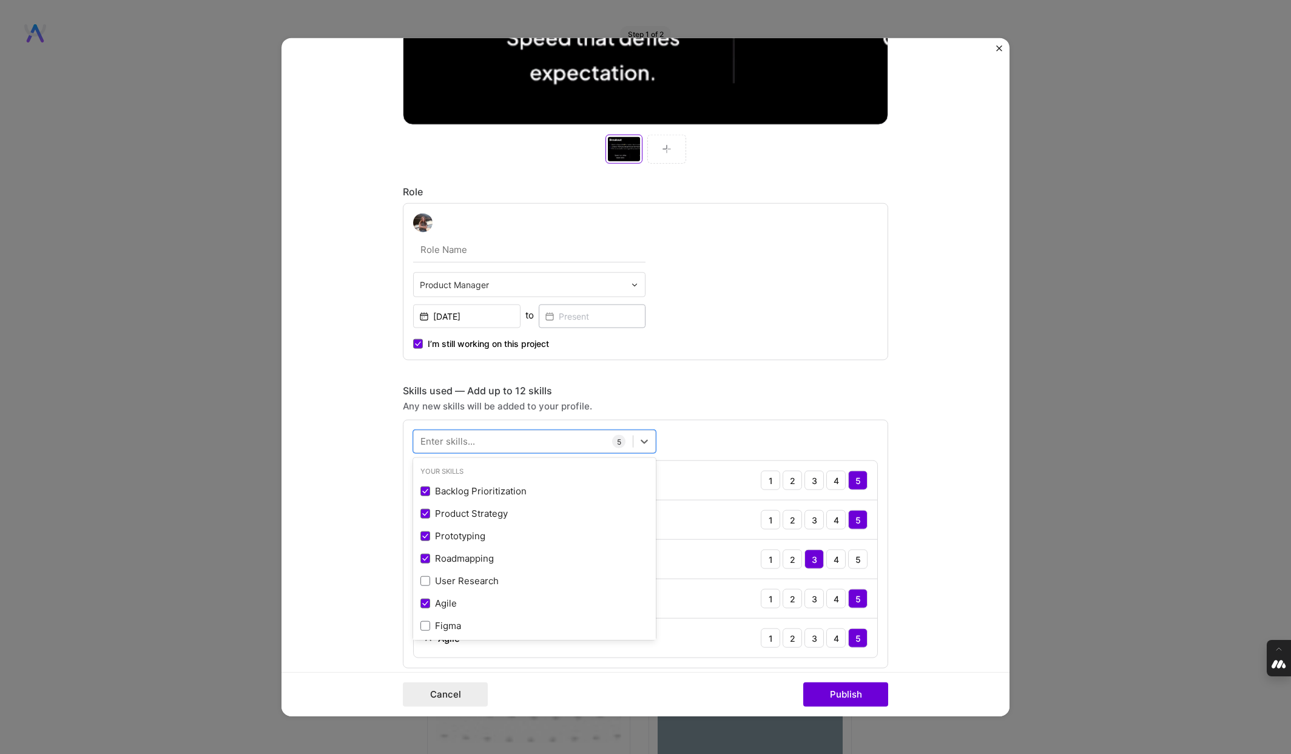
click at [372, 585] on form "Project title Test 2 Company [DOMAIN_NAME] Project industry Industry 1 Project …" at bounding box center [645, 377] width 728 height 679
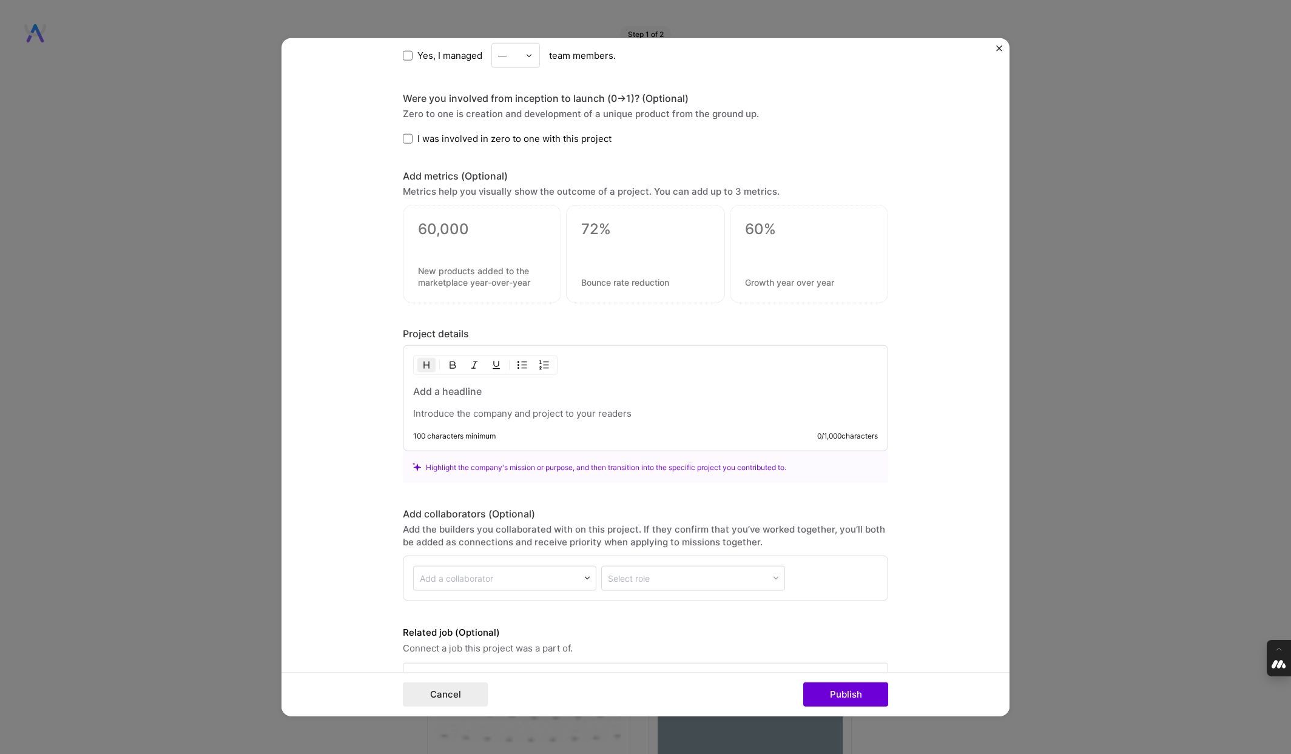
scroll to position [1207, 0]
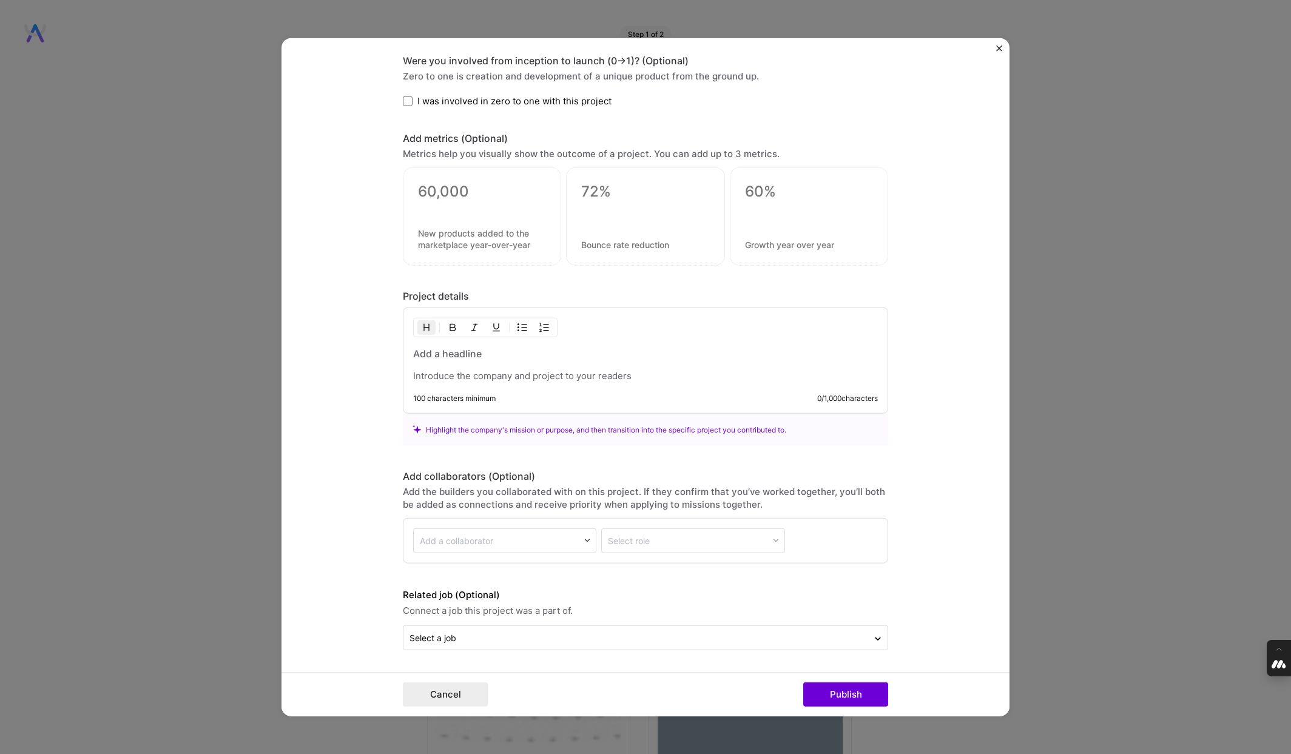
click at [539, 376] on p at bounding box center [645, 376] width 465 height 12
paste div
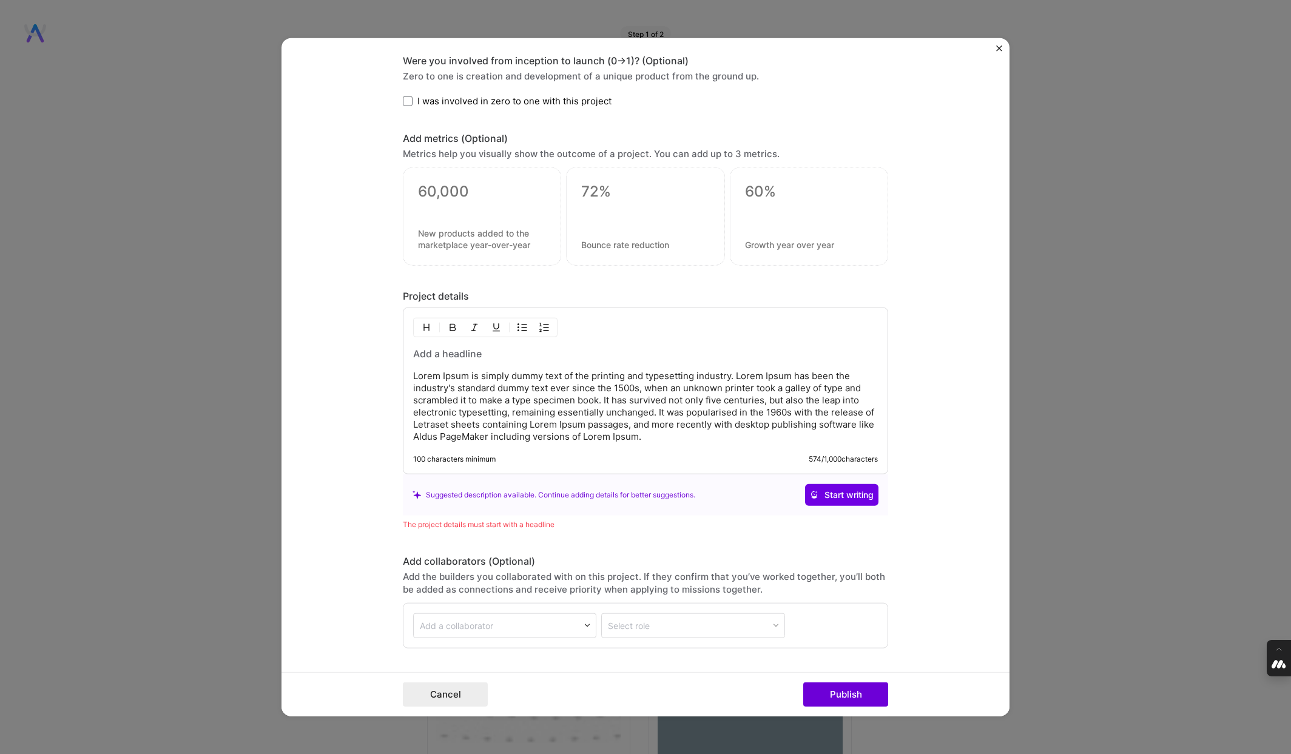
click at [487, 360] on div "Lorem Ipsum is simply dummy text of the printing and typesetting industry. Lore…" at bounding box center [645, 395] width 465 height 96
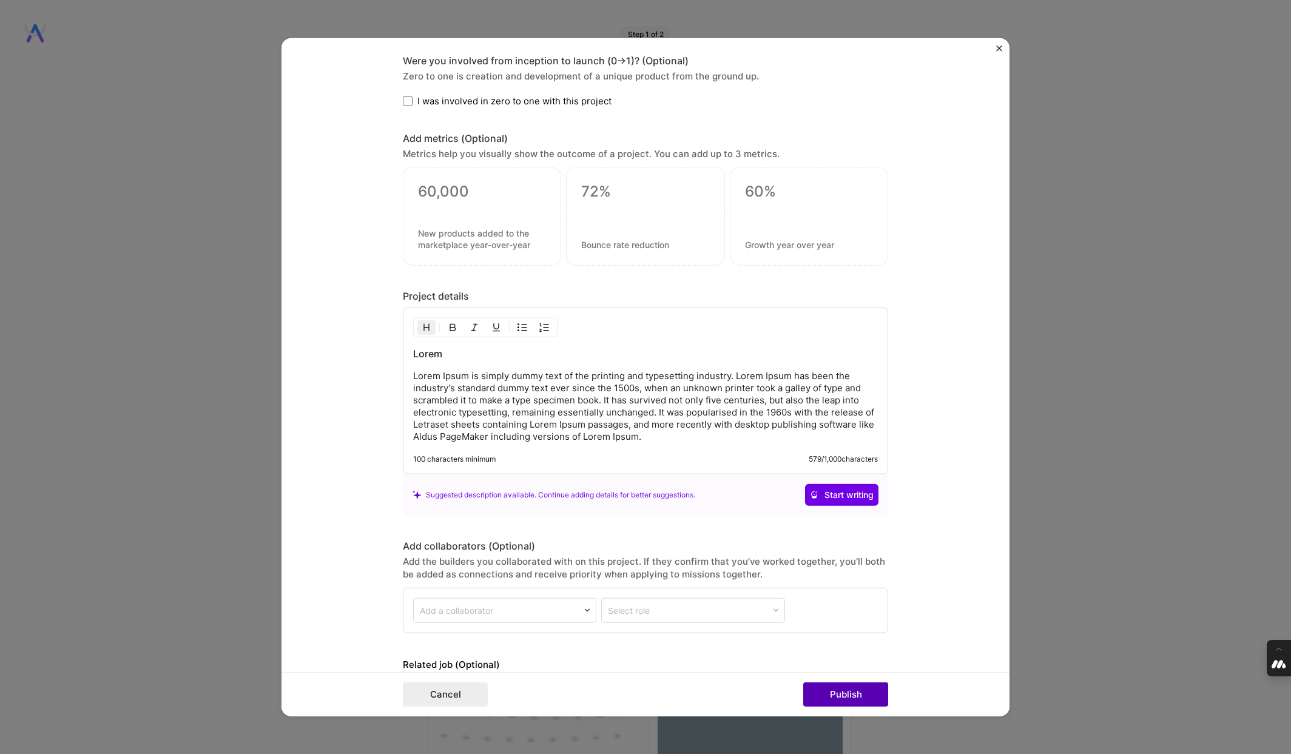
click at [826, 691] on button "Publish" at bounding box center [845, 694] width 85 height 24
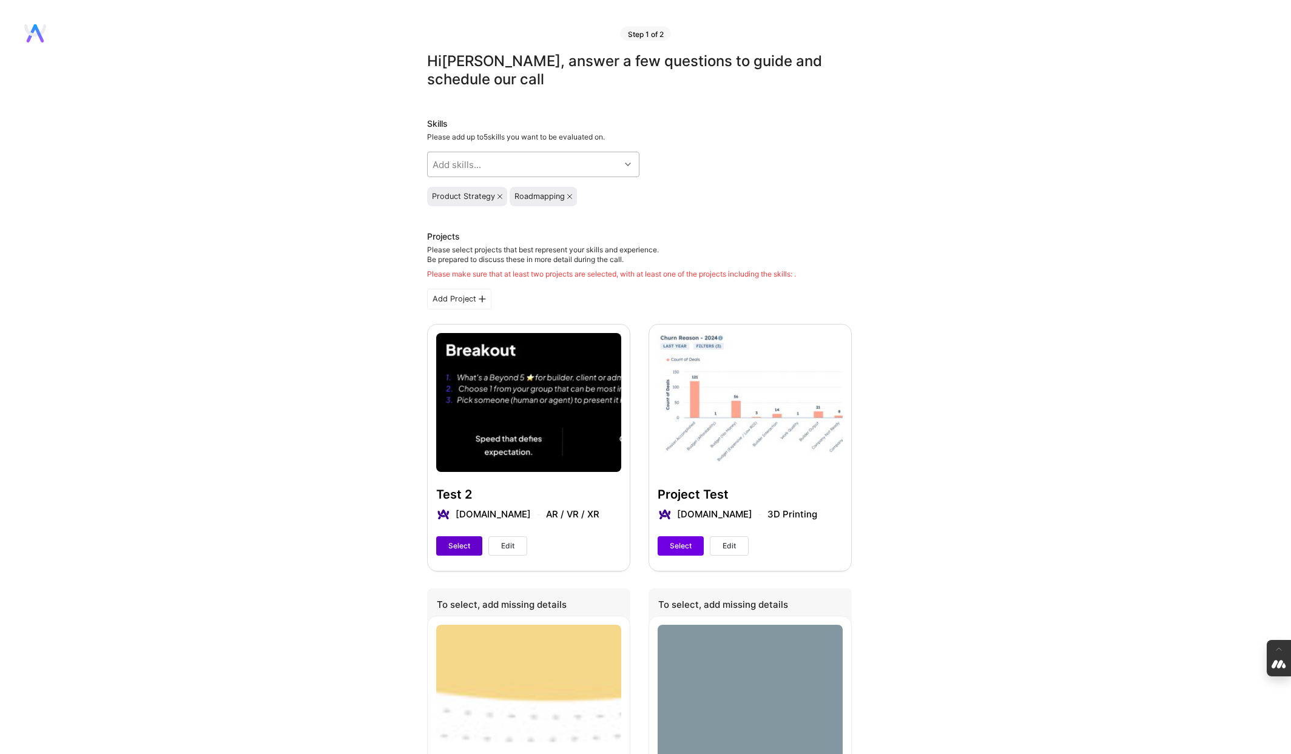
click at [458, 544] on span "Select" at bounding box center [459, 545] width 22 height 11
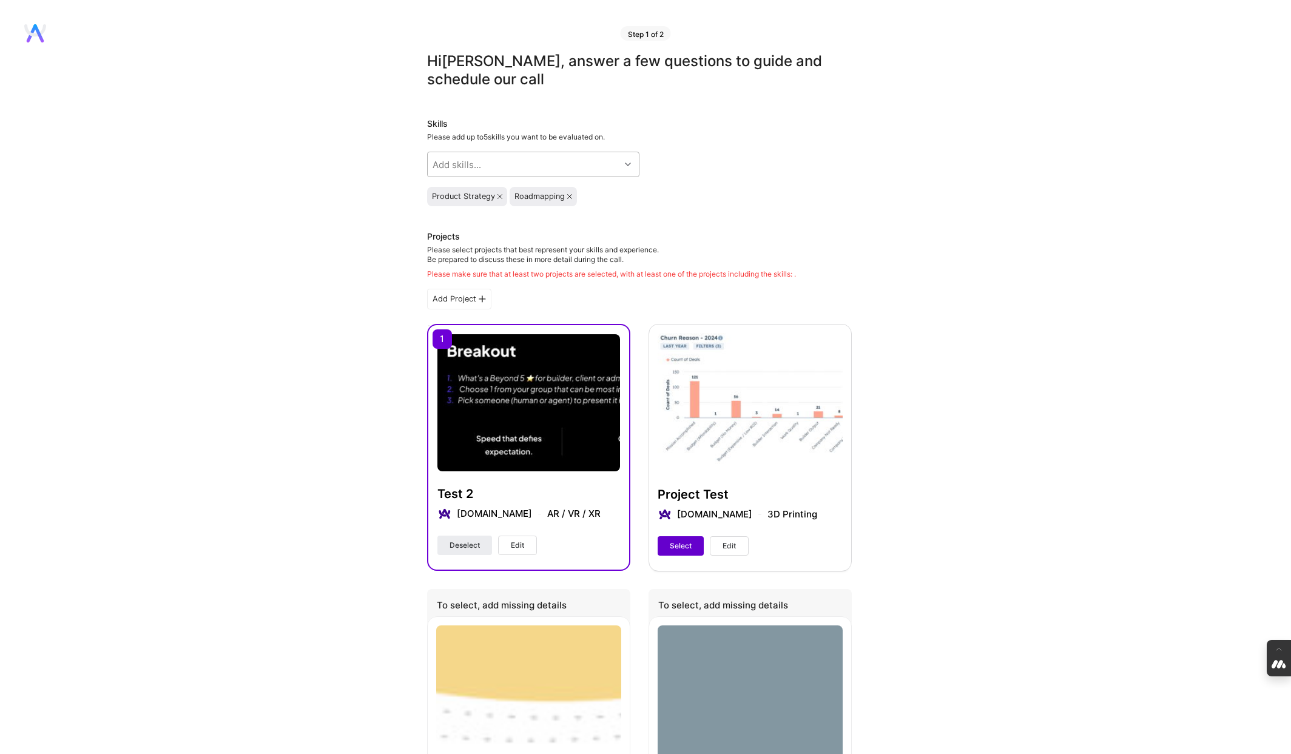
click at [678, 543] on span "Select" at bounding box center [681, 545] width 22 height 11
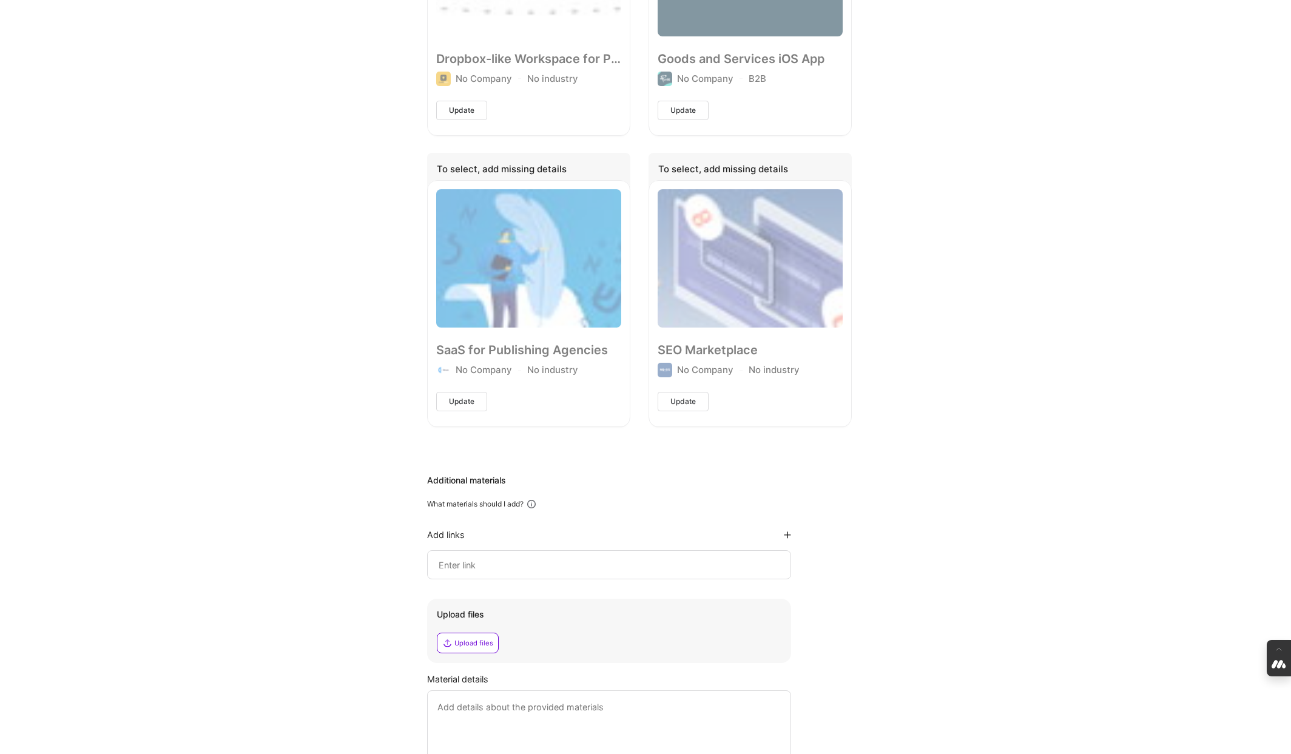
scroll to position [838, 0]
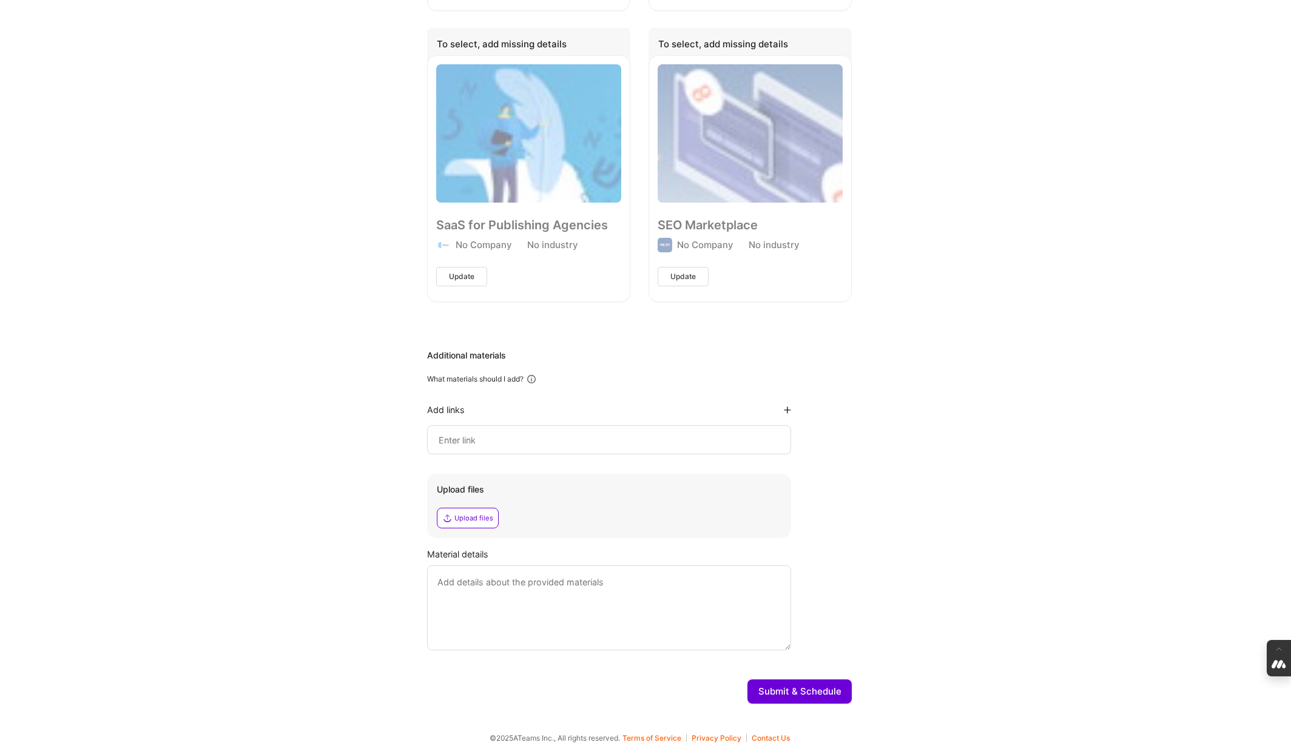
click at [816, 698] on button "Submit & Schedule" at bounding box center [799, 691] width 104 height 24
